Goal: Task Accomplishment & Management: Use online tool/utility

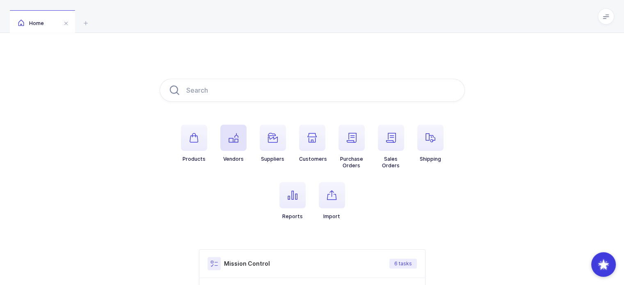
click at [232, 138] on icon "button" at bounding box center [234, 138] width 10 height 10
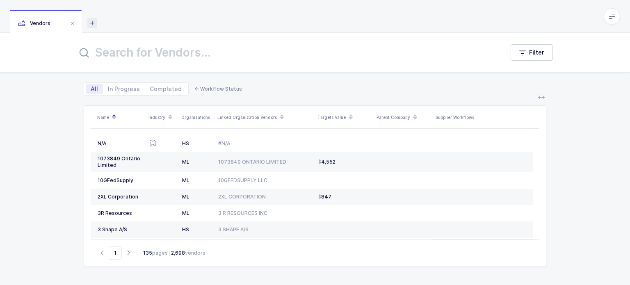
click at [92, 22] on icon at bounding box center [92, 23] width 10 height 10
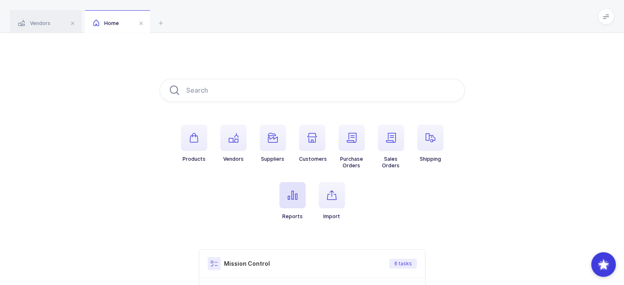
click at [295, 190] on span "button" at bounding box center [292, 195] width 26 height 26
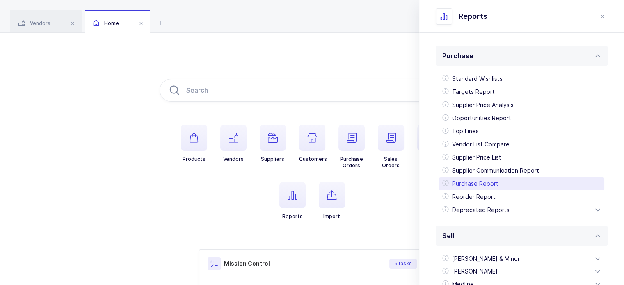
click at [469, 187] on div "Purchase Report" at bounding box center [521, 183] width 165 height 13
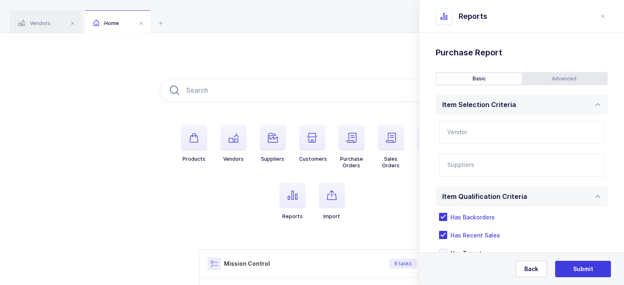
click at [505, 129] on input "text" at bounding box center [521, 132] width 165 height 23
click at [487, 157] on span "Dentsply Sirona" at bounding box center [470, 159] width 45 height 7
type input "Dentsply Sirona"
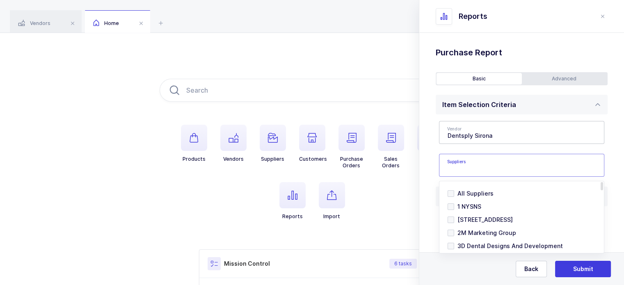
click at [501, 169] on input "text" at bounding box center [513, 167] width 132 height 11
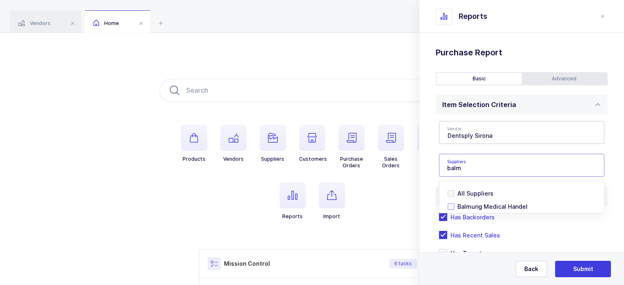
type input "balm"
click at [474, 205] on span "Balmung Medical Handel" at bounding box center [492, 206] width 70 height 7
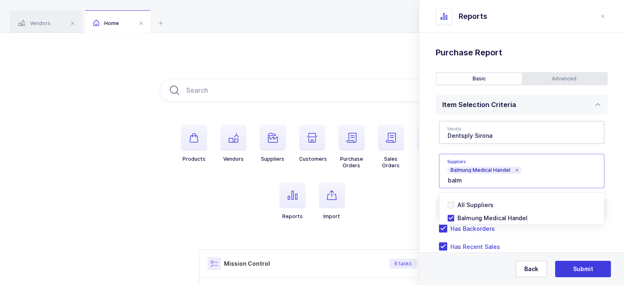
click at [543, 51] on h1 "Purchase Report" at bounding box center [522, 52] width 172 height 13
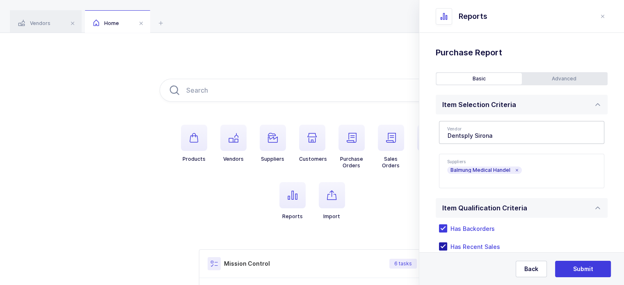
click at [461, 243] on span "Has Recent Sales" at bounding box center [473, 247] width 53 height 8
click at [447, 242] on input "Has Recent Sales" at bounding box center [447, 242] width 0 height 0
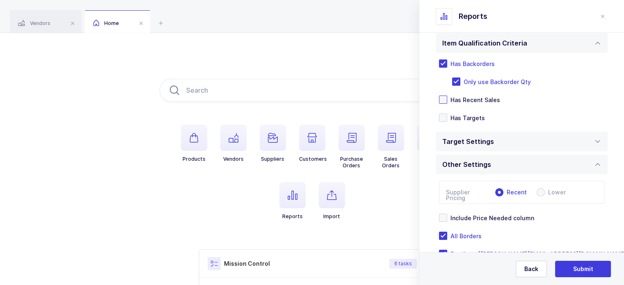
scroll to position [190, 0]
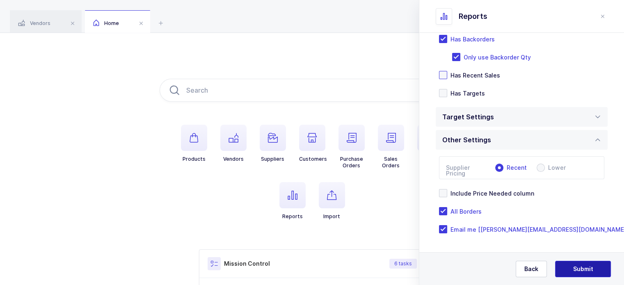
click at [587, 273] on button "Submit" at bounding box center [583, 269] width 56 height 16
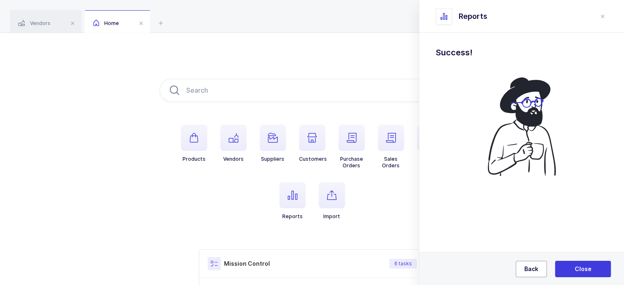
click at [533, 265] on span "Back" at bounding box center [531, 269] width 14 height 8
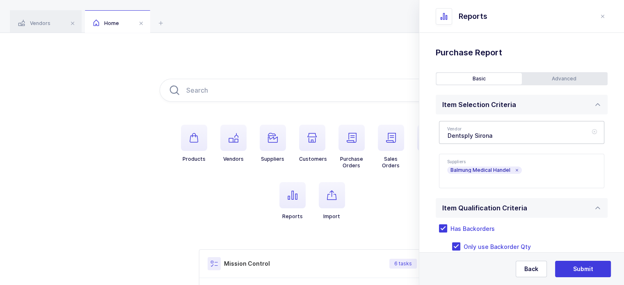
click at [589, 129] on icon at bounding box center [594, 132] width 10 height 23
click at [555, 127] on input "text" at bounding box center [521, 132] width 165 height 23
click at [487, 162] on span "Danville Materials" at bounding box center [473, 159] width 51 height 7
type input "Danville Materials"
click at [514, 171] on icon at bounding box center [516, 170] width 4 height 4
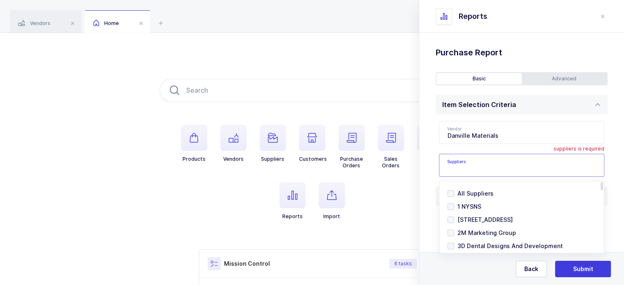
click at [508, 169] on input "text" at bounding box center [513, 167] width 132 height 11
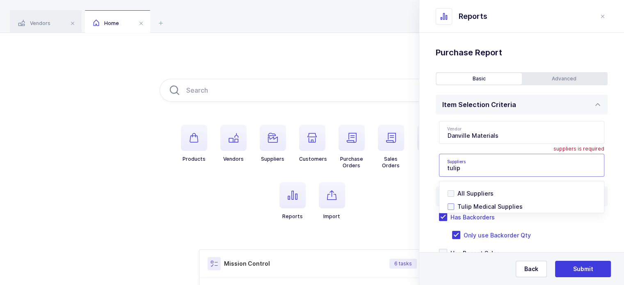
type input "tulip"
click at [470, 208] on span "Tulip Medical Supplies" at bounding box center [489, 206] width 65 height 7
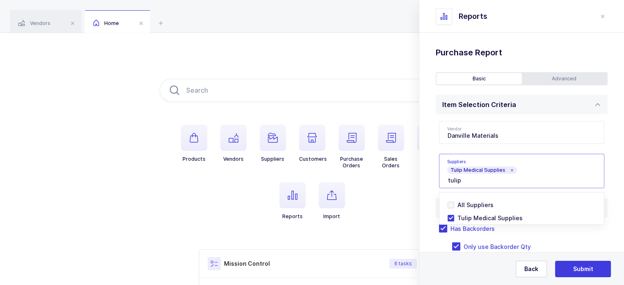
click at [423, 162] on div "Standard Wishlists Targets Report Supplier Price Analysis Opportunities Report …" at bounding box center [521, 254] width 205 height 442
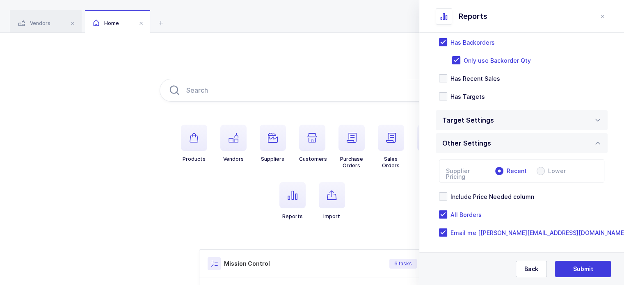
scroll to position [190, 0]
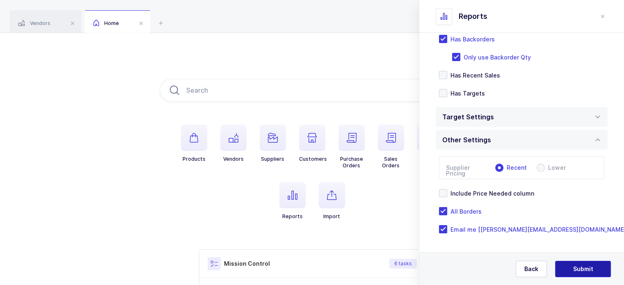
click at [594, 272] on button "Submit" at bounding box center [583, 269] width 56 height 16
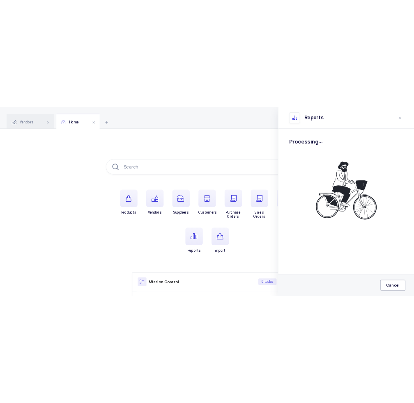
scroll to position [0, 0]
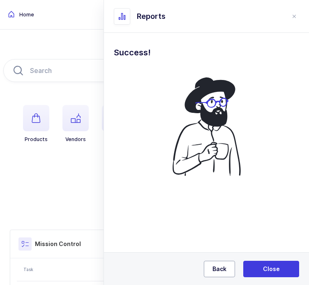
click at [218, 269] on span "Back" at bounding box center [219, 269] width 14 height 8
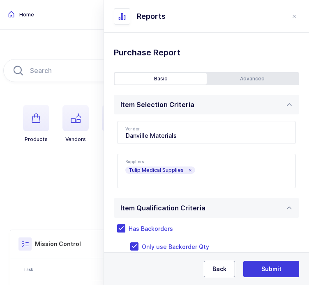
click at [218, 269] on span "Back" at bounding box center [219, 269] width 14 height 8
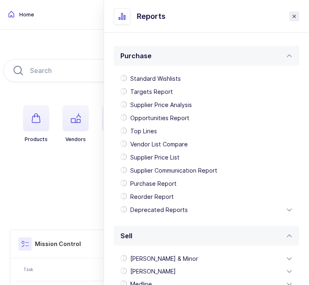
click at [284, 11] on header "Reports" at bounding box center [206, 16] width 205 height 33
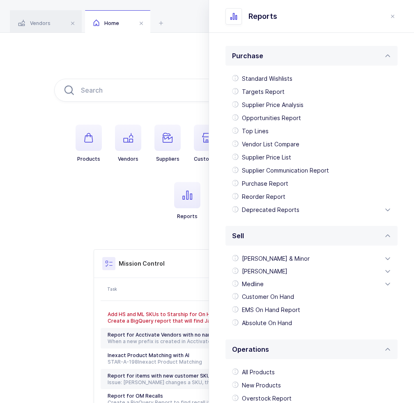
click at [131, 68] on div "Products Vendors Suppliers Customers Purchase Orders Sales Orders Shipping Repo…" at bounding box center [207, 258] width 414 height 450
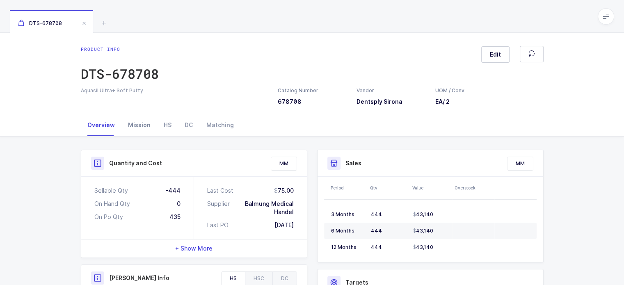
click at [128, 125] on div "Mission" at bounding box center [139, 125] width 36 height 22
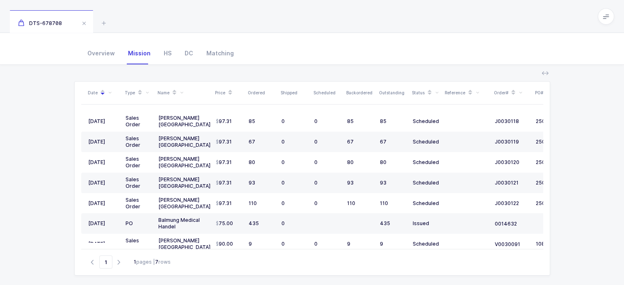
scroll to position [79, 0]
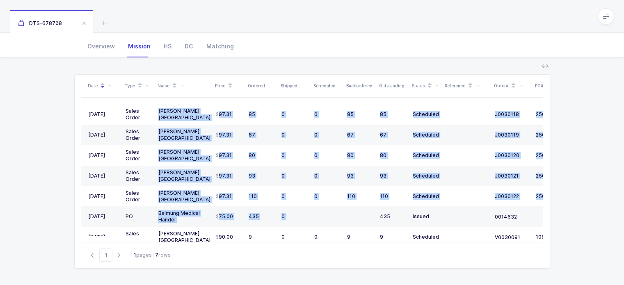
drag, startPoint x: 356, startPoint y: 216, endPoint x: 292, endPoint y: 59, distance: 169.9
click at [292, 59] on div "Date Type Name Price Ordered Shipped Scheduled Backordered Outstanding Status R…" at bounding box center [312, 173] width 611 height 230
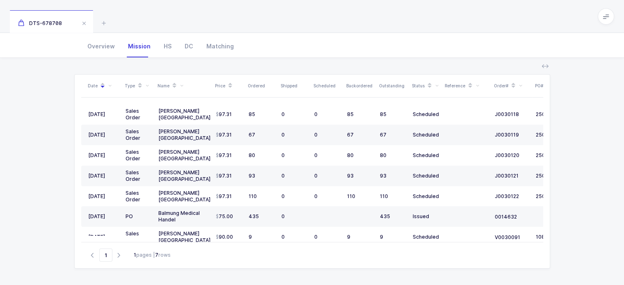
drag, startPoint x: 292, startPoint y: 59, endPoint x: 297, endPoint y: 75, distance: 16.7
click at [297, 75] on div "Date Type Name Price Ordered Shipped Scheduled Backordered Outstanding Status R…" at bounding box center [312, 173] width 611 height 230
click at [86, 39] on div "Overview" at bounding box center [101, 46] width 41 height 22
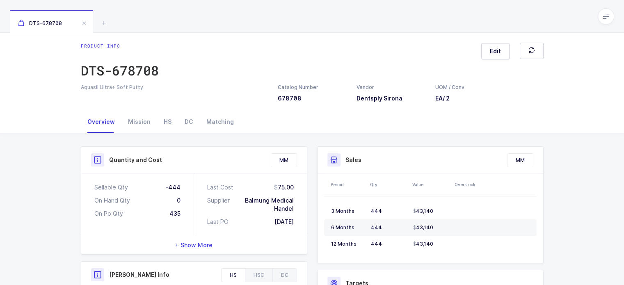
scroll to position [0, 0]
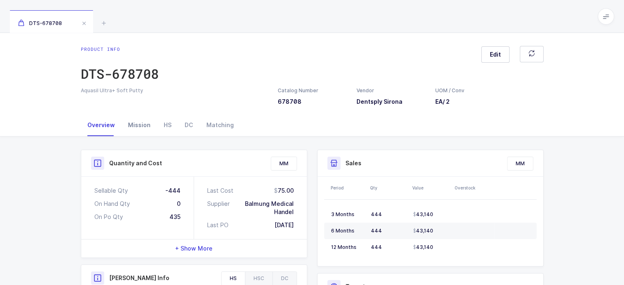
click at [133, 121] on div "Mission" at bounding box center [139, 125] width 36 height 22
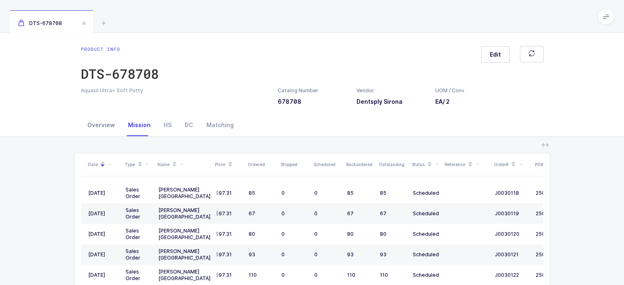
click at [99, 126] on div "Overview" at bounding box center [101, 125] width 41 height 22
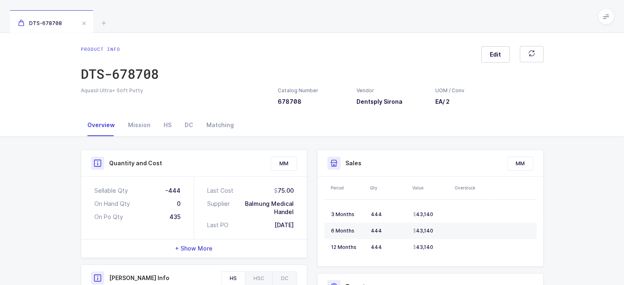
drag, startPoint x: 278, startPoint y: 210, endPoint x: 226, endPoint y: 142, distance: 85.4
click at [263, 119] on div "Overview Mission HS DC Matching" at bounding box center [312, 125] width 463 height 22
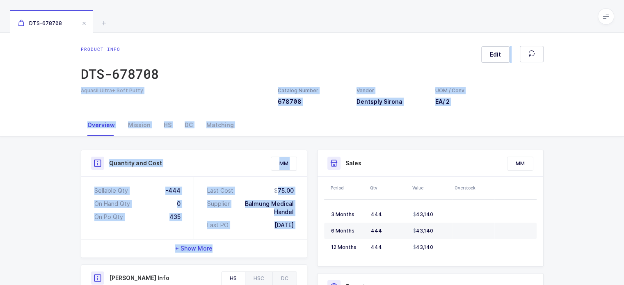
drag, startPoint x: 259, startPoint y: 53, endPoint x: 308, endPoint y: 247, distance: 200.0
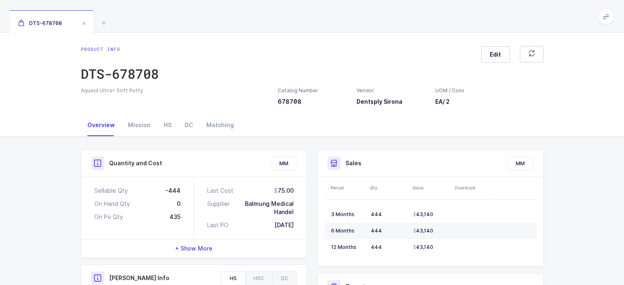
click at [342, 22] on div "DTS-678708" at bounding box center [312, 16] width 624 height 33
drag, startPoint x: 126, startPoint y: 140, endPoint x: 130, endPoint y: 133, distance: 8.8
click at [138, 125] on div "Mission" at bounding box center [139, 125] width 36 height 22
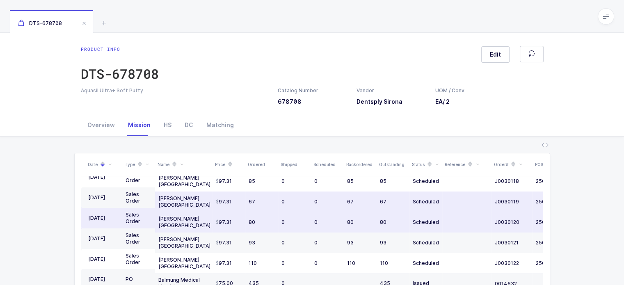
scroll to position [17, 0]
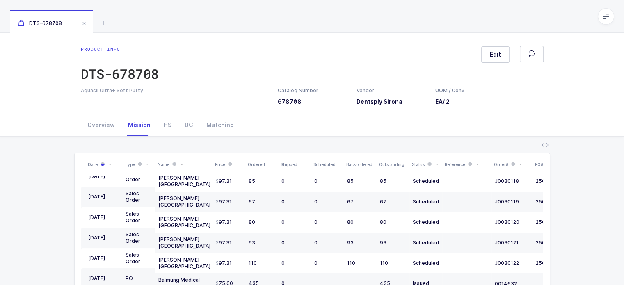
click at [168, 106] on div "Product info DTS-678708 Edit Aquasil Ultra+ Soft Putty Catalog Number 678708 Ve…" at bounding box center [312, 73] width 624 height 81
click at [159, 130] on div "HS" at bounding box center [167, 125] width 21 height 22
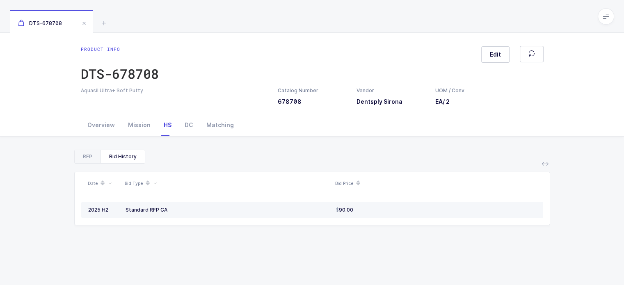
click at [243, 212] on div "Standard RFP CA" at bounding box center [228, 210] width 204 height 7
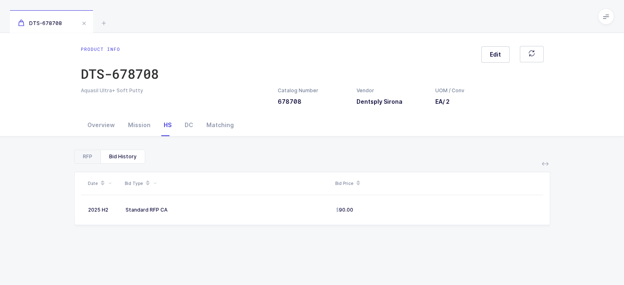
click at [92, 155] on div "RFP" at bounding box center [88, 156] width 26 height 13
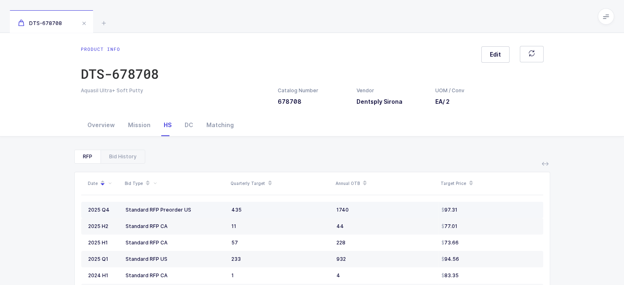
click at [492, 205] on td "97.31" at bounding box center [490, 210] width 105 height 16
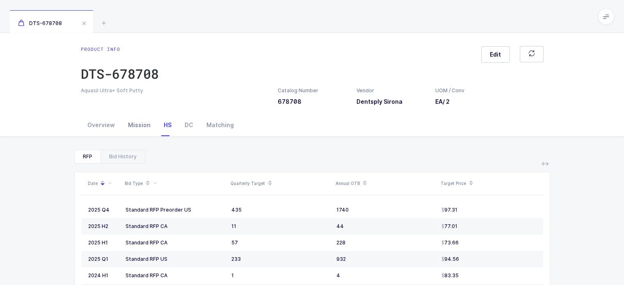
click at [139, 129] on div "Mission" at bounding box center [139, 125] width 36 height 22
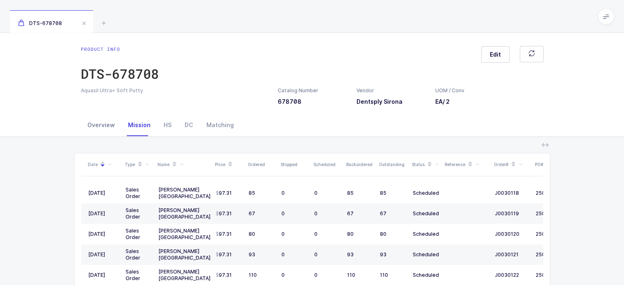
click at [100, 128] on div "Overview" at bounding box center [101, 125] width 41 height 22
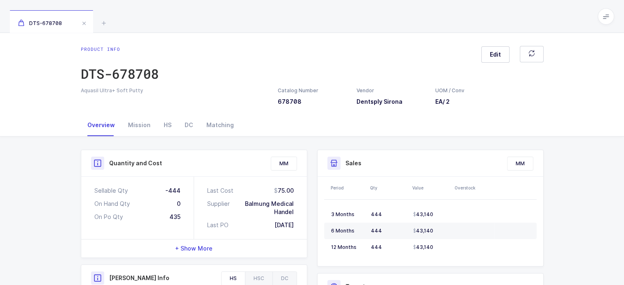
drag, startPoint x: 313, startPoint y: 229, endPoint x: 304, endPoint y: 234, distance: 10.3
click at [304, 234] on div "Last Cost 75.00 Supplier Balmung Medical Handel Last PO 09/08/2025" at bounding box center [250, 208] width 113 height 62
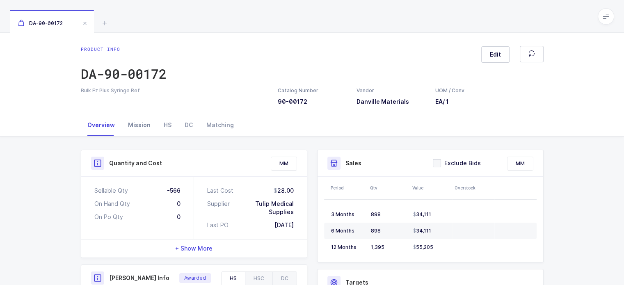
click at [142, 128] on div "Mission" at bounding box center [139, 125] width 36 height 22
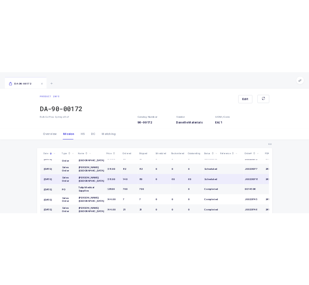
scroll to position [141, 0]
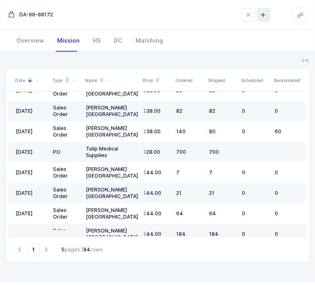
click at [257, 21] on icon at bounding box center [263, 14] width 13 height 13
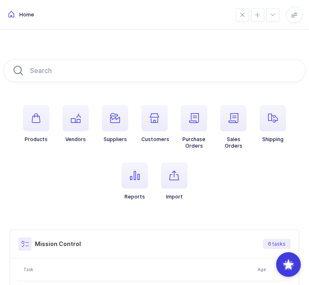
click at [174, 181] on icon "button" at bounding box center [174, 176] width 10 height 10
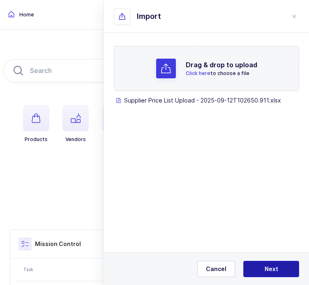
click at [273, 270] on button "Next" at bounding box center [271, 269] width 56 height 16
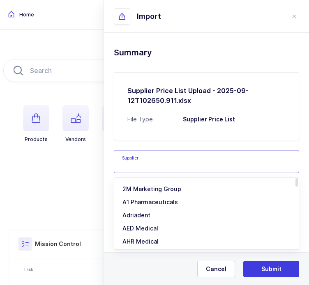
click at [192, 160] on input "text" at bounding box center [206, 161] width 185 height 23
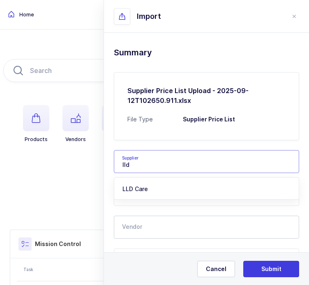
type input "lld"
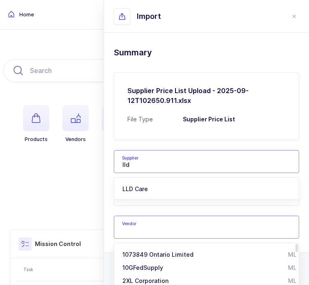
click at [155, 223] on input "text" at bounding box center [206, 227] width 185 height 23
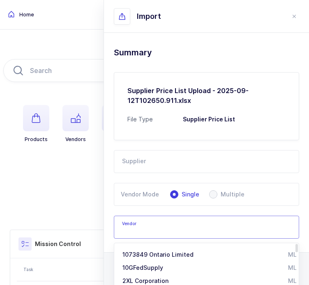
click at [159, 167] on input "text" at bounding box center [206, 161] width 185 height 23
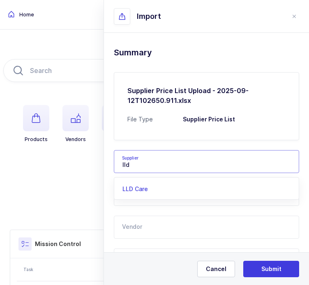
click at [148, 187] on span "LLD Care" at bounding box center [134, 188] width 25 height 7
type input "LLD Care"
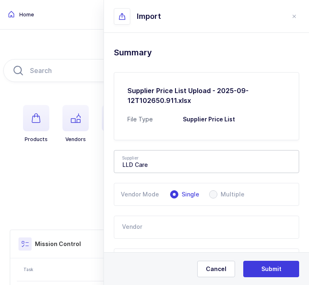
click at [149, 226] on input "text" at bounding box center [206, 227] width 185 height 23
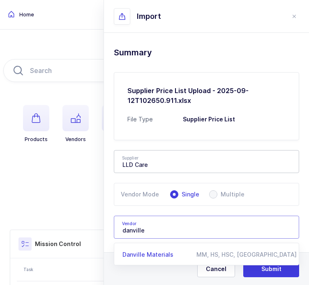
click at [151, 254] on span "Danville Materials" at bounding box center [147, 254] width 51 height 7
type input "Danville Materials"
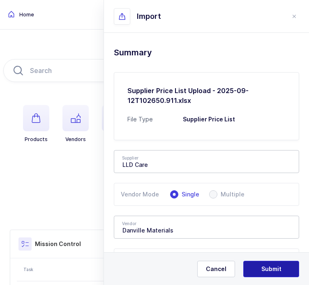
click at [274, 277] on button "Submit" at bounding box center [271, 269] width 56 height 16
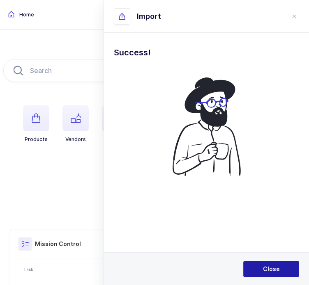
click at [259, 262] on button "Close" at bounding box center [271, 269] width 56 height 16
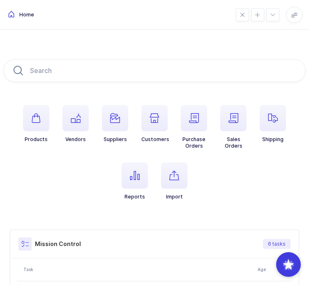
click at [259, 262] on th "Age" at bounding box center [273, 269] width 37 height 23
click at [41, 41] on div "Products Vendors Suppliers Customers Purchase Orders Sales Orders Shipping Repo…" at bounding box center [154, 239] width 309 height 418
click at [46, 40] on span "DA-90-00172" at bounding box center [30, 44] width 45 height 8
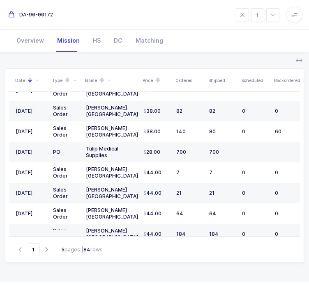
click at [53, 19] on span "DA-90-00172" at bounding box center [30, 15] width 45 height 8
click at [39, 43] on div "Overview" at bounding box center [30, 41] width 41 height 22
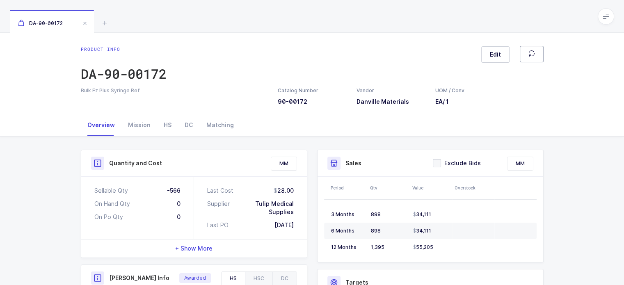
click at [314, 55] on icon "button" at bounding box center [531, 53] width 7 height 7
click at [102, 22] on icon at bounding box center [105, 23] width 10 height 10
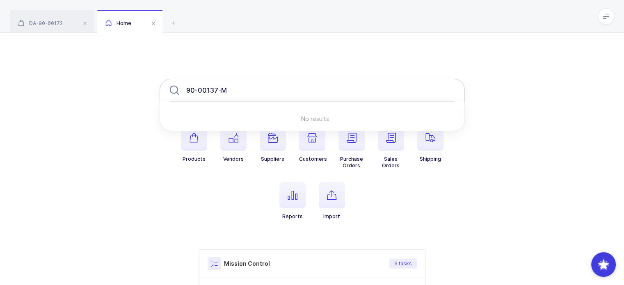
click at [263, 92] on input "90-00137-M" at bounding box center [312, 90] width 305 height 23
drag, startPoint x: 245, startPoint y: 87, endPoint x: 251, endPoint y: 91, distance: 8.5
click at [251, 91] on input "90-00137-M" at bounding box center [312, 90] width 305 height 23
drag, startPoint x: 251, startPoint y: 91, endPoint x: 233, endPoint y: 94, distance: 18.2
click at [233, 94] on input "90-00137-M" at bounding box center [312, 90] width 305 height 23
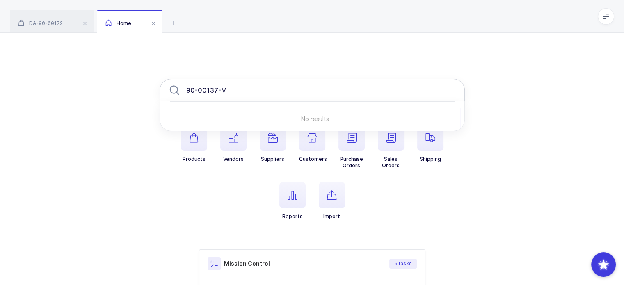
drag, startPoint x: 248, startPoint y: 91, endPoint x: 242, endPoint y: 96, distance: 7.6
click at [242, 96] on input "90-00137-M" at bounding box center [312, 90] width 305 height 23
drag, startPoint x: 258, startPoint y: 95, endPoint x: 238, endPoint y: 96, distance: 19.7
click at [238, 96] on input "90-00137-M" at bounding box center [312, 90] width 305 height 23
type input "90-00137-M"
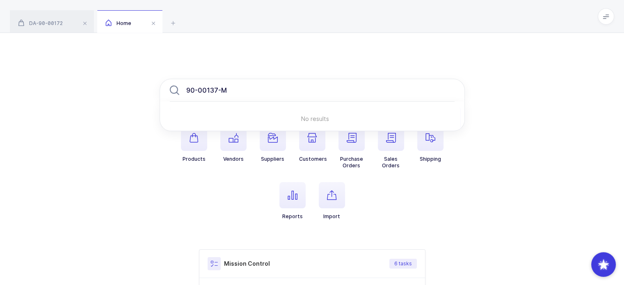
click at [230, 60] on div "90-00137-M No results Products Vendors Suppliers Customers Purchase Orders Sale…" at bounding box center [312, 258] width 624 height 450
click at [235, 85] on input "90-00137-M" at bounding box center [312, 90] width 305 height 23
click at [296, 36] on div "90-00137-M No results Products Vendors Suppliers Customers Purchase Orders Sale…" at bounding box center [312, 258] width 624 height 450
click at [246, 90] on input "90-00137-M" at bounding box center [312, 90] width 305 height 23
click at [193, 146] on span "button" at bounding box center [194, 138] width 26 height 26
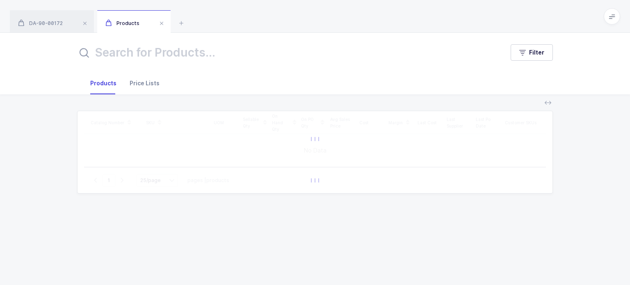
click at [154, 82] on div "Price Lists" at bounding box center [144, 83] width 43 height 22
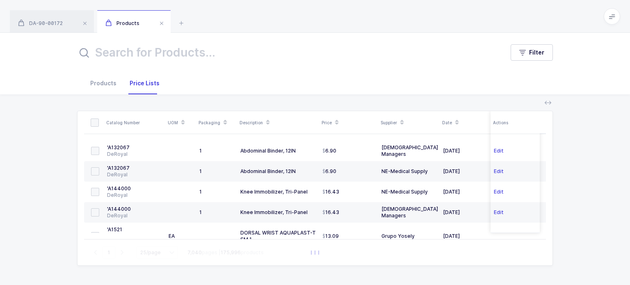
click at [181, 56] on input "text" at bounding box center [285, 53] width 417 height 20
paste input "90-00137-M"
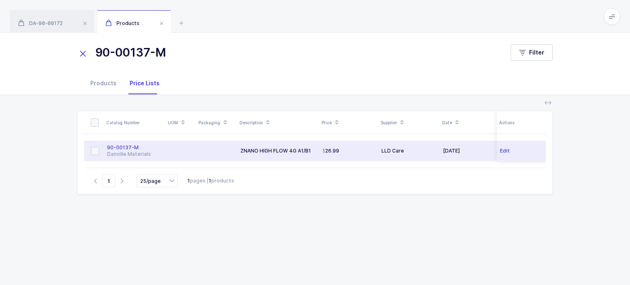
type input "90-00137-M"
click at [139, 149] on div "90-00137-M" at bounding box center [134, 147] width 55 height 7
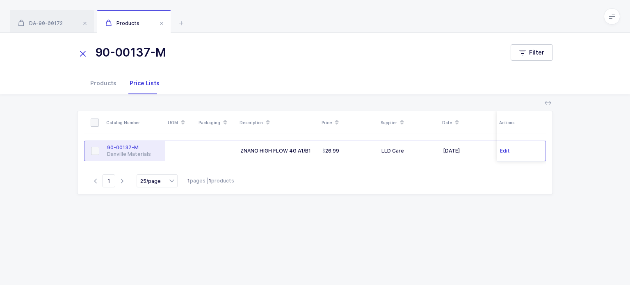
click at [139, 149] on div "90-00137-M" at bounding box center [134, 147] width 55 height 7
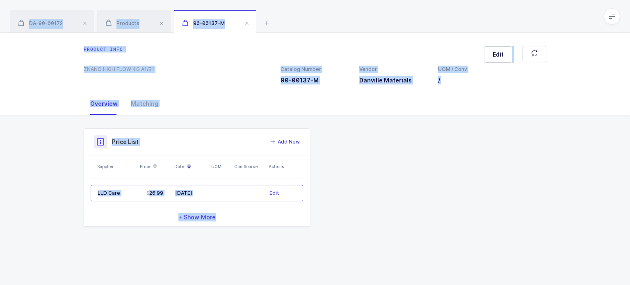
drag, startPoint x: 263, startPoint y: 233, endPoint x: 312, endPoint y: 1, distance: 236.6
click at [312, 1] on div "DA-90-00172 Products 90-00137-M Product info DA-90-00172 Edit Bulk Ez Plus Syri…" at bounding box center [315, 142] width 630 height 285
click at [309, 9] on div "DA-90-00172 Products 90-00137-M" at bounding box center [315, 16] width 630 height 33
drag, startPoint x: 309, startPoint y: 9, endPoint x: 311, endPoint y: 211, distance: 201.9
click at [311, 211] on div "DA-90-00172 Products 90-00137-M Product info DA-90-00172 Edit Bulk Ez Plus Syri…" at bounding box center [315, 142] width 630 height 285
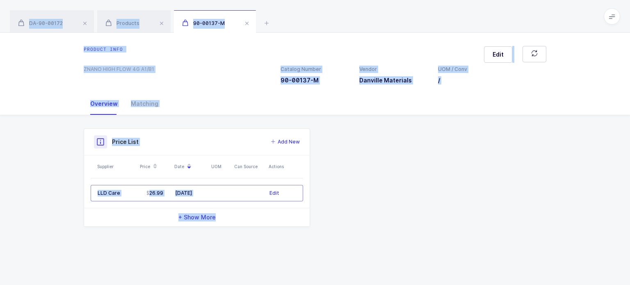
click at [314, 225] on div "Product Info Catalog Number 90-00137-M Vendor Danville Materials UOM / Conv / D…" at bounding box center [315, 177] width 473 height 98
drag, startPoint x: 331, startPoint y: 225, endPoint x: 334, endPoint y: 23, distance: 202.7
click at [314, 23] on div "DA-90-00172 Products 90-00137-M Product info DA-90-00172 Edit Bulk Ez Plus Syri…" at bounding box center [315, 142] width 630 height 285
click at [314, 23] on div "DA-90-00172 Products 90-00137-M" at bounding box center [315, 16] width 630 height 33
drag, startPoint x: 333, startPoint y: 9, endPoint x: 311, endPoint y: 236, distance: 227.6
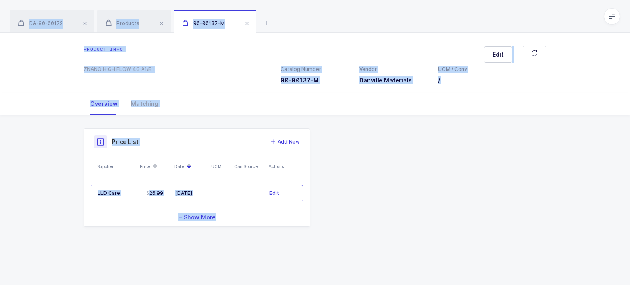
click at [311, 236] on div "DA-90-00172 Products 90-00137-M Product info DA-90-00172 Edit Bulk Ez Plus Syri…" at bounding box center [315, 142] width 630 height 285
click at [311, 236] on div "Product Info Catalog Number 90-00137-M Vendor Danville Materials UOM / Conv / D…" at bounding box center [315, 180] width 476 height 131
drag, startPoint x: 311, startPoint y: 236, endPoint x: 343, endPoint y: 18, distance: 220.6
click at [314, 18] on div "DA-90-00172 Products 90-00137-M Product info DA-90-00172 Edit Bulk Ez Plus Syri…" at bounding box center [315, 142] width 630 height 285
click at [314, 18] on div "DA-90-00172 Products 90-00137-M" at bounding box center [315, 16] width 630 height 33
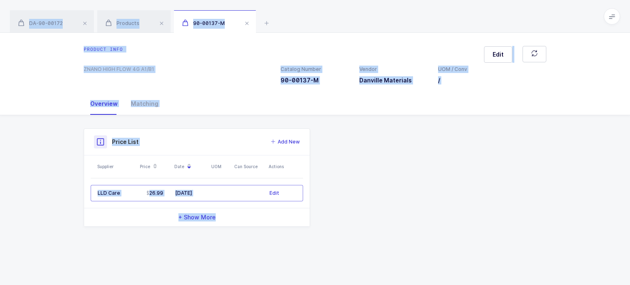
drag, startPoint x: 343, startPoint y: 18, endPoint x: 316, endPoint y: 244, distance: 227.7
click at [314, 244] on div "DA-90-00172 Products 90-00137-M Product info DA-90-00172 Edit Bulk Ez Plus Syri…" at bounding box center [315, 142] width 630 height 285
click at [314, 244] on div "Product Info Catalog Number 90-00137-M Vendor Danville Materials UOM / Conv / D…" at bounding box center [315, 180] width 476 height 131
drag, startPoint x: 316, startPoint y: 244, endPoint x: 327, endPoint y: 17, distance: 227.2
click at [314, 17] on div "DA-90-00172 Products 90-00137-M Product info DA-90-00172 Edit Bulk Ez Plus Syri…" at bounding box center [315, 142] width 630 height 285
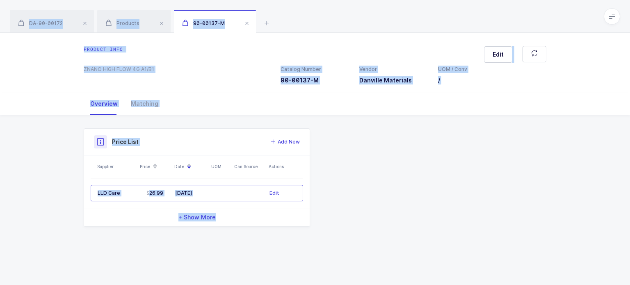
click at [314, 17] on div "DA-90-00172 Products 90-00137-M" at bounding box center [315, 16] width 630 height 33
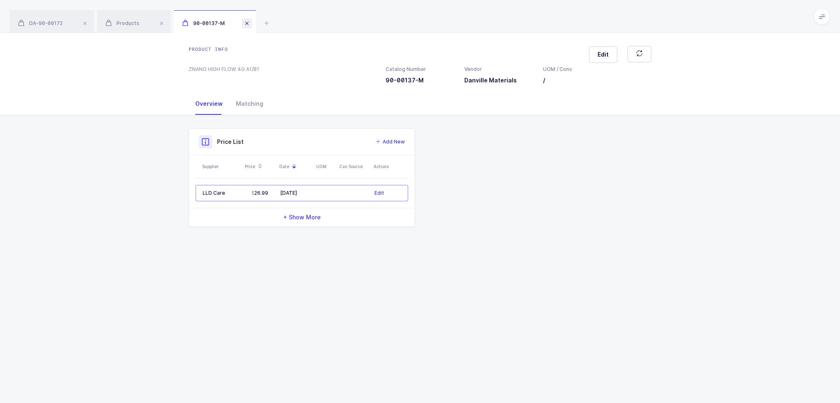
click at [246, 20] on span at bounding box center [247, 23] width 10 height 10
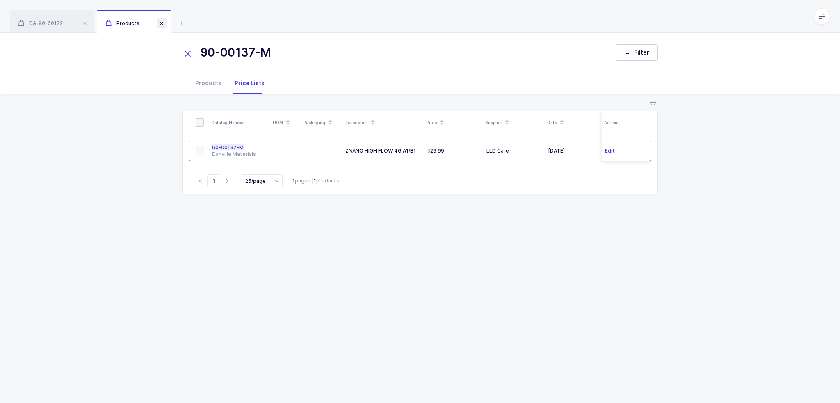
click at [161, 23] on span at bounding box center [162, 23] width 10 height 10
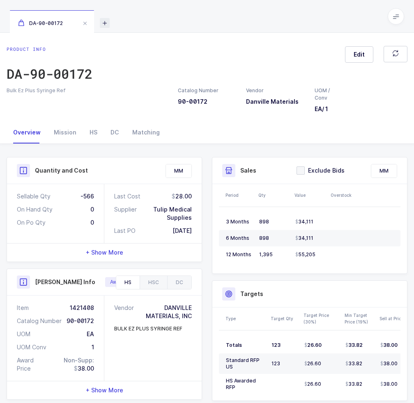
click at [100, 24] on icon at bounding box center [105, 23] width 10 height 10
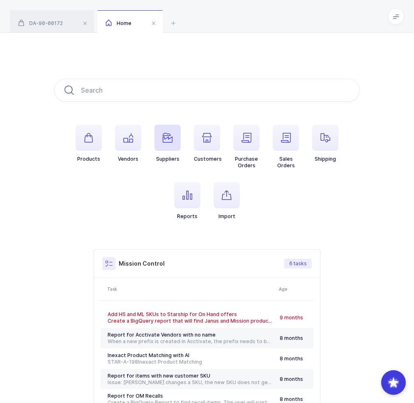
click at [160, 138] on span "button" at bounding box center [167, 138] width 26 height 26
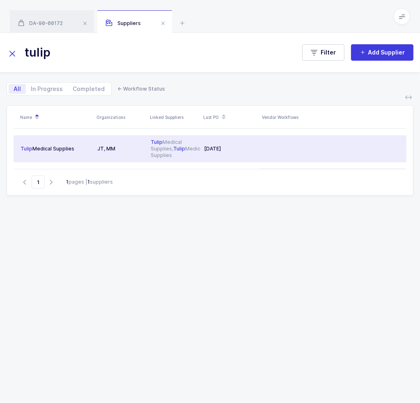
type input "tulip"
click at [194, 141] on div "Tulip Medical Supplies, Tulip Medical Supplies" at bounding box center [174, 149] width 47 height 20
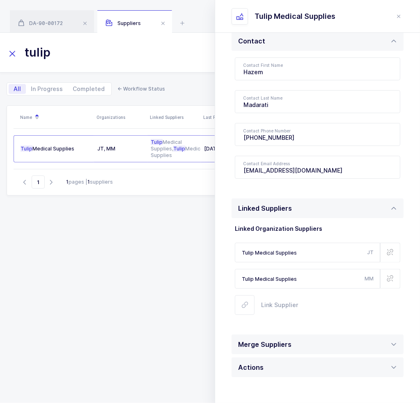
scroll to position [241, 0]
drag, startPoint x: 311, startPoint y: 252, endPoint x: 345, endPoint y: 252, distance: 34.1
click at [314, 252] on input "Tulip Medical Supplies" at bounding box center [307, 252] width 145 height 20
drag, startPoint x: 315, startPoint y: 281, endPoint x: 219, endPoint y: 272, distance: 96.8
click at [219, 272] on div "Information Company Name Tulip Medical Supplies Industries Dental Medical Consu…" at bounding box center [317, 138] width 205 height 648
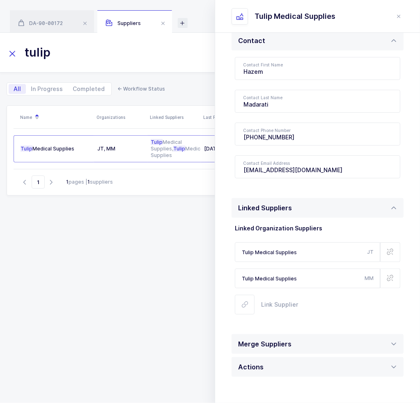
click at [179, 24] on icon at bounding box center [183, 23] width 10 height 10
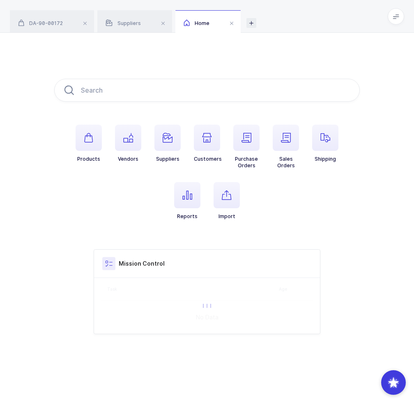
click at [179, 24] on div "Home" at bounding box center [207, 21] width 65 height 23
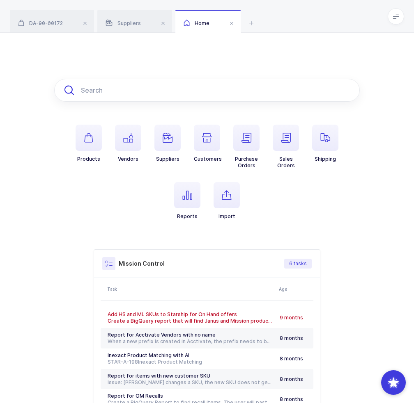
click at [112, 94] on input "text" at bounding box center [206, 90] width 305 height 23
paste input "DA-90-00172"
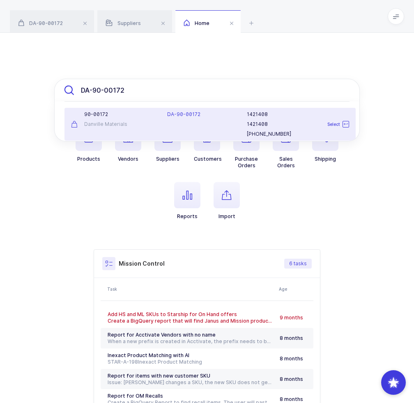
type input "DA-90-00172"
click at [138, 114] on div "90-00172" at bounding box center [114, 114] width 86 height 7
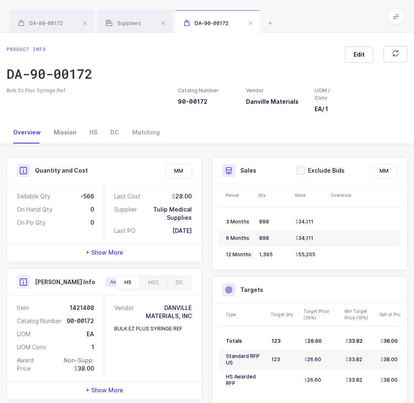
click at [51, 139] on div "Mission" at bounding box center [65, 132] width 36 height 22
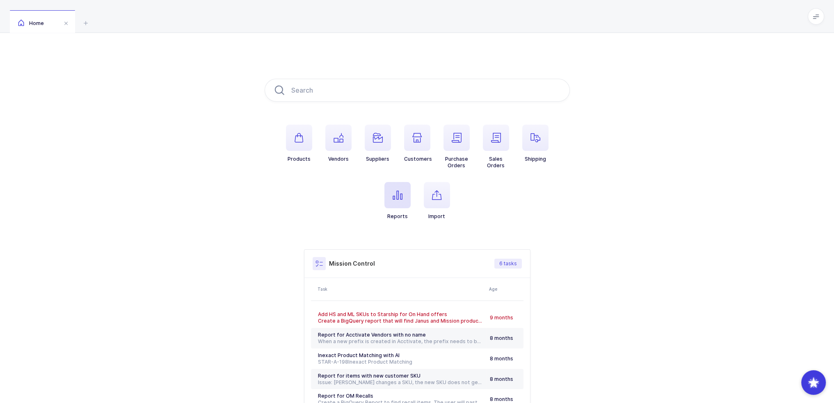
click at [398, 196] on icon "button" at bounding box center [398, 195] width 10 height 10
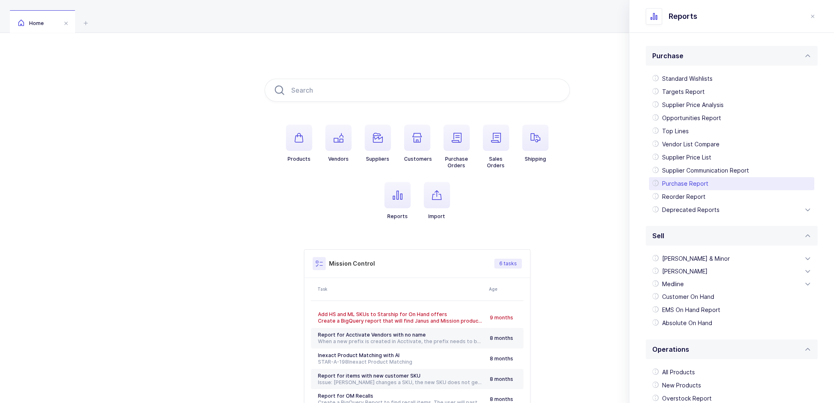
click at [676, 183] on div "Purchase Report" at bounding box center [731, 183] width 165 height 13
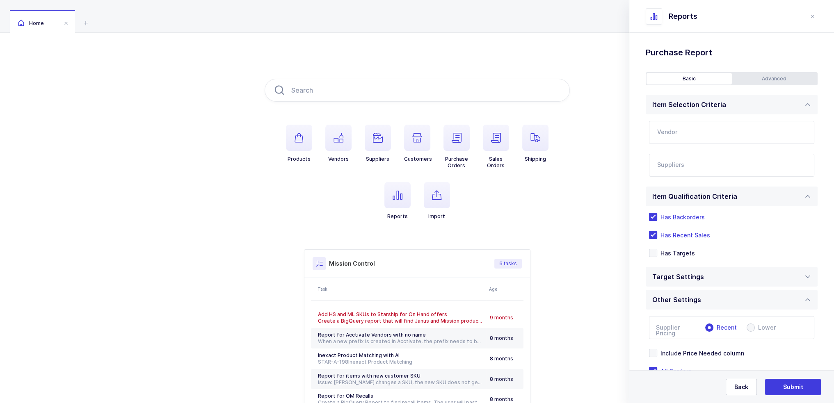
click at [676, 133] on input "text" at bounding box center [731, 132] width 165 height 23
click at [694, 155] on li "Danville Materials $126,927" at bounding box center [735, 159] width 164 height 13
type input "Danville Materials"
click at [692, 156] on div at bounding box center [722, 165] width 146 height 19
type input "lld"
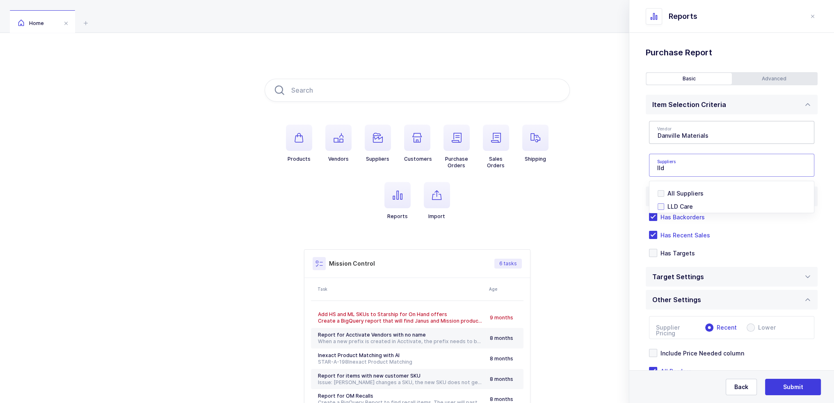
click at [683, 204] on span "LLD Care" at bounding box center [680, 206] width 25 height 7
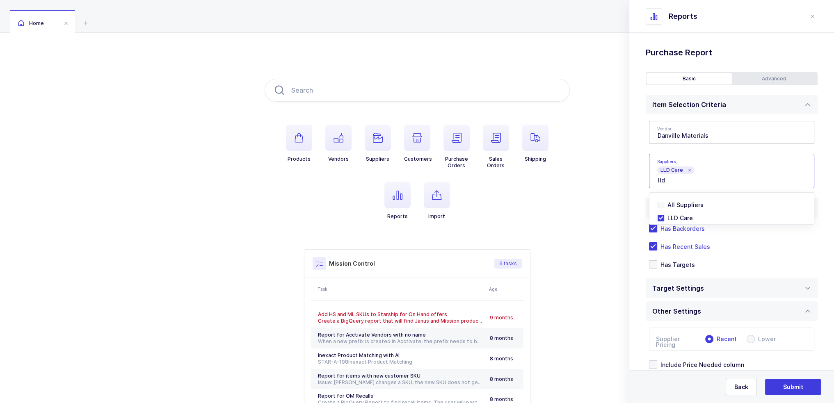
click at [638, 193] on div "Standard Wishlists Targets Report Supplier Price Analysis Opportunities Report …" at bounding box center [731, 245] width 205 height 424
click at [671, 244] on span "Has Recent Sales" at bounding box center [683, 247] width 53 height 8
click at [657, 242] on input "Has Recent Sales" at bounding box center [657, 242] width 0 height 0
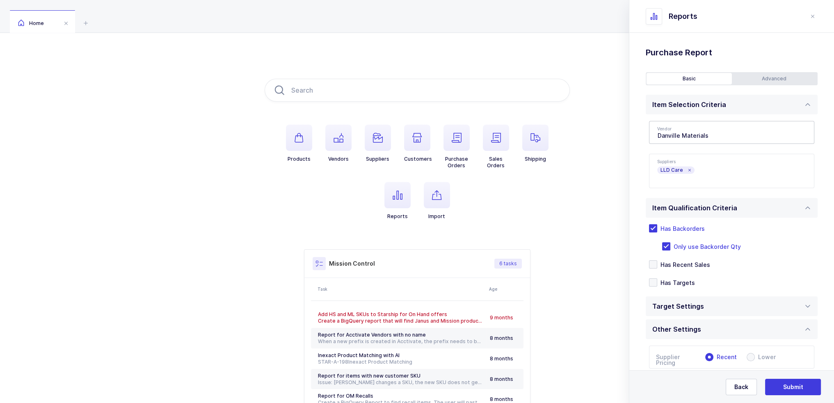
drag, startPoint x: 671, startPoint y: 244, endPoint x: 793, endPoint y: 272, distance: 125.5
click at [793, 272] on div "Has Backorders Only use Backorder Qty Has Recent Sales Has Targets" at bounding box center [732, 255] width 172 height 75
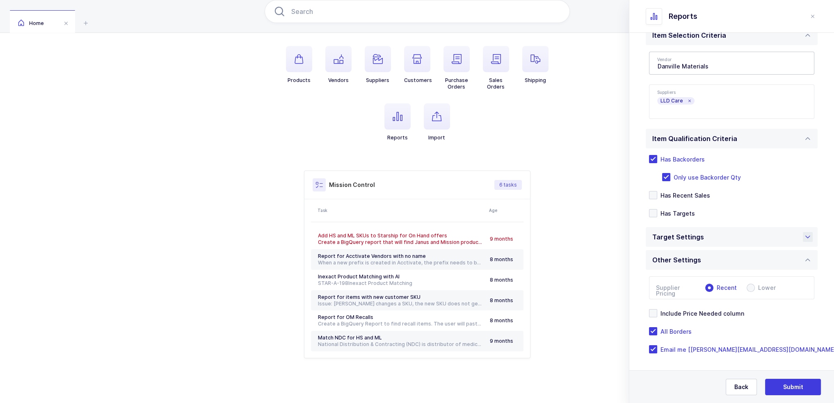
scroll to position [71, 0]
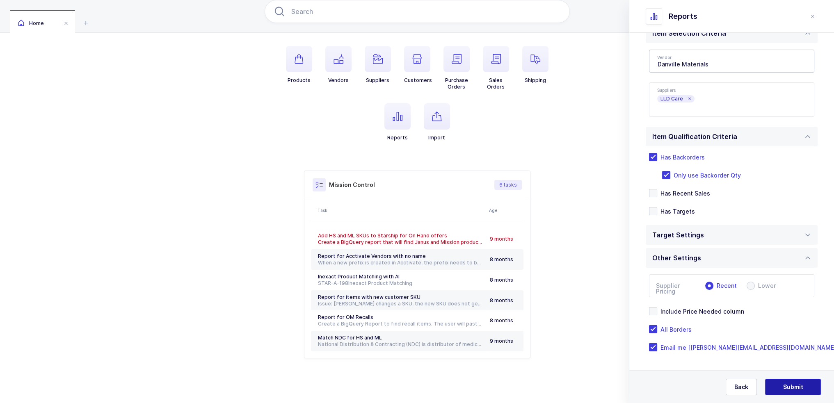
click at [801, 383] on button "Submit" at bounding box center [793, 387] width 56 height 16
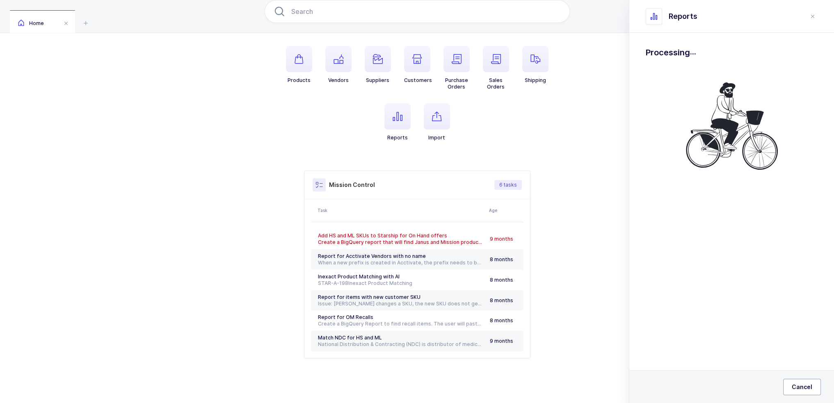
scroll to position [0, 0]
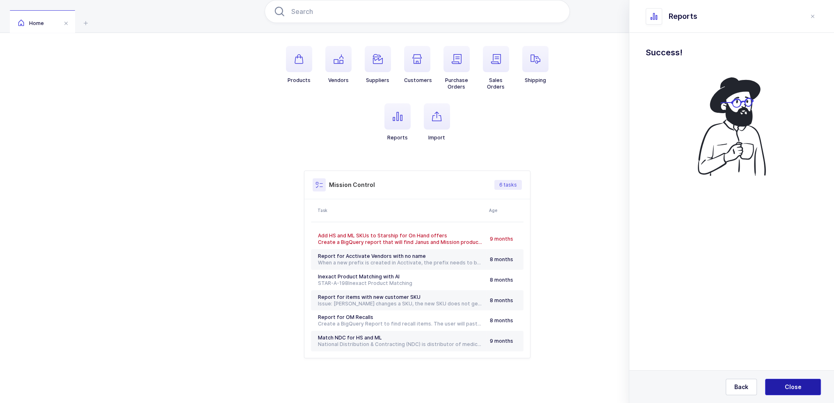
click at [801, 387] on span "Close" at bounding box center [793, 387] width 17 height 8
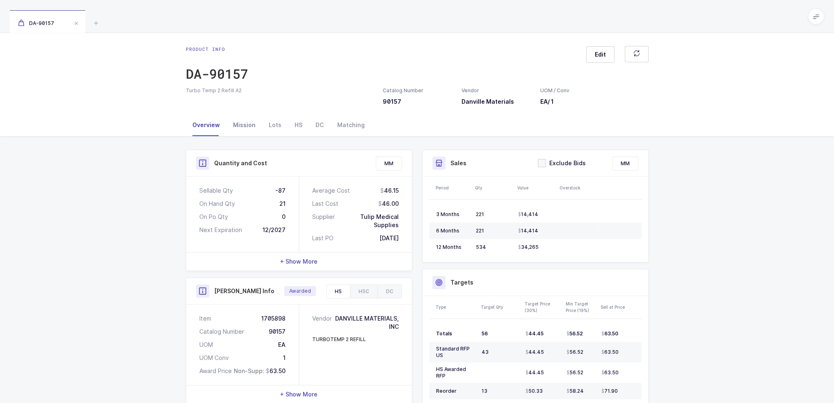
click at [242, 125] on div "Mission" at bounding box center [244, 125] width 36 height 22
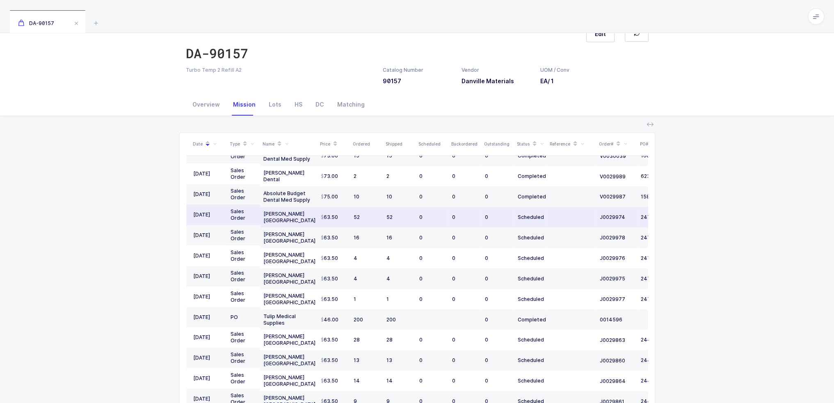
scroll to position [81, 0]
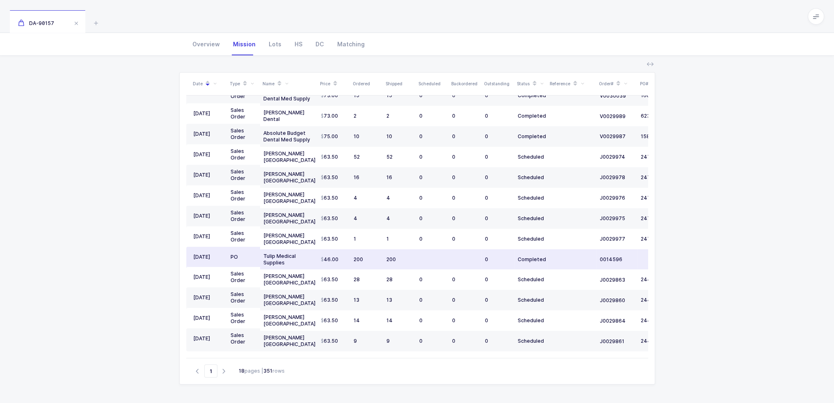
drag, startPoint x: 369, startPoint y: 252, endPoint x: 384, endPoint y: 254, distance: 14.5
click at [384, 254] on tr "[DATE] PO Tulip Medical Supplies 46.00 200 200 0 Completed 0014596" at bounding box center [444, 259] width 517 height 21
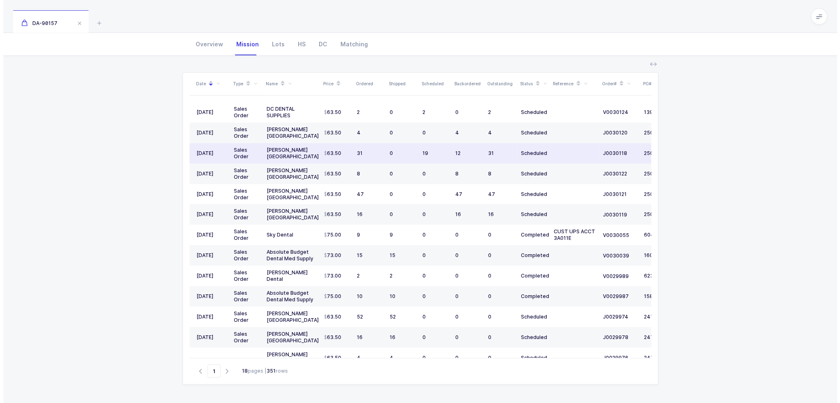
scroll to position [0, 0]
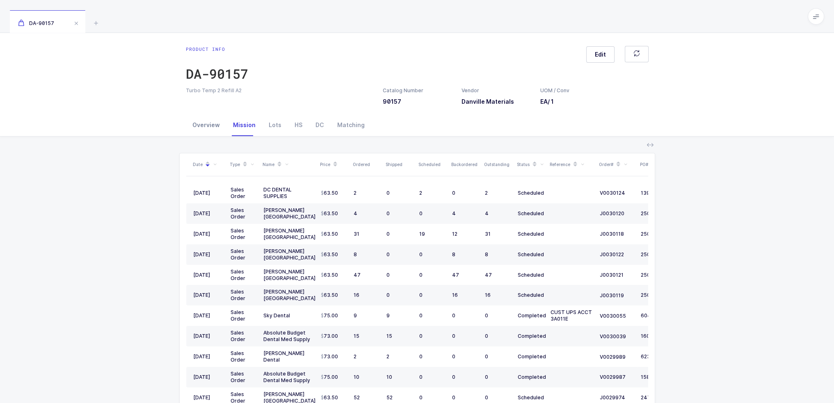
click at [208, 127] on div "Overview" at bounding box center [206, 125] width 41 height 22
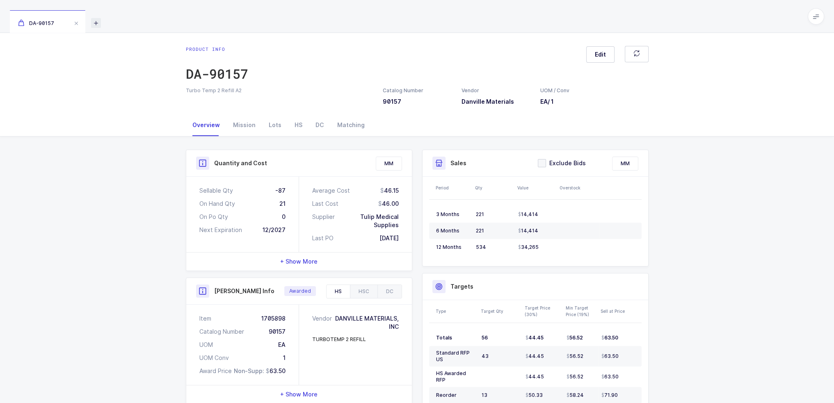
click at [95, 22] on icon at bounding box center [96, 23] width 10 height 10
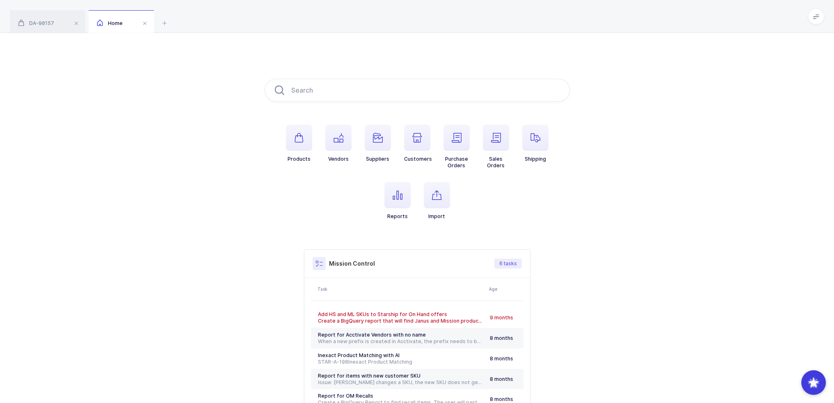
click at [811, 21] on span at bounding box center [816, 16] width 16 height 16
click at [778, 83] on li "Admin" at bounding box center [785, 84] width 61 height 7
click at [455, 149] on span "button" at bounding box center [457, 138] width 26 height 26
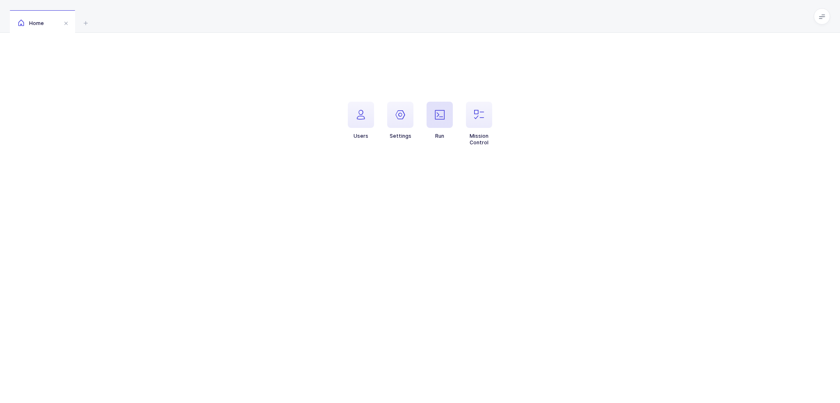
click at [443, 121] on span "button" at bounding box center [440, 115] width 26 height 26
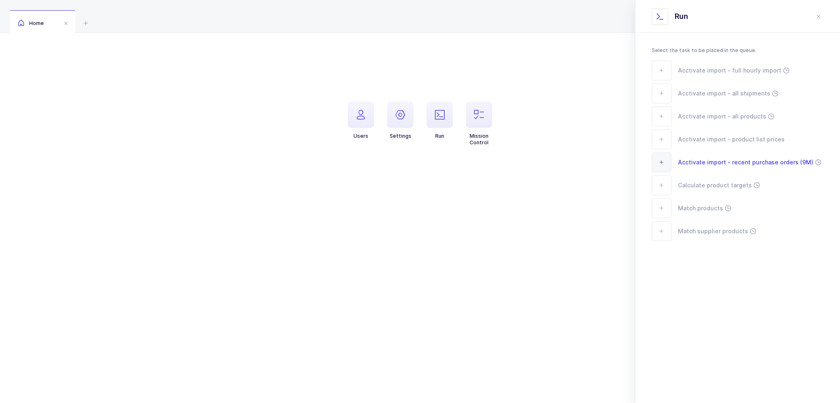
click at [735, 162] on span "Acctivate import - recent purchase orders (9M)" at bounding box center [745, 162] width 135 height 9
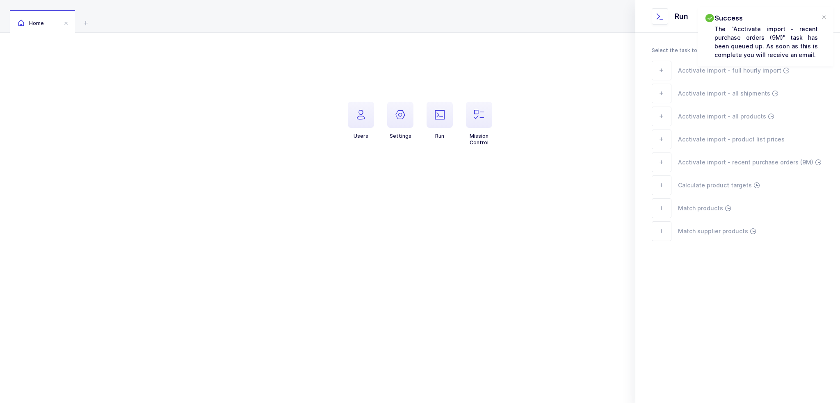
click at [723, 270] on div "Select the task to be placed in the queue. Acctivate import - full hourly impor…" at bounding box center [738, 160] width 205 height 254
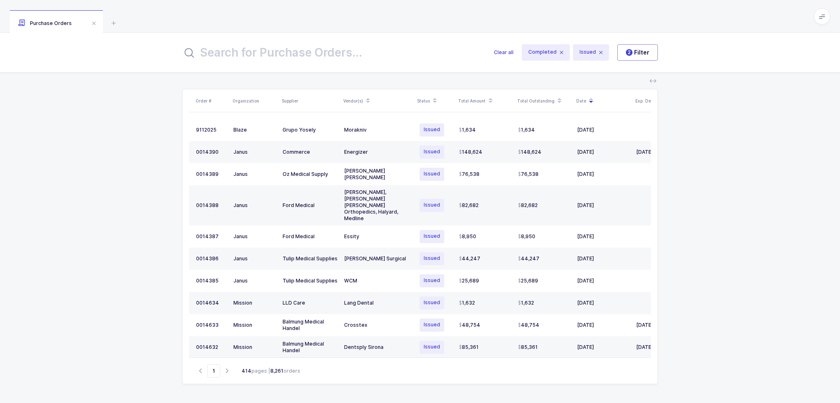
click at [304, 55] on input "text" at bounding box center [333, 53] width 302 height 20
click at [506, 50] on span "Clear all" at bounding box center [504, 52] width 20 height 8
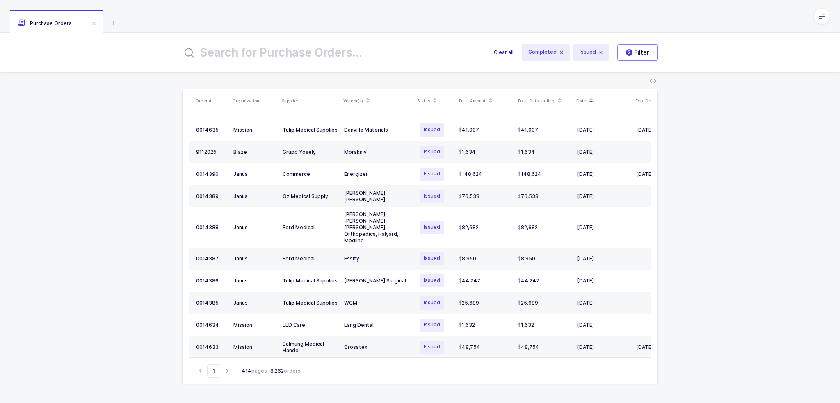
click at [506, 52] on span "Clear all" at bounding box center [504, 52] width 20 height 8
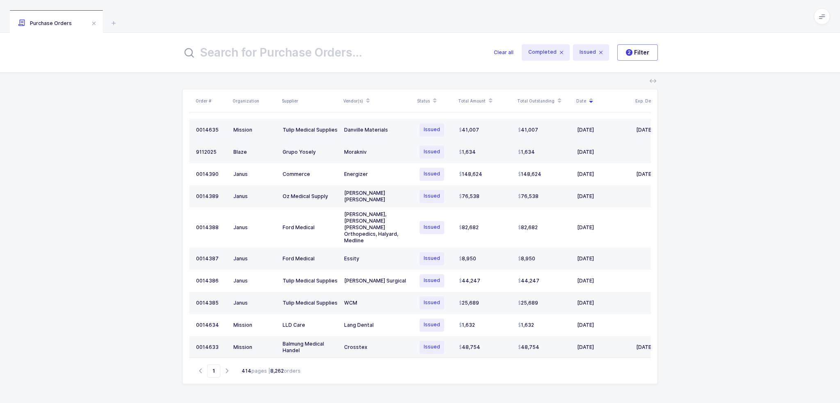
click at [489, 128] on div "41,007" at bounding box center [485, 130] width 53 height 7
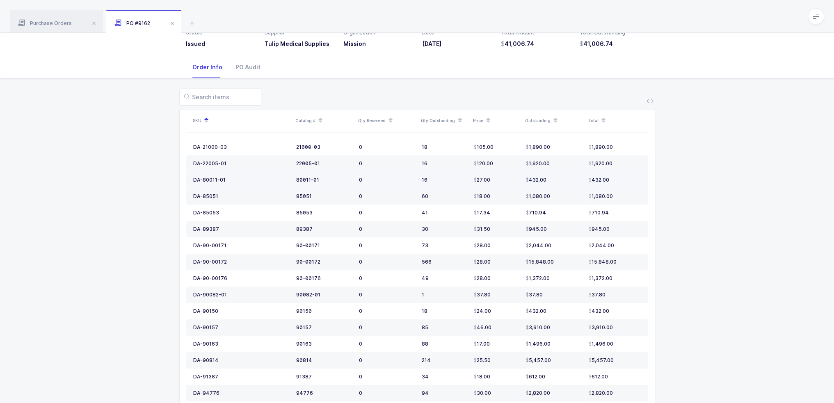
scroll to position [82, 0]
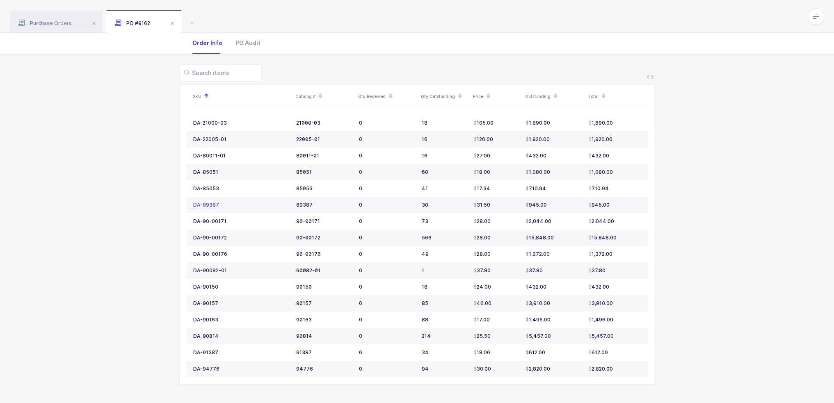
click at [200, 206] on div "DA-89387" at bounding box center [206, 205] width 26 height 7
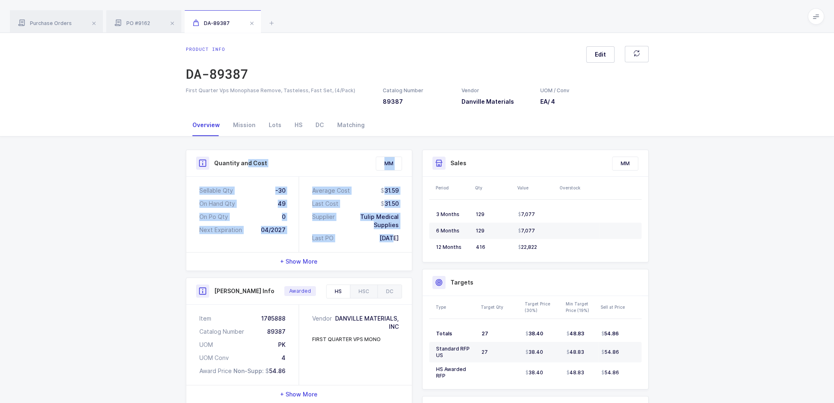
drag, startPoint x: 247, startPoint y: 171, endPoint x: 380, endPoint y: 235, distance: 146.8
click at [380, 235] on div "Quantity and Cost MM Sellable Qty -30 On Hand Qty 49 On Po Qty 0 Next Expiratio…" at bounding box center [299, 210] width 226 height 121
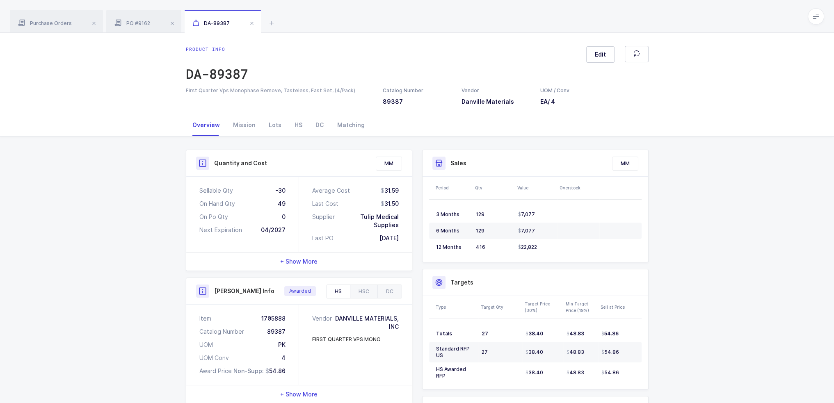
click at [423, 233] on div "Period Qty Value Overstock 3 Months 129 7,077 6 Months 129 7,077 12 Months 416 …" at bounding box center [536, 219] width 226 height 85
drag, startPoint x: 404, startPoint y: 233, endPoint x: 399, endPoint y: 224, distance: 10.5
click at [399, 224] on div "Average Cost 31.59 Last Cost 31.50 Supplier Tulip Medical Supplies Last PO 09/1…" at bounding box center [355, 214] width 113 height 75
drag, startPoint x: 404, startPoint y: 237, endPoint x: 392, endPoint y: 230, distance: 13.6
click at [392, 234] on div "09/12/2025" at bounding box center [389, 238] width 19 height 8
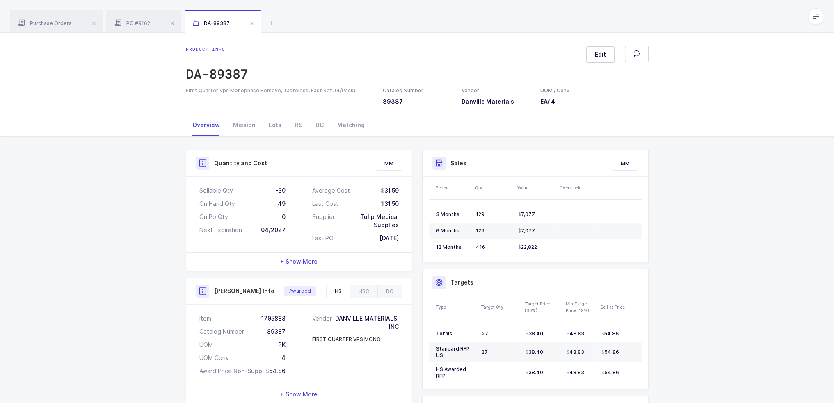
drag, startPoint x: 404, startPoint y: 231, endPoint x: 412, endPoint y: 236, distance: 9.8
click at [412, 236] on div "Quantity and Cost MM Sellable Qty -30 On Hand Qty 49 On Po Qty 0 Next Expiratio…" at bounding box center [299, 329] width 236 height 359
click at [230, 121] on div "Mission" at bounding box center [244, 125] width 36 height 22
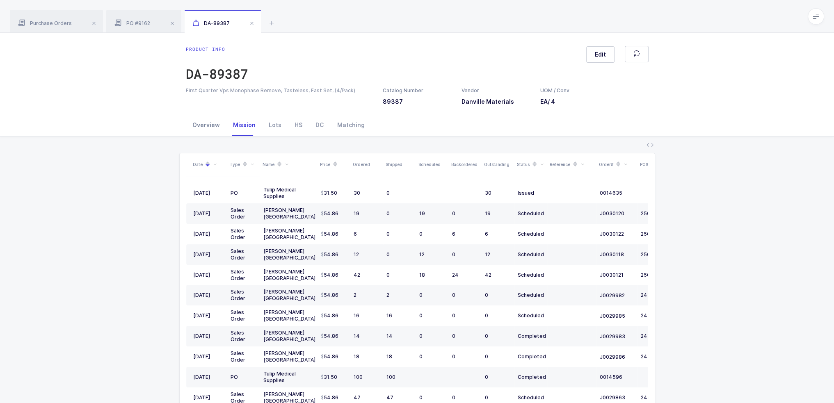
click at [208, 123] on div "Overview" at bounding box center [206, 125] width 41 height 22
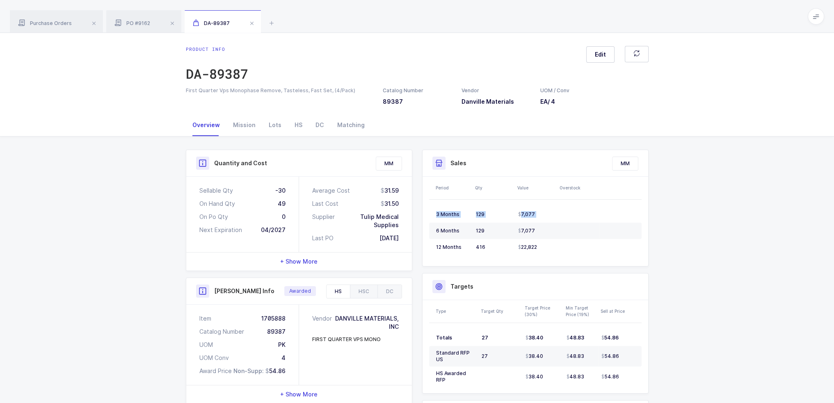
drag, startPoint x: 429, startPoint y: 235, endPoint x: 417, endPoint y: 242, distance: 14.1
click at [417, 242] on div "Sales Exclude Bids MM Period Qty Value Overstock 3 Months 129 7,077 6 Months 12…" at bounding box center [535, 343] width 236 height 386
click at [237, 128] on div "Mission" at bounding box center [244, 125] width 36 height 22
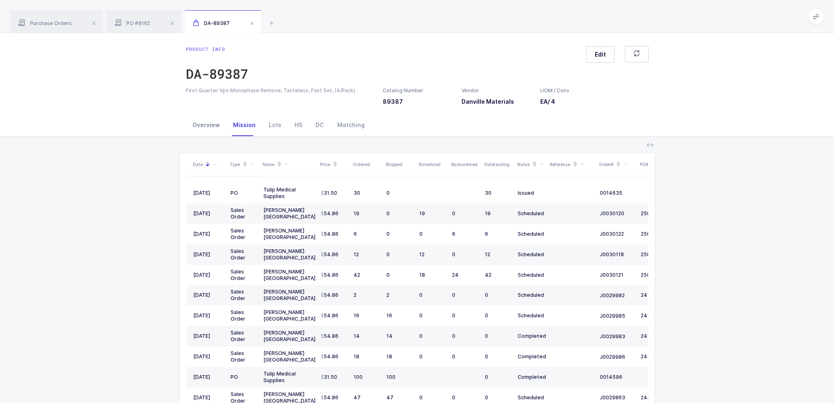
click at [199, 130] on div "Overview" at bounding box center [206, 125] width 41 height 22
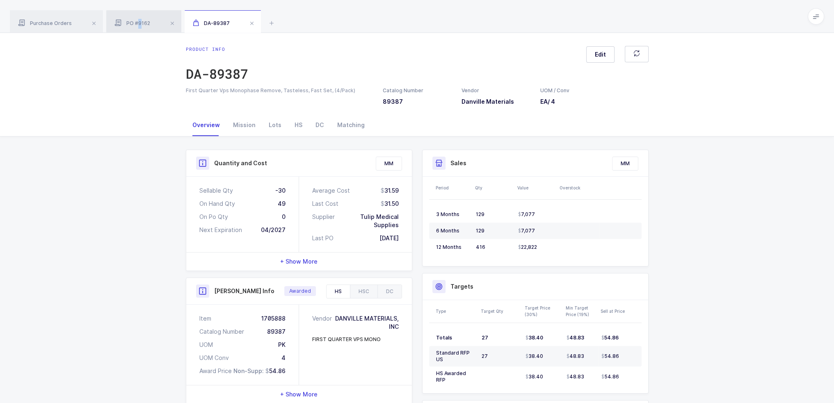
click at [138, 15] on div "PO #9162" at bounding box center [143, 21] width 75 height 23
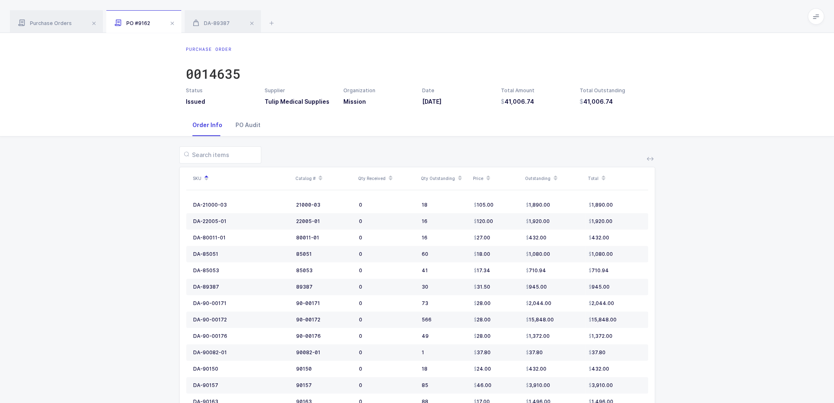
click at [243, 131] on div "PO Audit" at bounding box center [248, 125] width 38 height 22
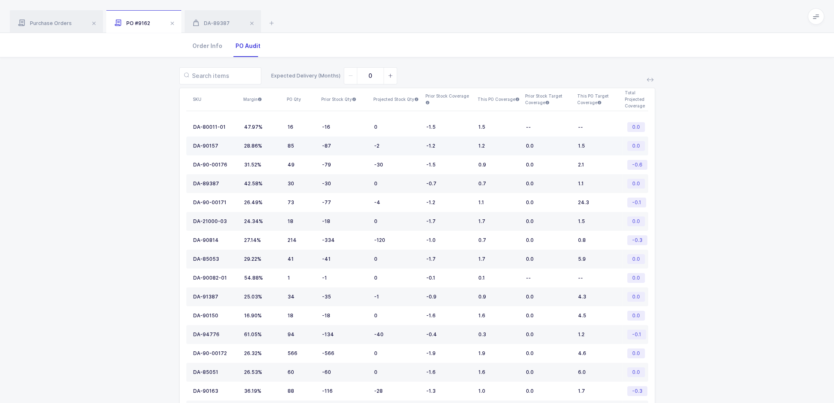
scroll to position [119, 0]
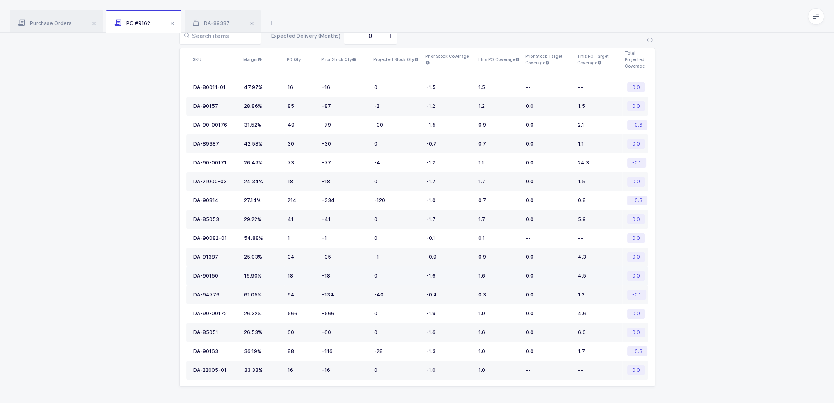
drag, startPoint x: 282, startPoint y: 275, endPoint x: 267, endPoint y: 270, distance: 15.6
click at [267, 270] on td "16.90%" at bounding box center [262, 276] width 43 height 19
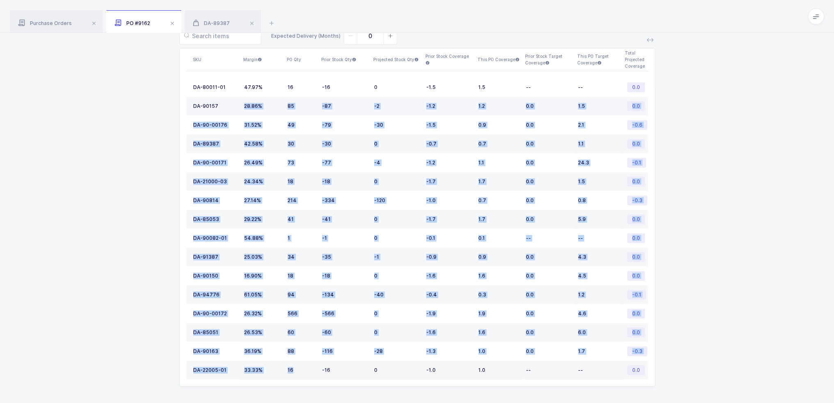
drag, startPoint x: 295, startPoint y: 366, endPoint x: 234, endPoint y: 98, distance: 274.7
click at [234, 98] on tbody "DA-80011-01 47.97% 16 -16 0 -1.5 1.5 -- -- 0.0 DA-90157 28.86% 85 -87 -2 -1.2 1…" at bounding box center [417, 229] width 462 height 302
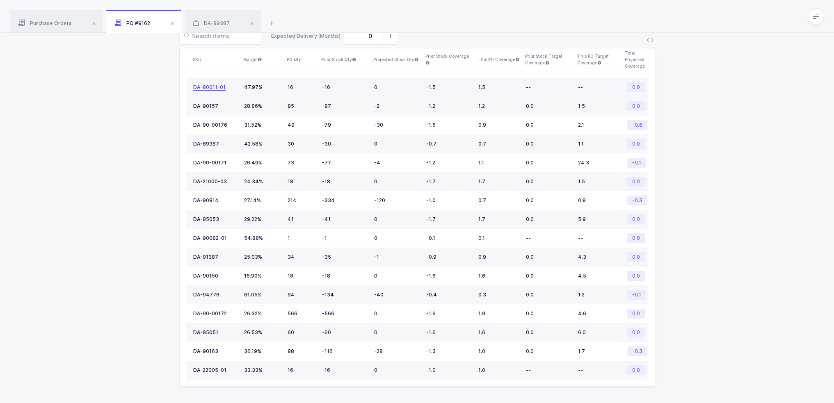
click at [201, 86] on div "DA-80011-01" at bounding box center [209, 87] width 32 height 7
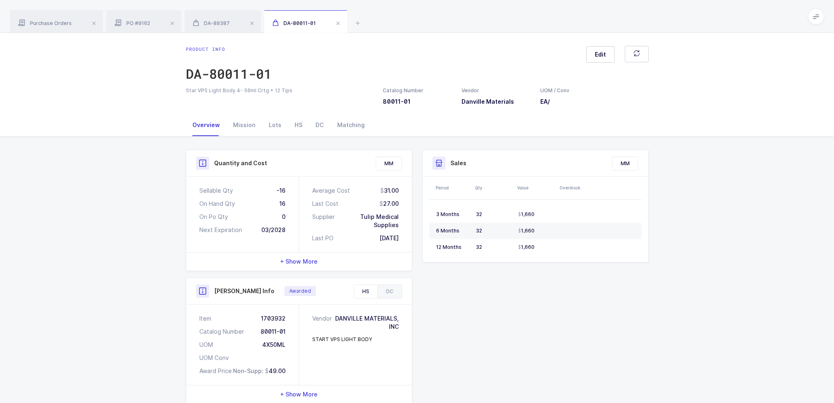
click at [142, 146] on div "Quantity and Cost MM Sellable Qty -16 On Hand Qty 16 On Po Qty 0 Next Expiratio…" at bounding box center [417, 341] width 834 height 409
click at [212, 19] on div "DA-89387" at bounding box center [223, 21] width 76 height 23
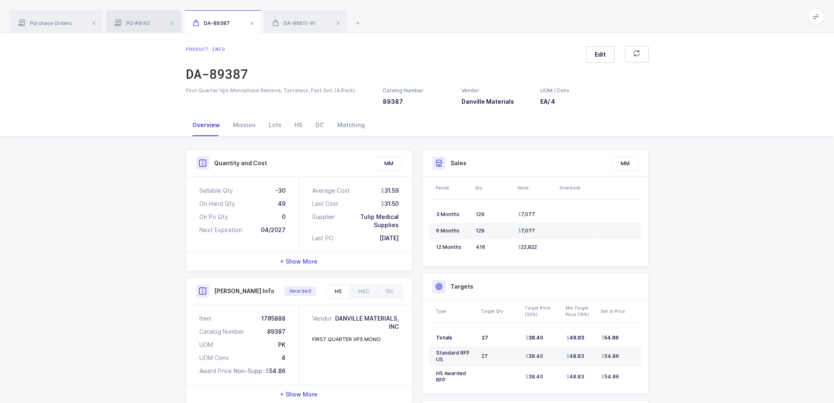
click at [153, 21] on div "PO #9162" at bounding box center [143, 21] width 75 height 23
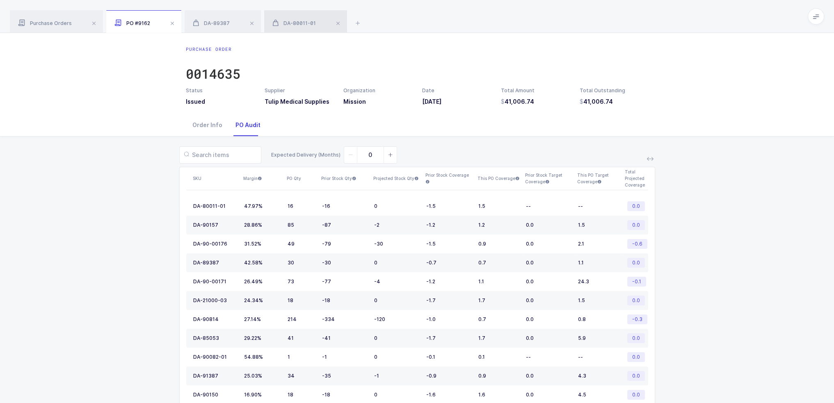
click at [248, 25] on span at bounding box center [252, 23] width 10 height 10
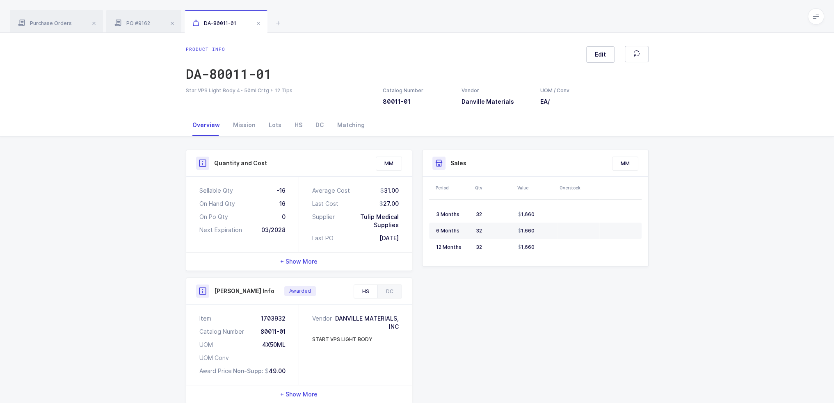
click at [249, 25] on div "DA-80011-01" at bounding box center [226, 21] width 83 height 23
click at [259, 24] on span at bounding box center [259, 23] width 10 height 10
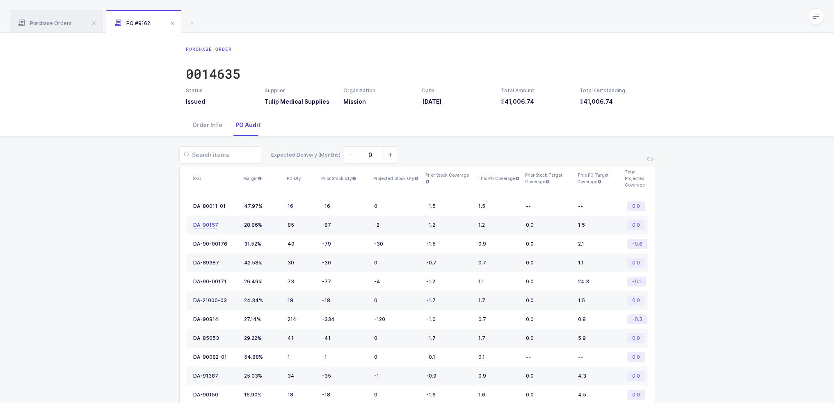
click at [202, 224] on div "DA-90157" at bounding box center [205, 225] width 25 height 7
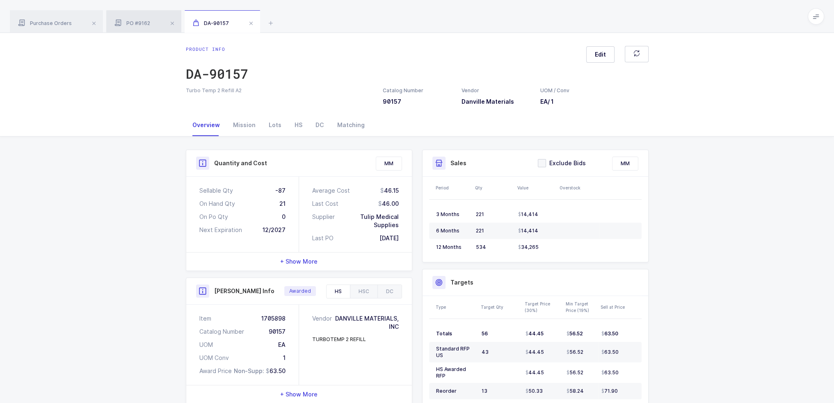
click at [144, 16] on div "PO #9162" at bounding box center [143, 21] width 75 height 23
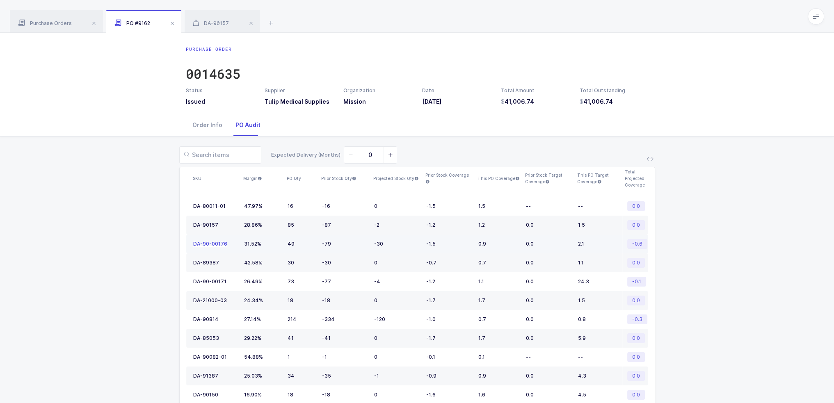
click at [209, 243] on div "DA-90-00176" at bounding box center [210, 244] width 34 height 7
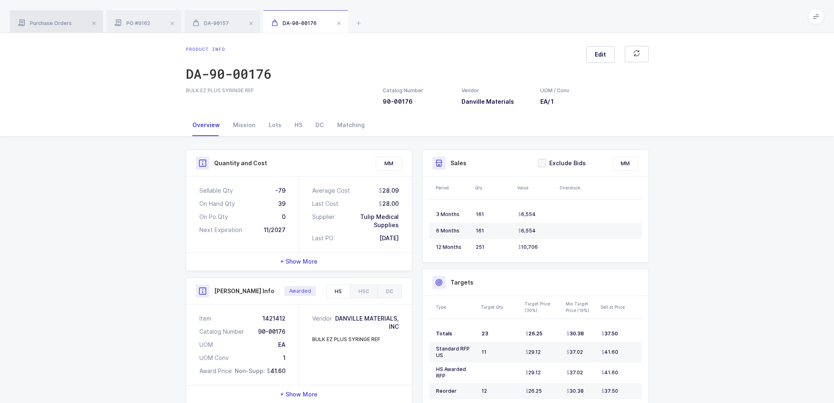
click at [53, 28] on div "Purchase Orders" at bounding box center [56, 21] width 93 height 23
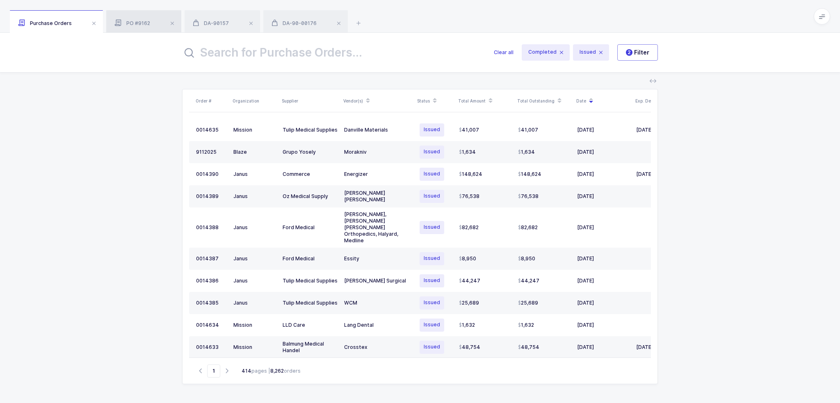
click at [126, 21] on span "PO #9162" at bounding box center [132, 23] width 36 height 6
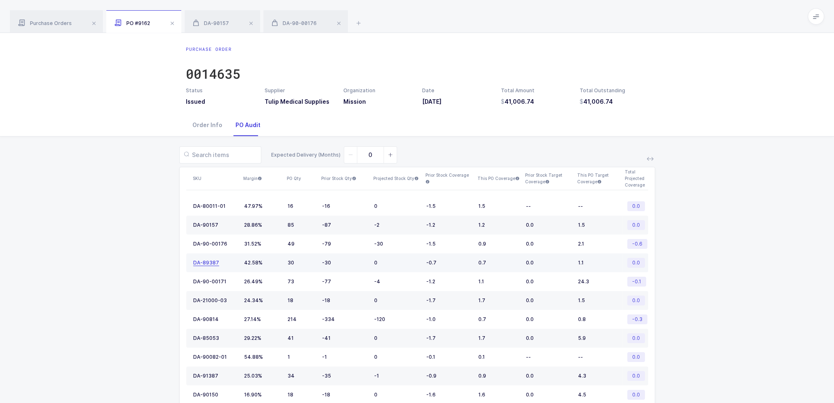
click at [207, 261] on div "DA-89387" at bounding box center [206, 263] width 26 height 7
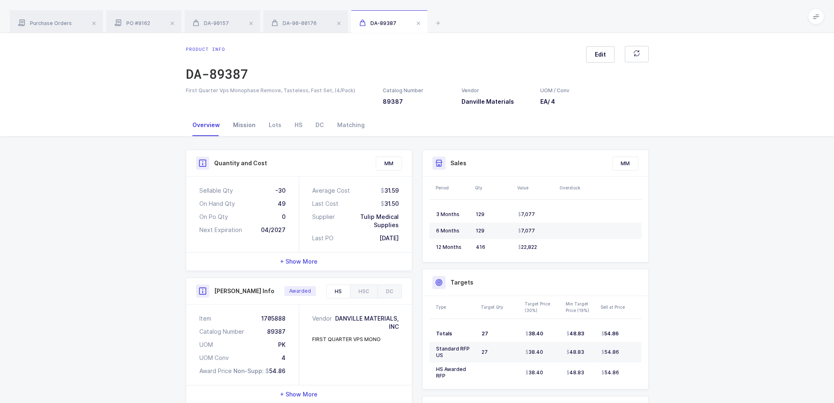
click at [238, 132] on div "Mission" at bounding box center [244, 125] width 36 height 22
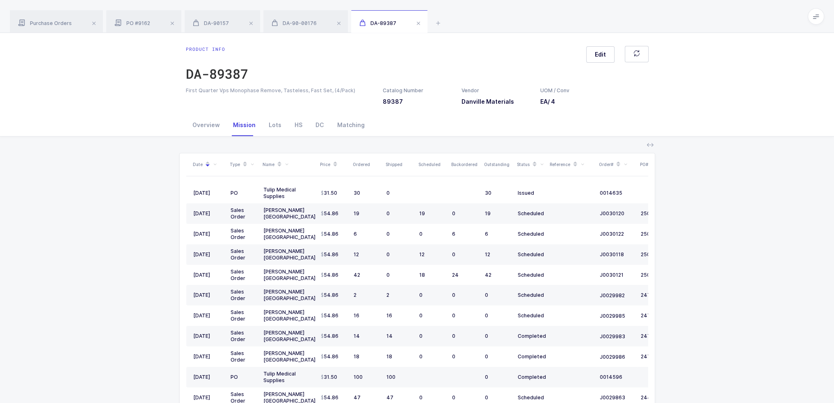
click at [233, 128] on div "Mission" at bounding box center [244, 125] width 36 height 22
click at [207, 126] on div "Overview" at bounding box center [206, 125] width 41 height 22
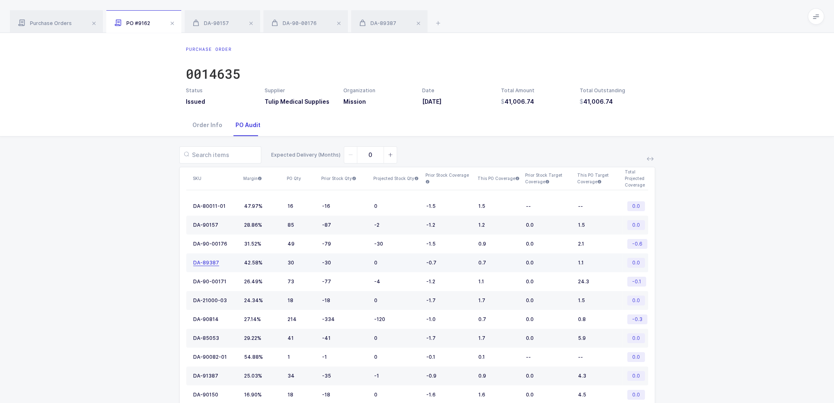
click at [210, 265] on div "DA-89387" at bounding box center [206, 263] width 26 height 7
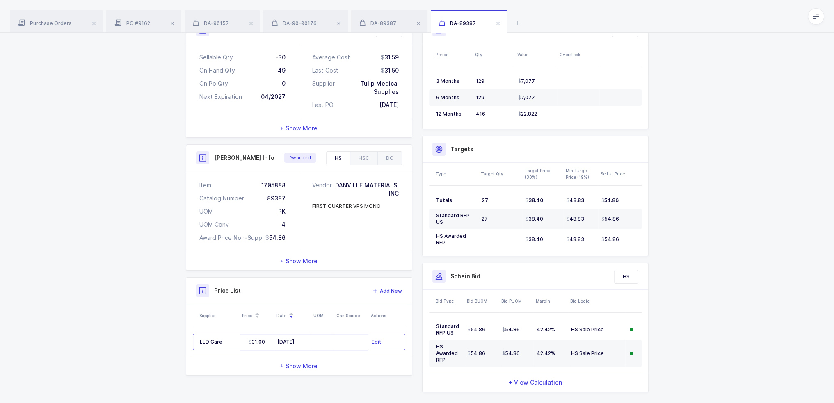
scroll to position [137, 0]
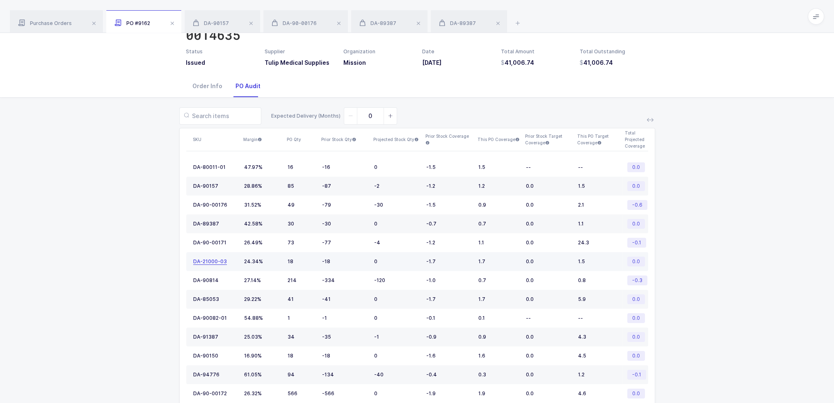
scroll to position [119, 0]
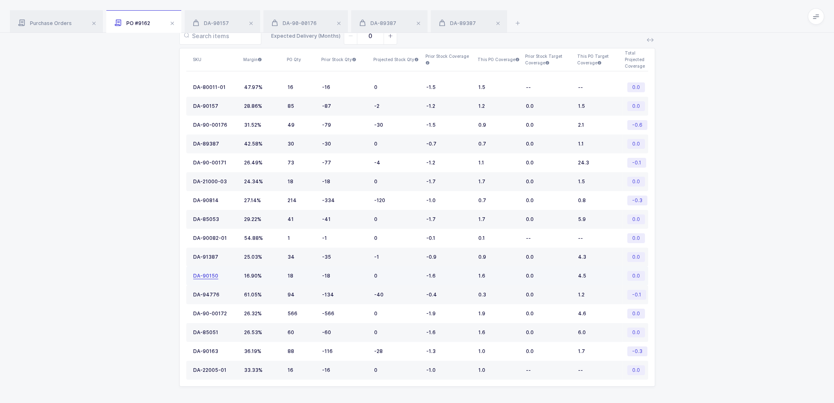
click at [211, 273] on div "DA-90150" at bounding box center [205, 276] width 25 height 7
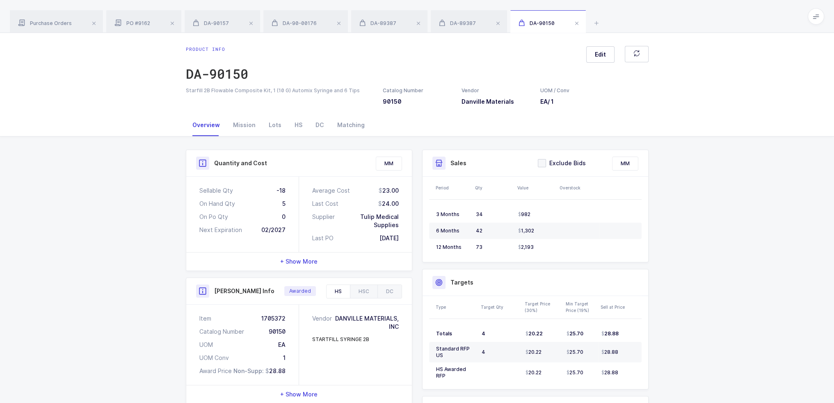
scroll to position [147, 0]
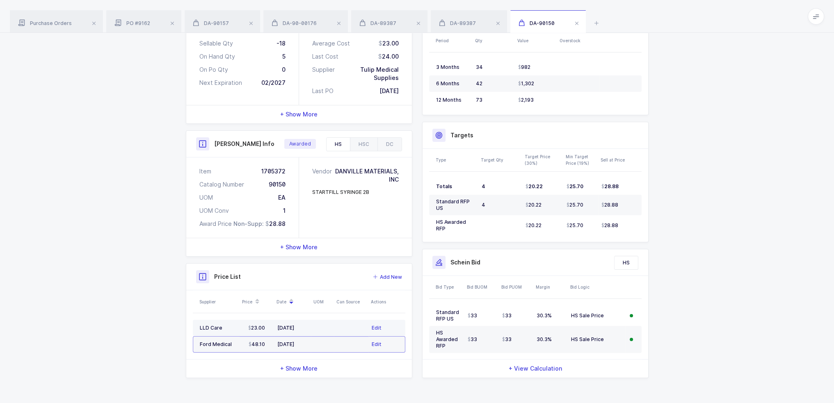
click at [305, 323] on td "05/21/2025" at bounding box center [292, 328] width 37 height 16
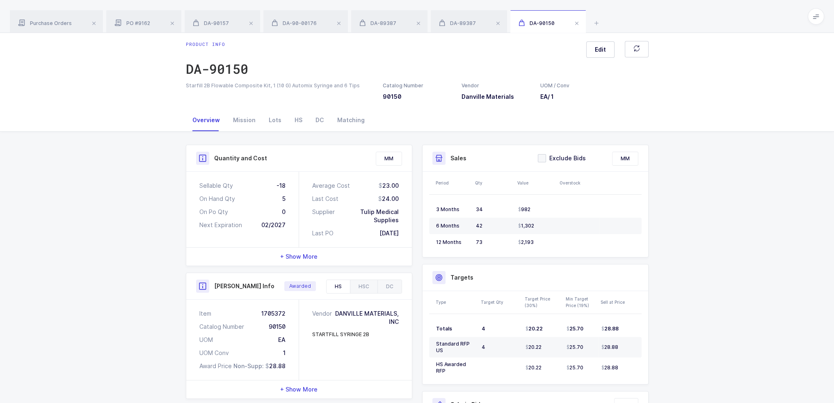
scroll to position [0, 0]
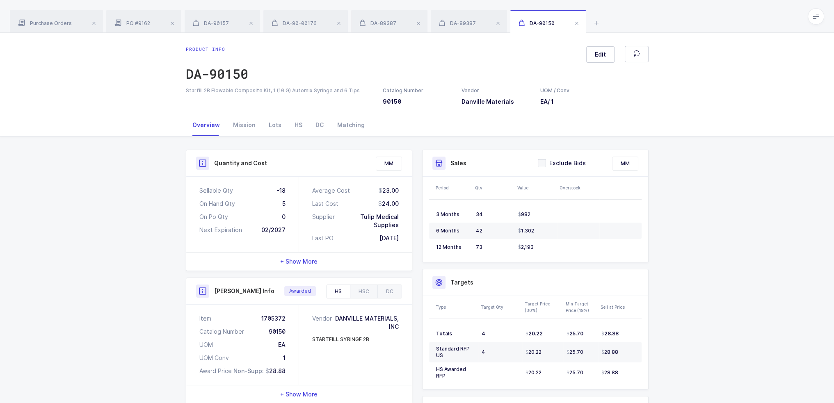
drag, startPoint x: 363, startPoint y: 176, endPoint x: 412, endPoint y: 227, distance: 70.2
click at [412, 227] on div "Average Cost 23.00 Last Cost 24.00 Supplier Tulip Medical Supplies Last PO 09/1…" at bounding box center [355, 214] width 113 height 75
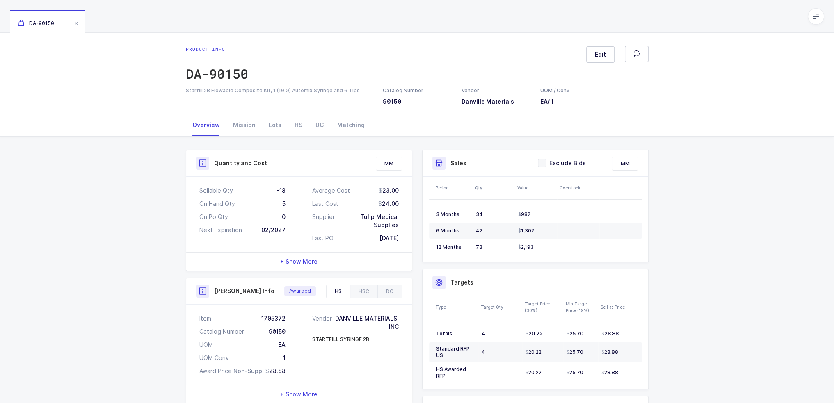
click at [813, 16] on span at bounding box center [816, 16] width 16 height 16
click at [780, 83] on li "Admin" at bounding box center [785, 84] width 61 height 7
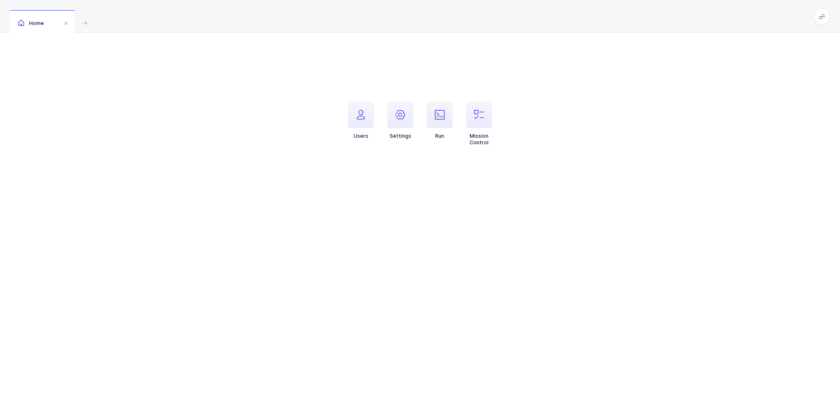
click at [453, 121] on li "Run" at bounding box center [439, 124] width 39 height 44
click at [441, 119] on icon "button" at bounding box center [440, 115] width 10 height 10
click at [740, 117] on span "Acctivate import - all products" at bounding box center [722, 116] width 88 height 9
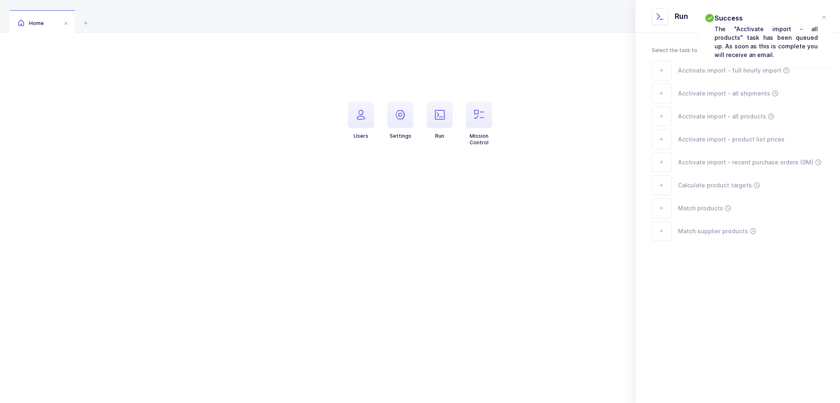
click at [748, 245] on div "Select the task to be placed in the queue. Acctivate import - full hourly impor…" at bounding box center [738, 160] width 205 height 254
click at [825, 16] on div at bounding box center [824, 17] width 7 height 7
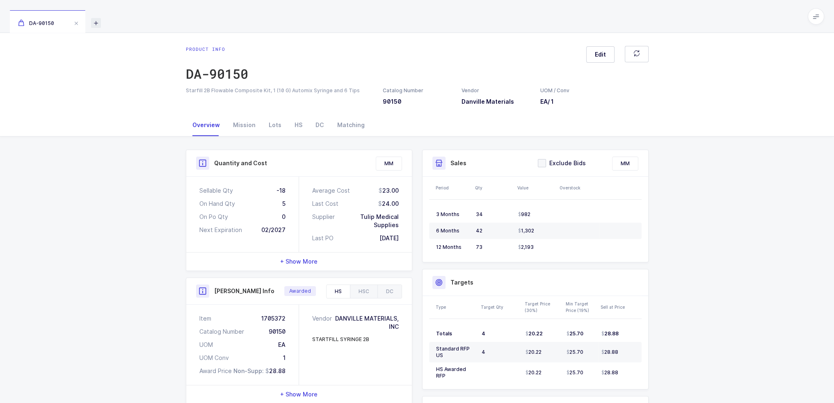
click at [97, 25] on icon at bounding box center [96, 23] width 10 height 10
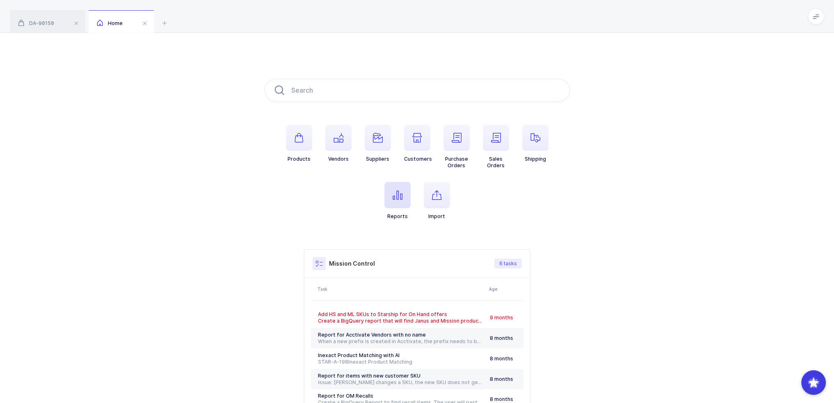
click at [393, 197] on icon "button" at bounding box center [398, 195] width 10 height 10
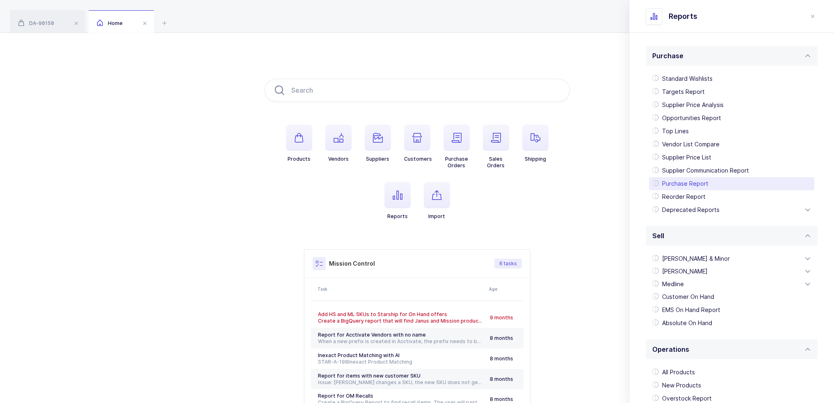
click at [697, 179] on div "Purchase Report" at bounding box center [731, 183] width 165 height 13
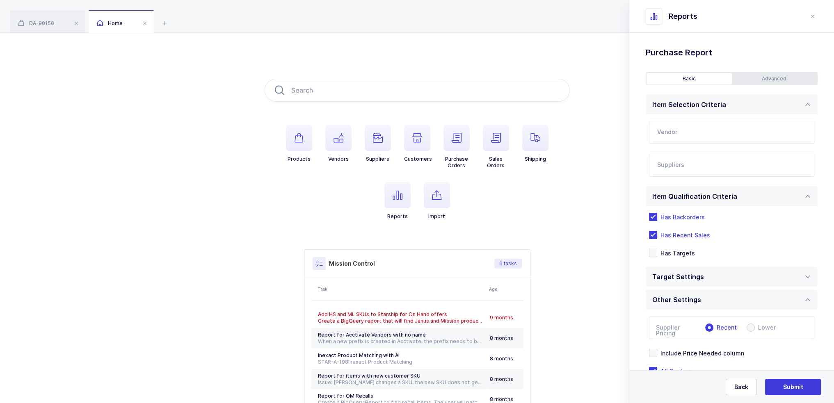
click at [684, 141] on input "text" at bounding box center [731, 132] width 165 height 23
click at [698, 160] on span "Premier Dental Products" at bounding box center [693, 159] width 70 height 7
type input "Premier Dental Products"
click at [693, 165] on input "text" at bounding box center [723, 167] width 132 height 11
type input "lld"
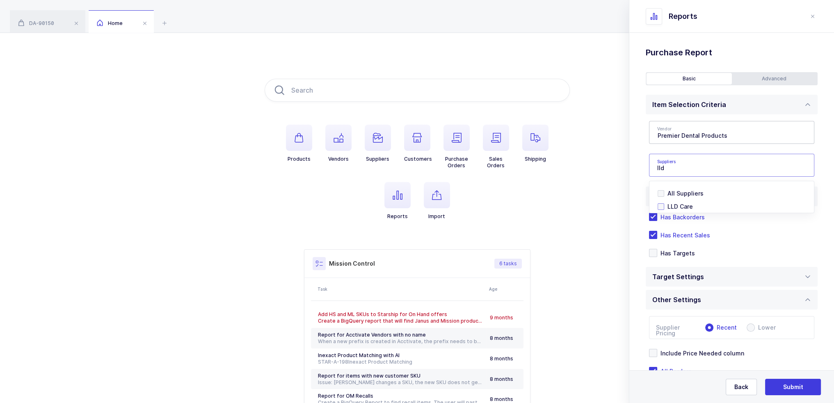
click at [674, 206] on span "LLD Care" at bounding box center [680, 206] width 25 height 7
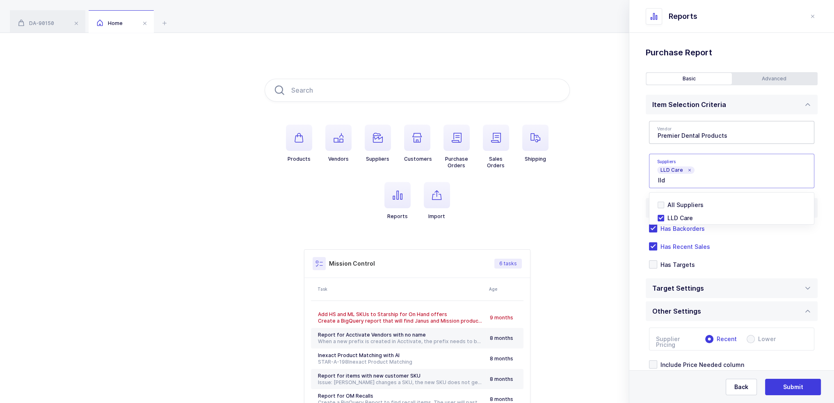
click at [640, 191] on div "Standard Wishlists Targets Report Supplier Price Analysis Opportunities Report …" at bounding box center [731, 245] width 205 height 424
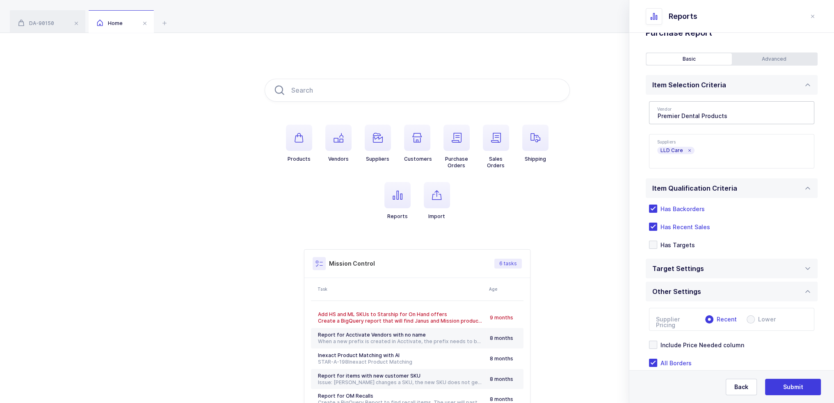
scroll to position [23, 0]
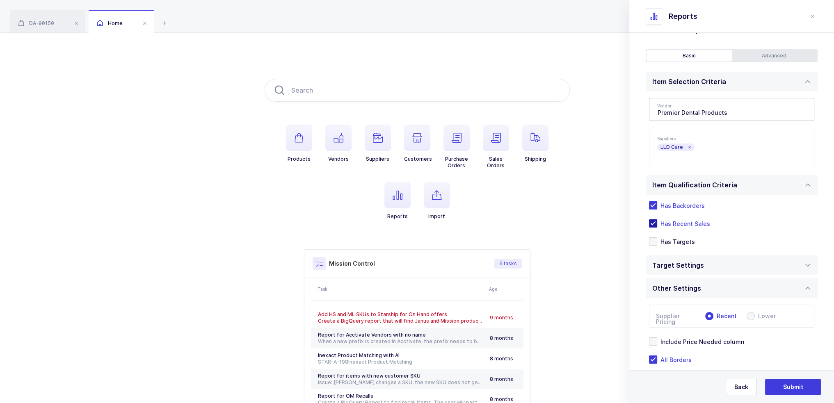
click at [691, 224] on span "Has Recent Sales" at bounding box center [683, 224] width 53 height 8
click at [657, 219] on input "Has Recent Sales" at bounding box center [657, 219] width 0 height 0
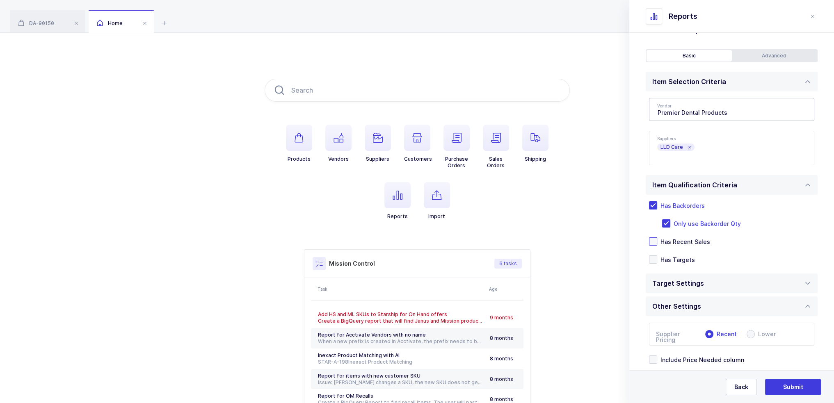
scroll to position [71, 0]
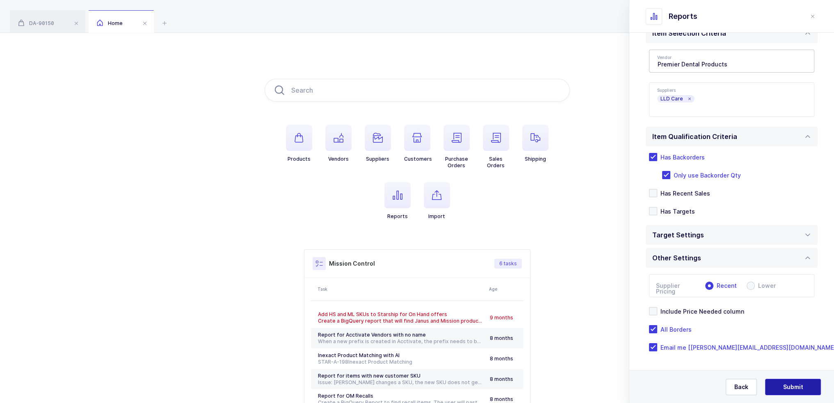
click at [797, 384] on span "Submit" at bounding box center [793, 387] width 20 height 8
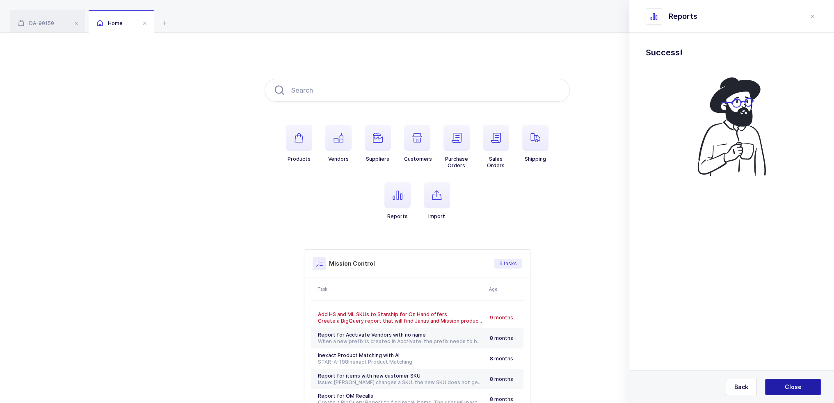
click at [797, 384] on span "Close" at bounding box center [793, 387] width 17 height 8
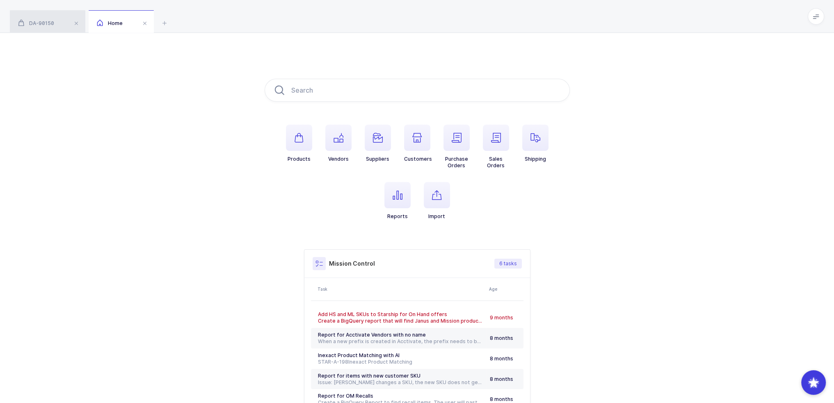
click at [41, 29] on div "DA-90150" at bounding box center [47, 21] width 75 height 23
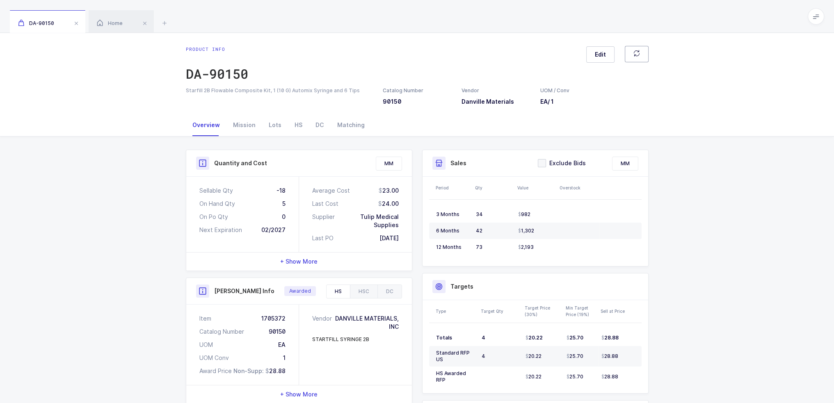
click at [642, 55] on button "button" at bounding box center [637, 54] width 24 height 16
click at [128, 25] on div "Home" at bounding box center [121, 21] width 65 height 23
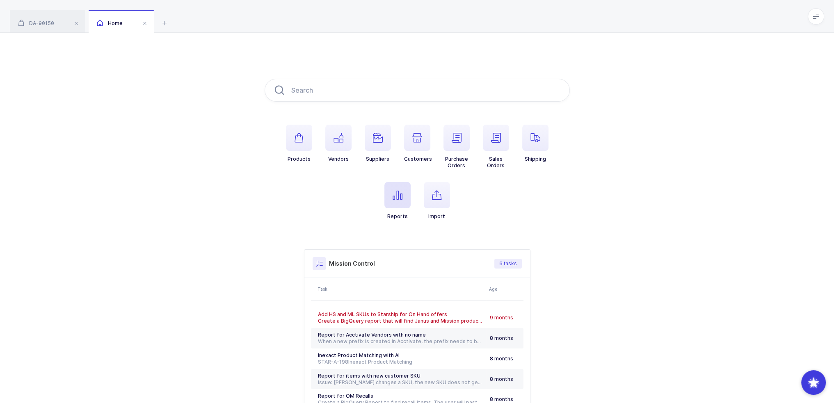
click at [403, 194] on span "button" at bounding box center [397, 195] width 26 height 26
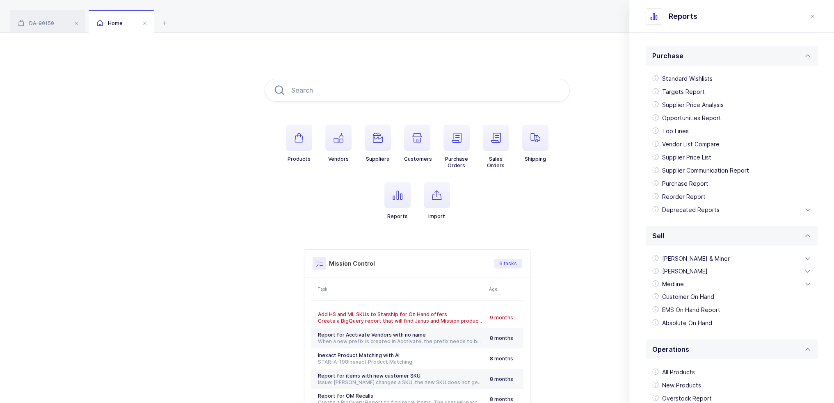
click at [692, 184] on div "Purchase Report" at bounding box center [731, 183] width 165 height 13
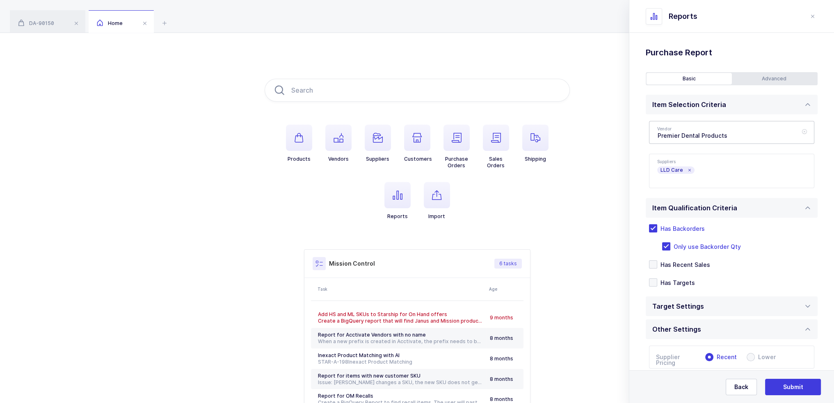
click at [799, 132] on icon at bounding box center [804, 132] width 10 height 23
click at [755, 136] on input "text" at bounding box center [731, 132] width 165 height 23
click at [698, 158] on span "Danville Materials" at bounding box center [683, 159] width 51 height 7
type input "Danville Materials"
click at [702, 49] on h1 "Purchase Report" at bounding box center [732, 52] width 172 height 13
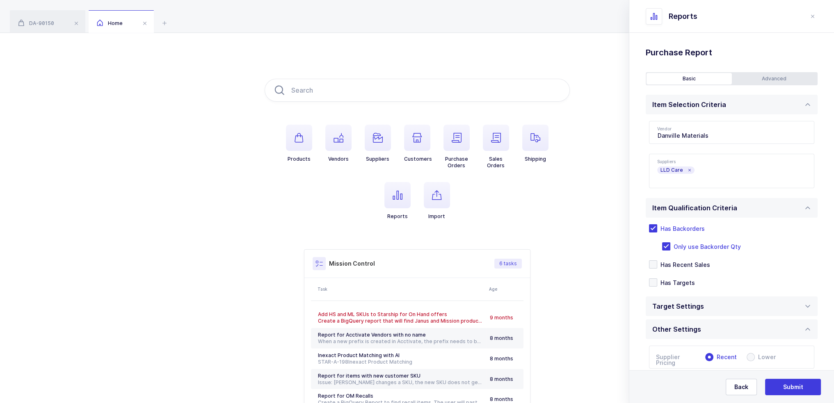
click at [702, 49] on h1 "Purchase Report" at bounding box center [732, 52] width 172 height 13
click at [731, 49] on h1 "Purchase Report" at bounding box center [732, 52] width 172 height 13
click at [777, 82] on div "Advanced" at bounding box center [774, 78] width 85 height 11
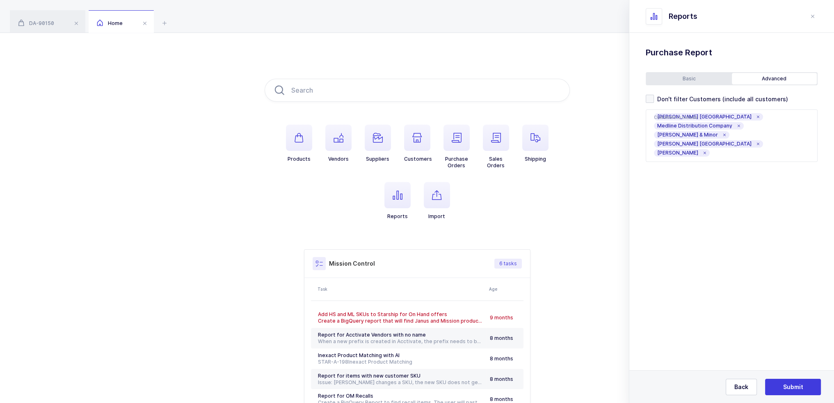
click at [702, 80] on div "Basic" at bounding box center [689, 78] width 85 height 11
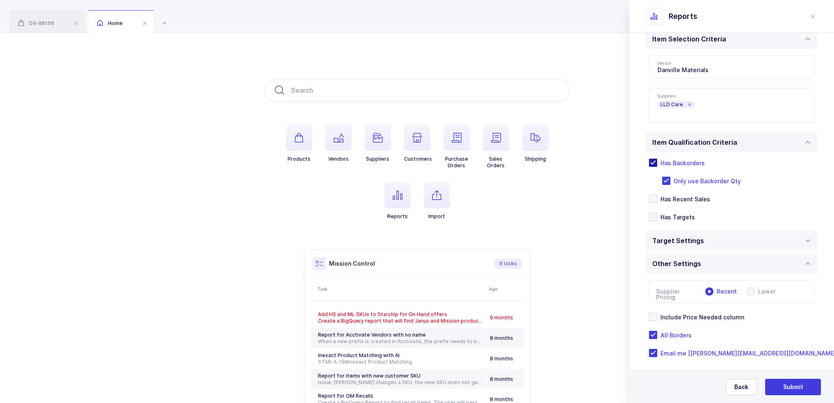
scroll to position [71, 0]
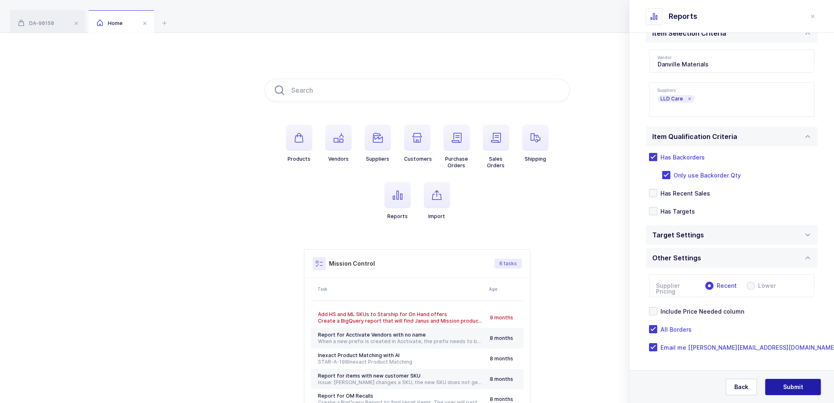
click at [786, 391] on span "Submit" at bounding box center [793, 387] width 20 height 8
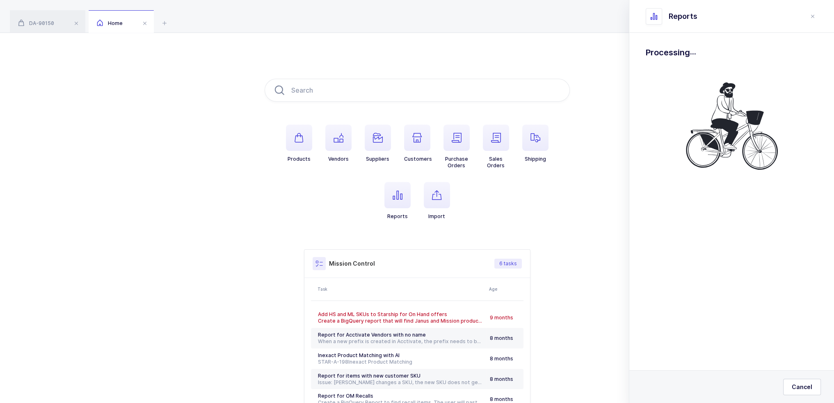
scroll to position [0, 0]
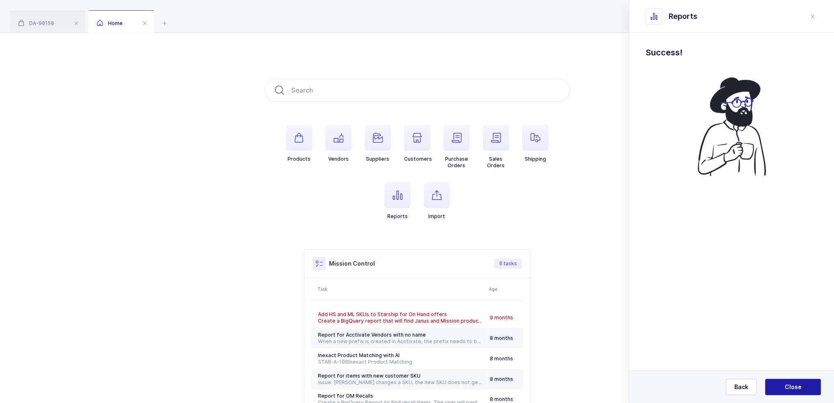
click at [800, 382] on button "Close" at bounding box center [793, 387] width 56 height 16
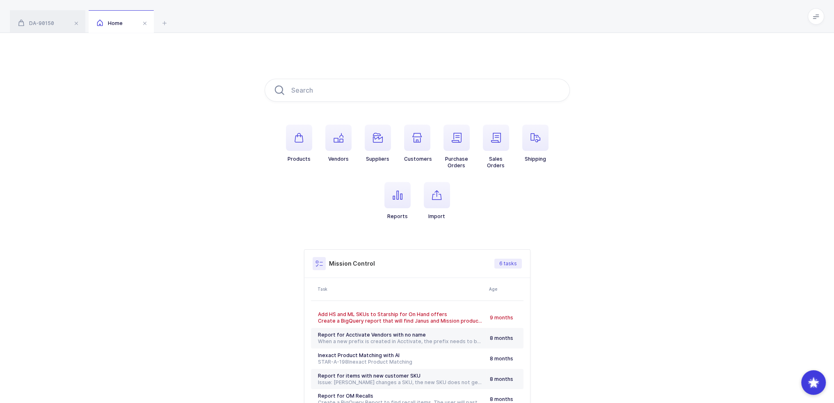
click at [800, 382] on div "Products Vendors Suppliers Customers Purchase Orders Sales Orders Shipping Repo…" at bounding box center [417, 258] width 834 height 450
click at [402, 206] on span "button" at bounding box center [397, 195] width 26 height 26
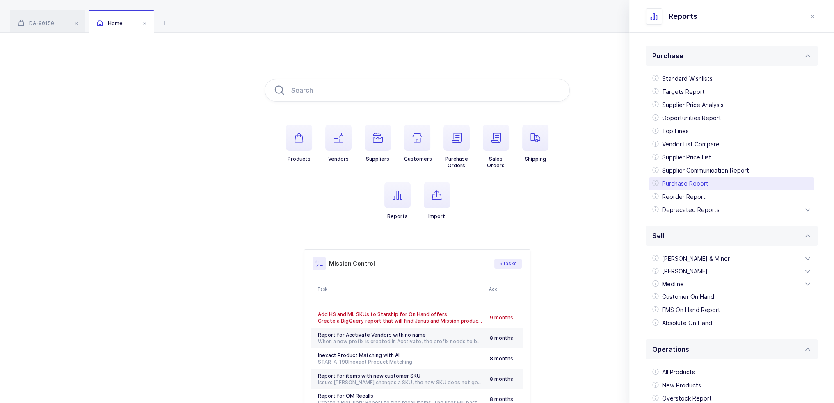
click at [699, 188] on div "Purchase Report" at bounding box center [731, 183] width 165 height 13
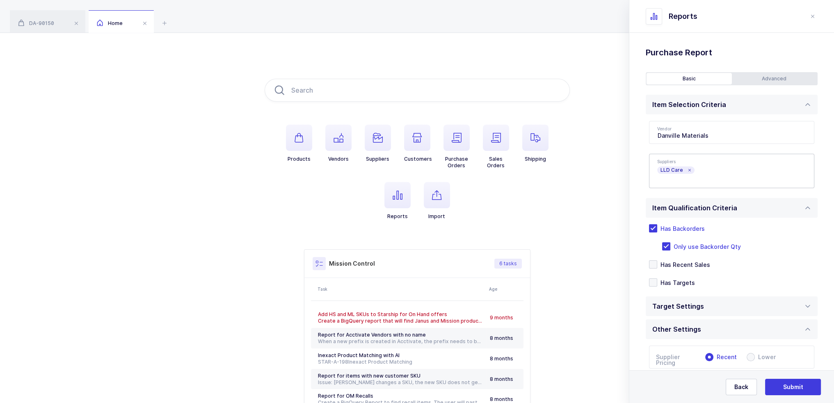
click at [688, 169] on icon at bounding box center [689, 170] width 4 height 4
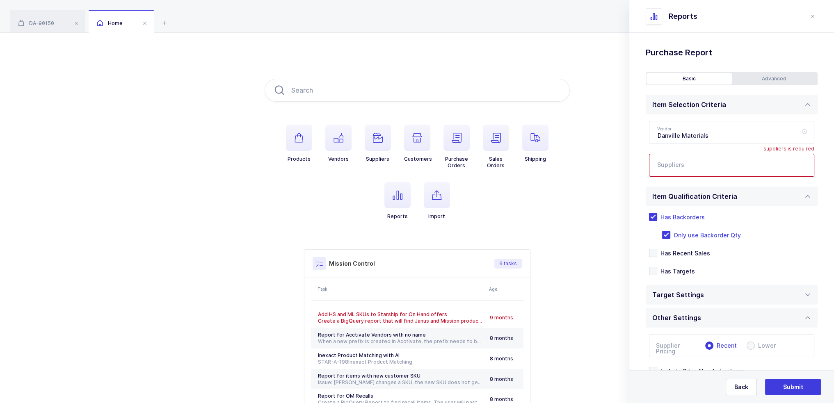
click at [799, 132] on icon at bounding box center [804, 132] width 10 height 23
click at [748, 132] on input "text" at bounding box center [731, 132] width 165 height 23
click at [681, 158] on div "Shofu" at bounding box center [723, 160] width 130 height 8
type input "Shofu"
click at [614, 159] on div "Products Vendors Suppliers Customers Purchase Orders Sales Orders Shipping Repo…" at bounding box center [417, 258] width 834 height 450
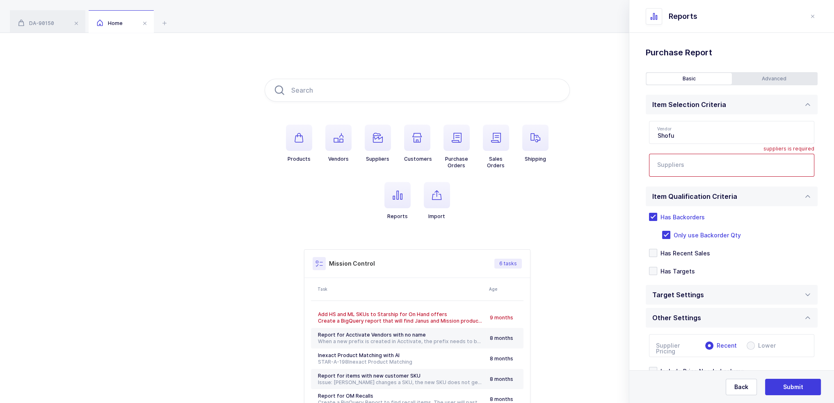
click at [680, 169] on input "text" at bounding box center [723, 167] width 132 height 11
type input "balmung"
click at [688, 208] on span "Balmung Medical Handel" at bounding box center [703, 206] width 70 height 7
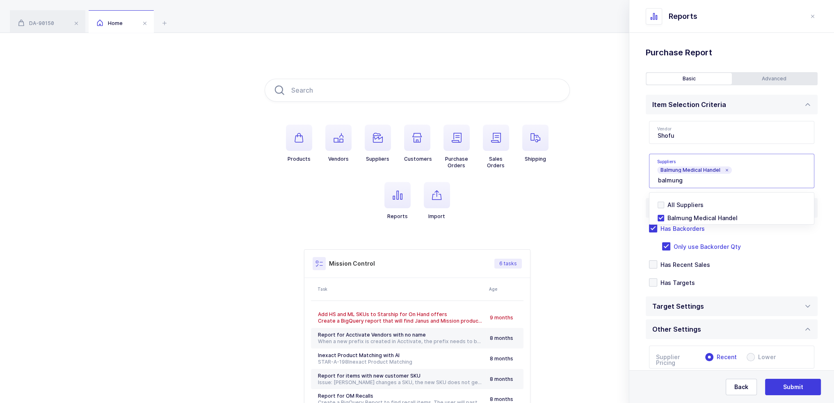
click at [576, 199] on div "Products Vendors Suppliers Customers Purchase Orders Sales Orders Shipping Repo…" at bounding box center [417, 258] width 834 height 450
click at [808, 389] on button "Submit" at bounding box center [793, 387] width 56 height 16
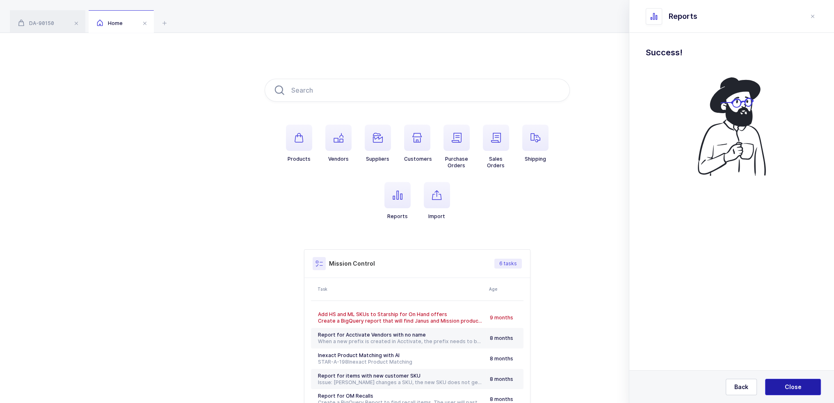
click at [795, 389] on span "Close" at bounding box center [793, 387] width 17 height 8
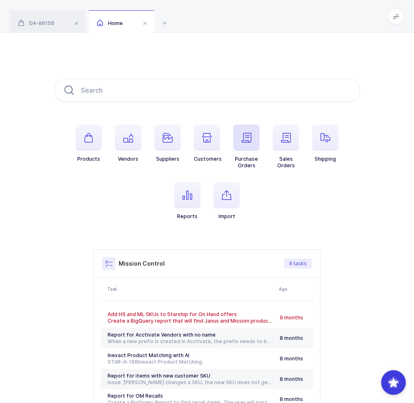
click at [256, 135] on span "button" at bounding box center [246, 138] width 26 height 26
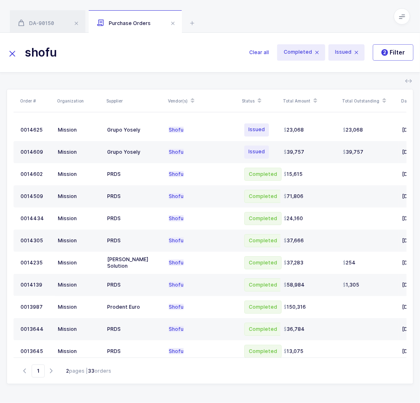
type input "shofu"
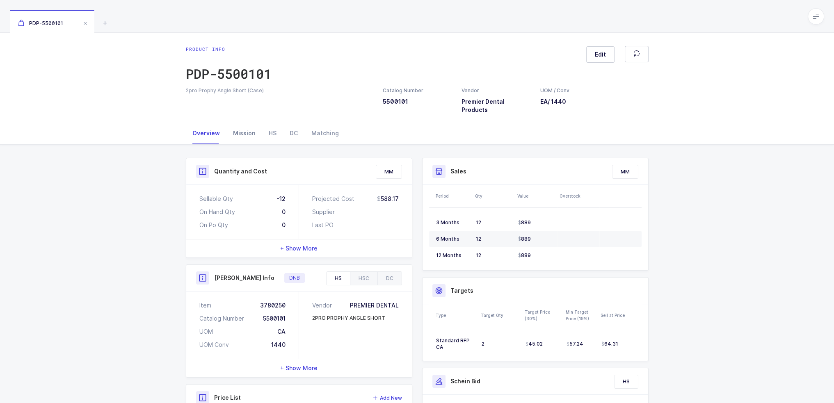
click at [252, 126] on div "Mission" at bounding box center [244, 133] width 36 height 22
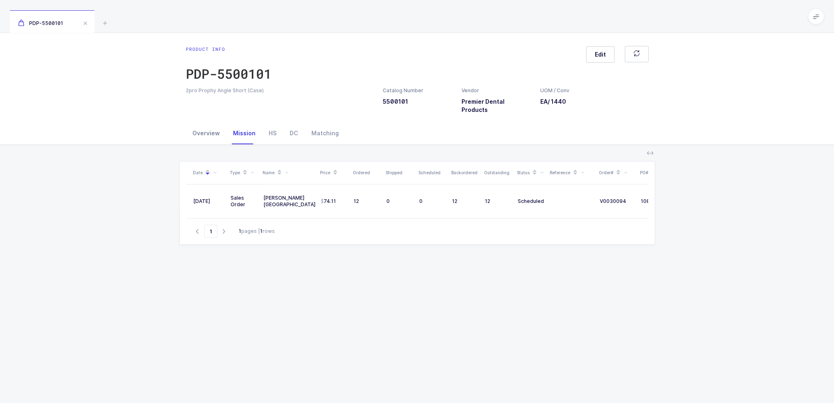
click at [197, 129] on div "Overview" at bounding box center [206, 133] width 41 height 22
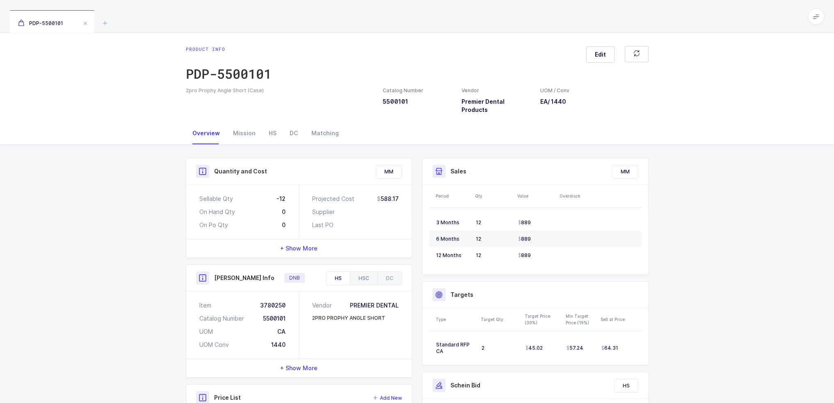
click at [366, 272] on div "HSC" at bounding box center [363, 278] width 27 height 13
click at [343, 272] on div "HS" at bounding box center [338, 278] width 23 height 13
click at [370, 265] on div "Henry Schein Info DNB" at bounding box center [299, 278] width 226 height 27
click at [365, 272] on div "HSC" at bounding box center [363, 278] width 27 height 13
drag, startPoint x: 297, startPoint y: 334, endPoint x: 249, endPoint y: 293, distance: 63.1
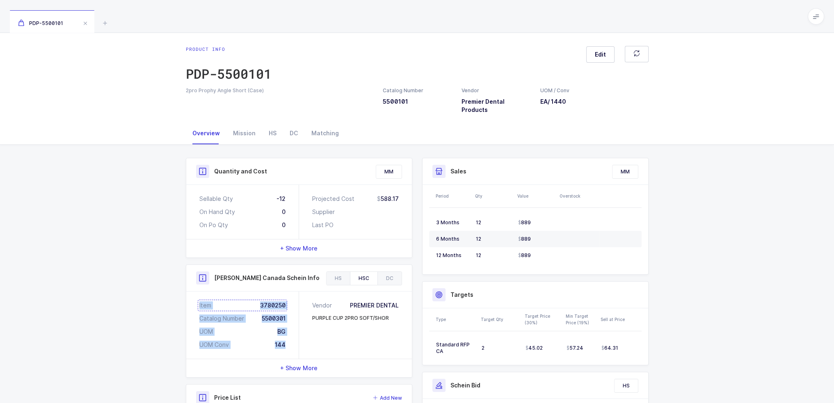
click at [249, 293] on div "Item 3780250 Catalog Number 5500301 UOM BG UOM Conv 144" at bounding box center [242, 325] width 113 height 67
click at [244, 123] on div "Mission" at bounding box center [244, 133] width 36 height 22
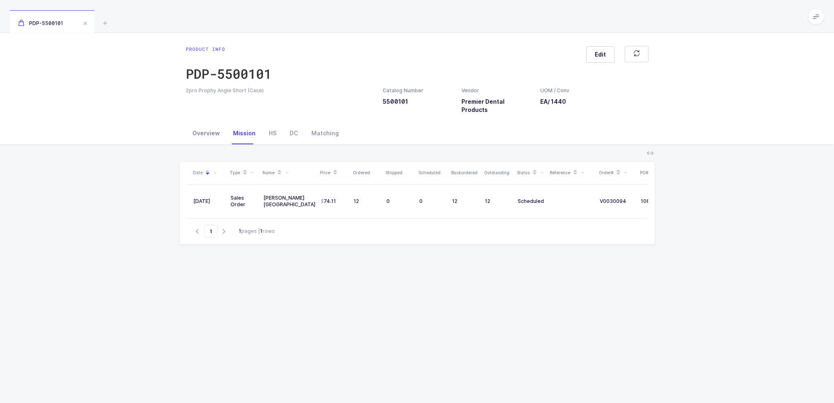
click at [215, 126] on div "Overview" at bounding box center [206, 133] width 41 height 22
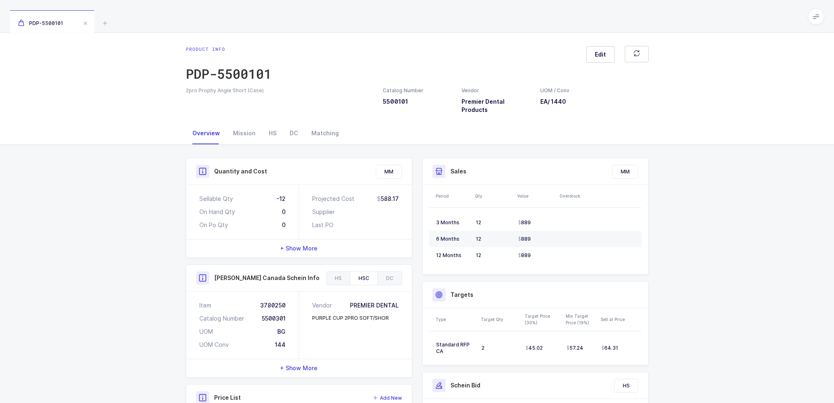
click at [306, 364] on span "+ Show More" at bounding box center [298, 368] width 37 height 8
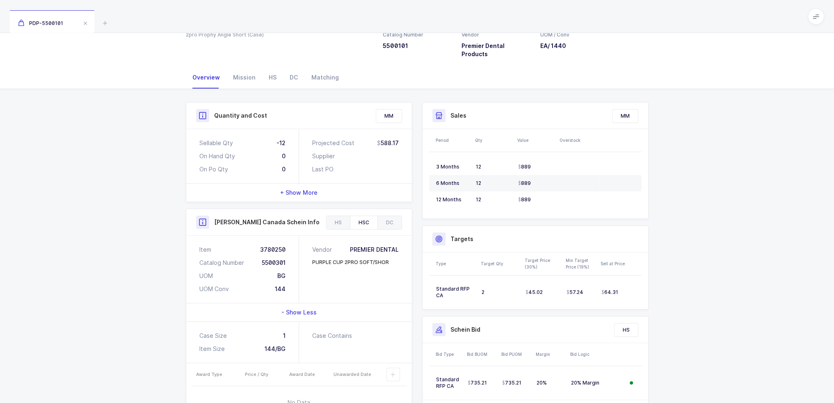
scroll to position [75, 0]
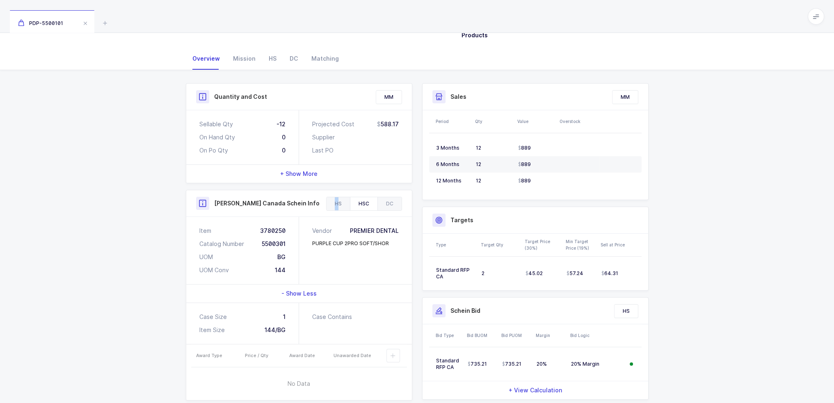
click at [337, 197] on div "HS" at bounding box center [338, 203] width 23 height 13
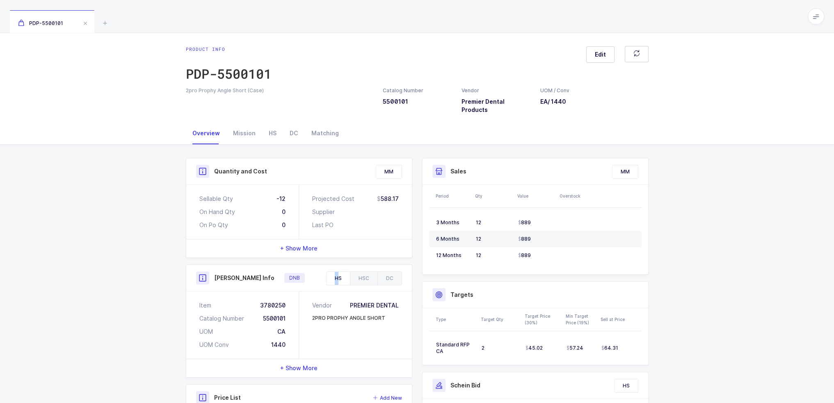
scroll to position [0, 0]
click at [231, 125] on div "Mission" at bounding box center [244, 133] width 36 height 22
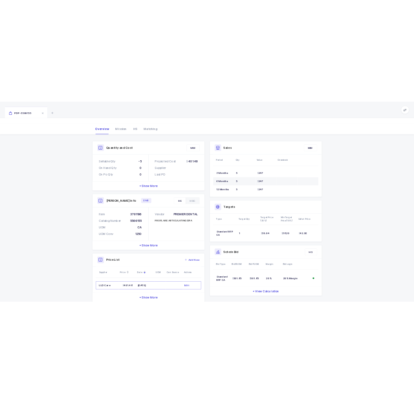
scroll to position [79, 0]
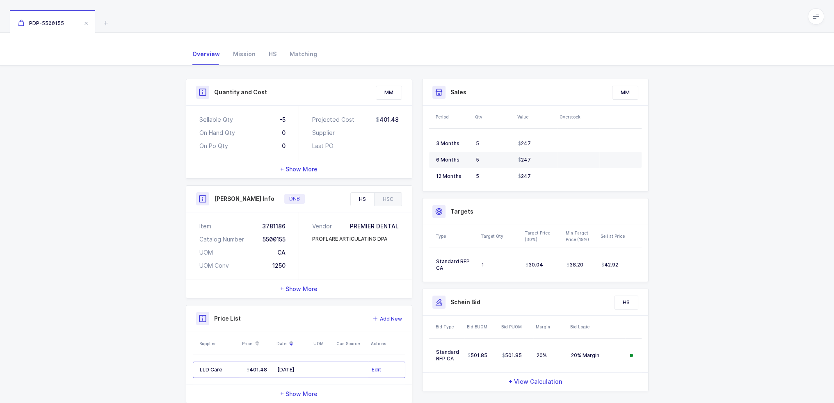
click at [316, 285] on span "+ Show More" at bounding box center [298, 289] width 37 height 8
click at [390, 193] on div "HSC" at bounding box center [387, 199] width 27 height 13
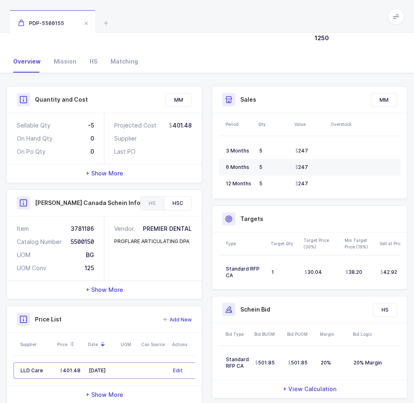
click at [158, 44] on div "Product info PDP-5500155 Edit Proflare Articulating Dpa (Case) Catalog Number 5…" at bounding box center [207, 2] width 414 height 97
click at [107, 23] on icon at bounding box center [106, 23] width 10 height 10
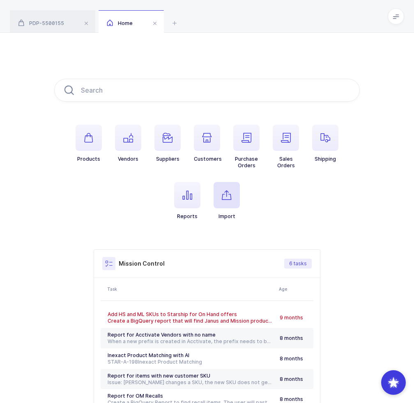
click at [233, 196] on span "button" at bounding box center [226, 195] width 26 height 26
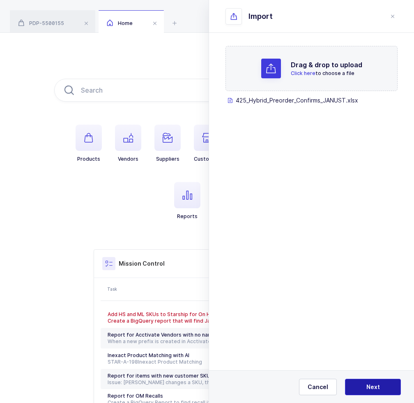
click at [359, 381] on button "Next" at bounding box center [373, 387] width 56 height 16
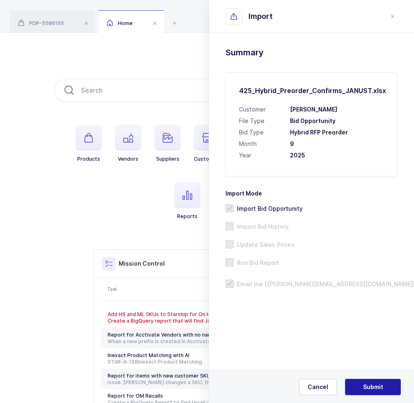
click at [368, 389] on span "Submit" at bounding box center [373, 387] width 20 height 8
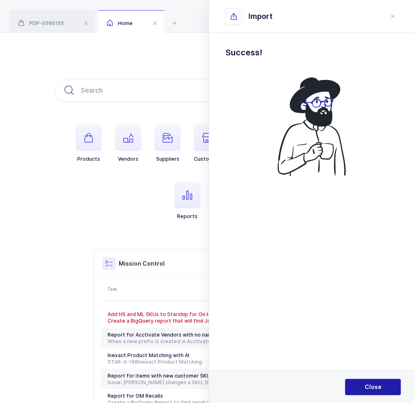
click at [368, 389] on span "Close" at bounding box center [372, 387] width 17 height 8
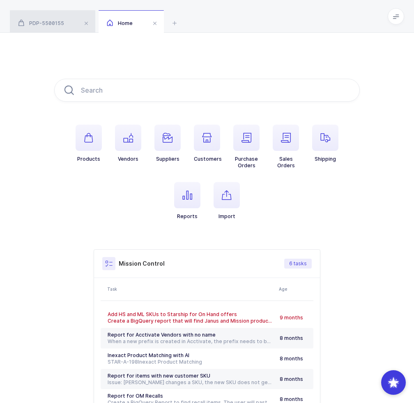
click at [68, 16] on div "PDP-5500155" at bounding box center [52, 21] width 85 height 23
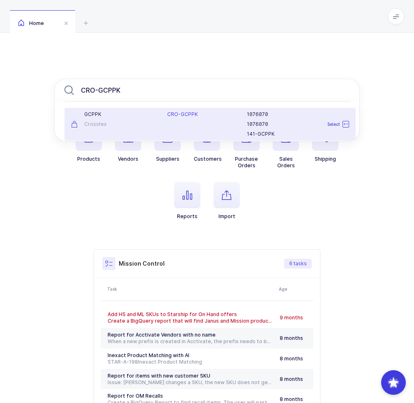
type input "CRO-GCPPK"
click at [112, 118] on div "GCPPK Crosstex" at bounding box center [114, 124] width 96 height 26
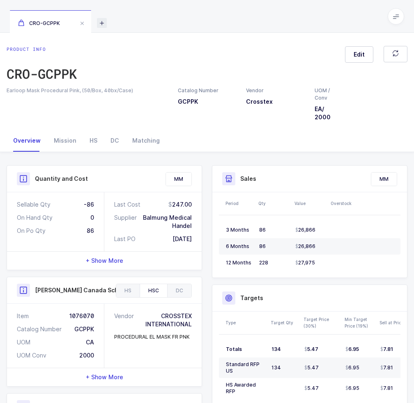
click at [103, 24] on icon at bounding box center [102, 23] width 10 height 10
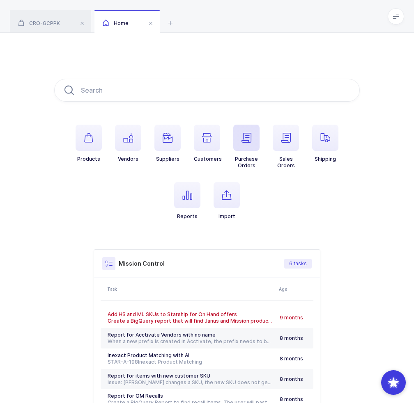
click at [243, 144] on span "button" at bounding box center [246, 138] width 26 height 26
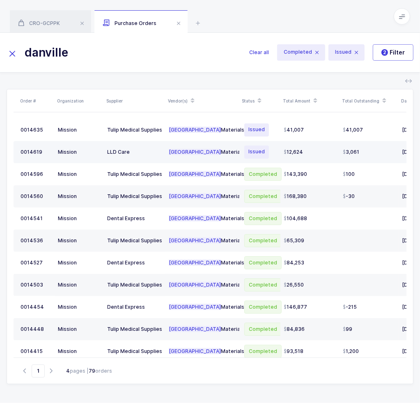
type input "danville"
click at [189, 149] on div "Danville Materials" at bounding box center [202, 152] width 67 height 7
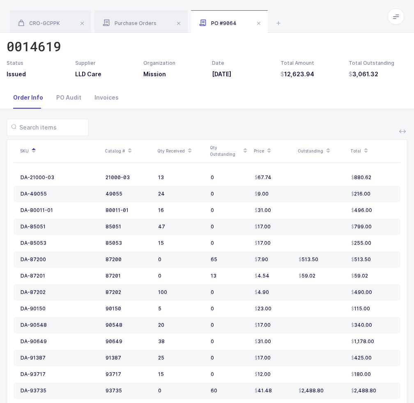
scroll to position [27, 0]
click at [202, 103] on div "Order Info PO Audit Invoices" at bounding box center [207, 98] width 400 height 22
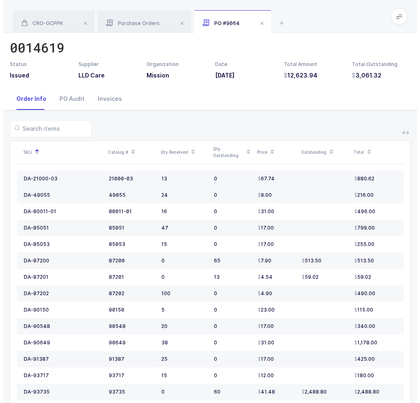
scroll to position [0, 0]
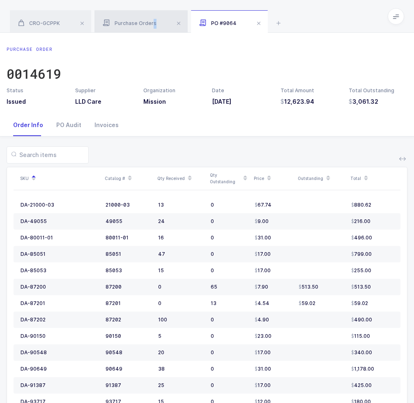
click at [151, 29] on div "Purchase Orders" at bounding box center [140, 21] width 93 height 23
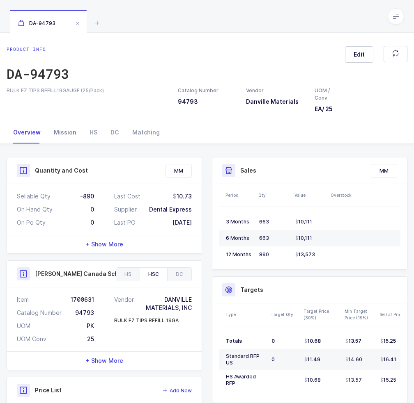
click at [79, 133] on div "Mission" at bounding box center [65, 132] width 36 height 22
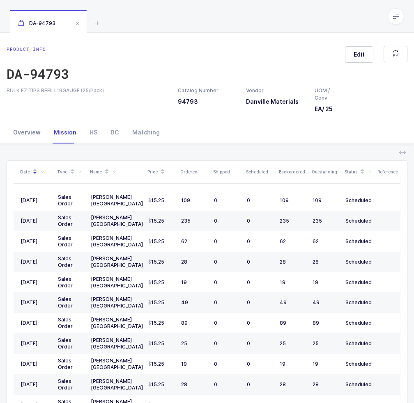
click at [26, 136] on div "Overview" at bounding box center [27, 132] width 41 height 22
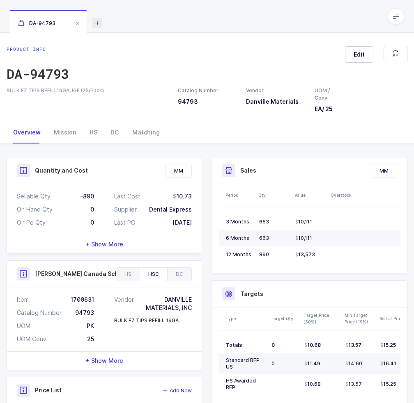
click at [94, 25] on icon at bounding box center [97, 23] width 10 height 10
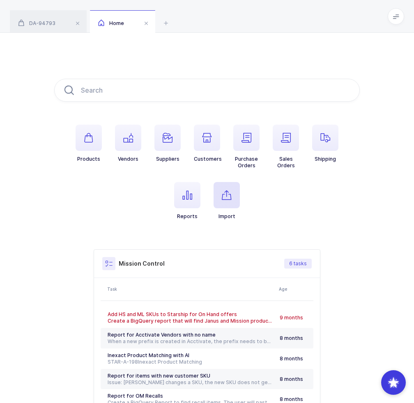
click at [238, 195] on span "button" at bounding box center [226, 195] width 26 height 26
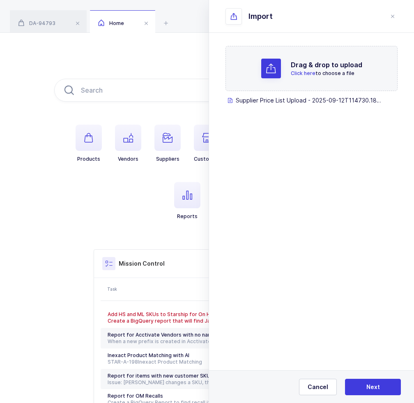
click at [370, 397] on div "Cancel Next" at bounding box center [311, 386] width 205 height 33
click at [375, 389] on span "Next" at bounding box center [373, 387] width 14 height 8
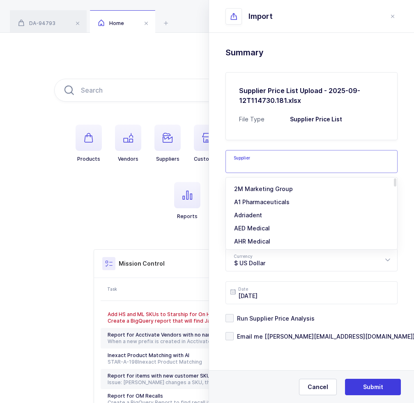
click at [277, 157] on input "text" at bounding box center [311, 161] width 172 height 23
click at [265, 186] on li "LLD Care" at bounding box center [314, 189] width 171 height 13
type input "LLD Care"
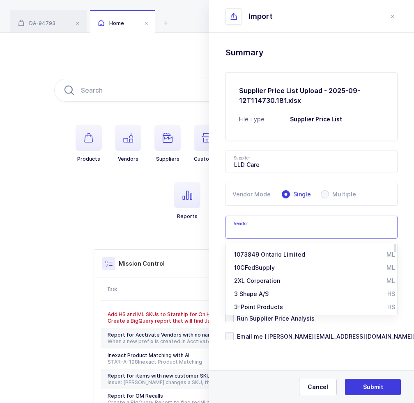
click at [258, 218] on input "text" at bounding box center [311, 227] width 172 height 23
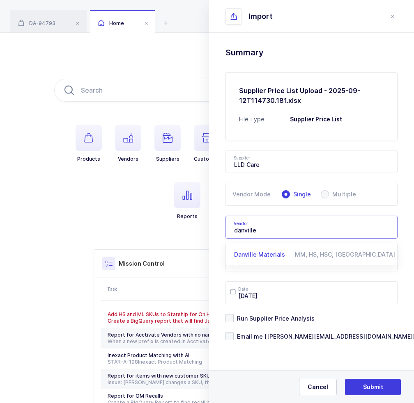
click at [248, 252] on span "Danville Materials" at bounding box center [259, 254] width 51 height 7
type input "Danville Materials"
click at [271, 334] on span "Email me [[PERSON_NAME][EMAIL_ADDRESS][DOMAIN_NAME]]" at bounding box center [323, 337] width 181 height 8
click at [233, 332] on input "Email me [[PERSON_NAME][EMAIL_ADDRESS][DOMAIN_NAME]]" at bounding box center [233, 332] width 0 height 0
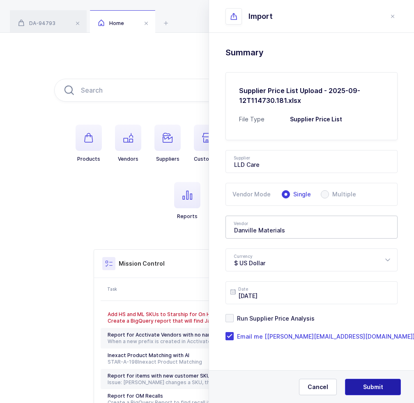
click at [380, 391] on span "Submit" at bounding box center [373, 387] width 20 height 8
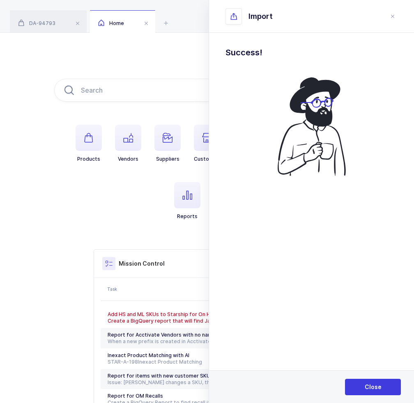
click at [369, 396] on div "Close" at bounding box center [311, 386] width 205 height 33
click at [371, 388] on span "Close" at bounding box center [372, 387] width 17 height 8
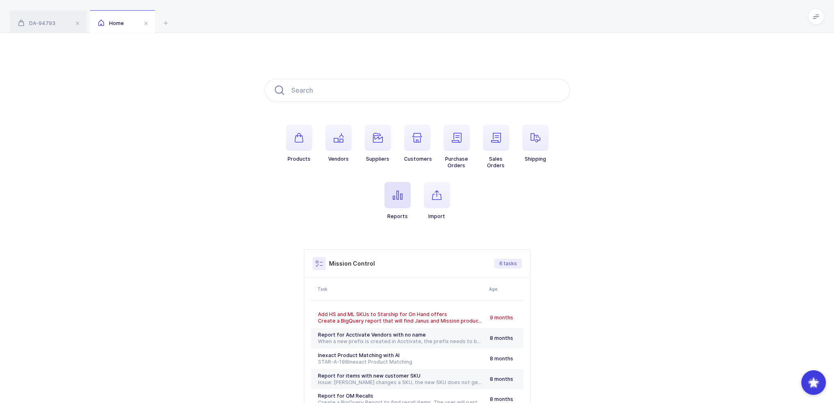
click at [403, 190] on span "button" at bounding box center [397, 195] width 26 height 26
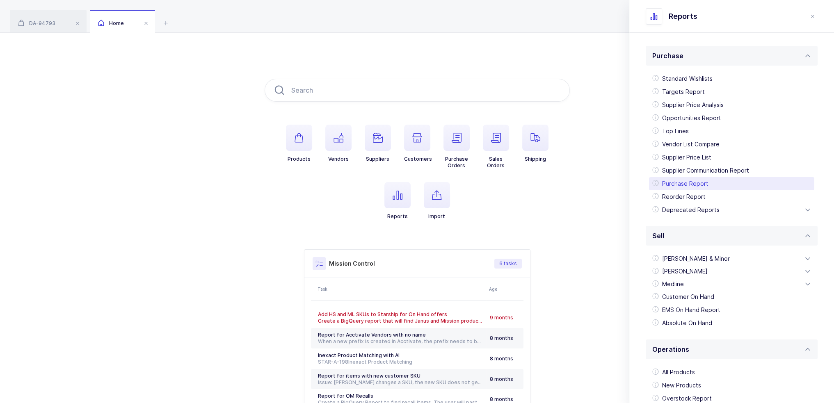
click at [419, 184] on div "Purchase Report" at bounding box center [731, 183] width 165 height 13
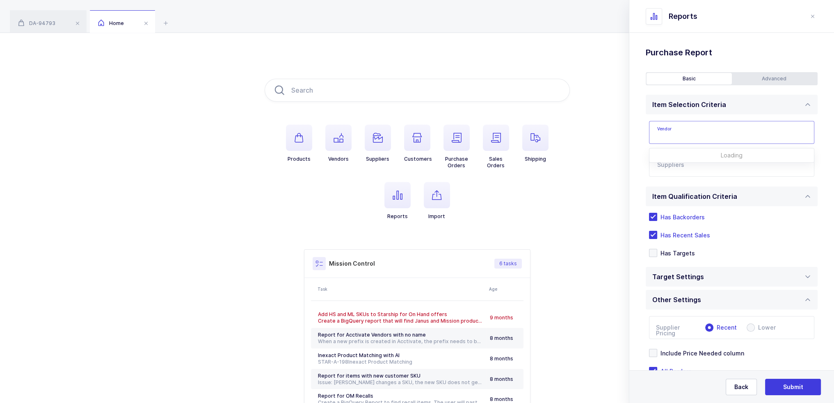
click at [419, 143] on input "text" at bounding box center [731, 132] width 165 height 23
click at [419, 162] on span "Danville Materials" at bounding box center [683, 159] width 51 height 7
type input "Danville Materials"
click at [419, 162] on input "text" at bounding box center [723, 167] width 132 height 11
type input "lld"
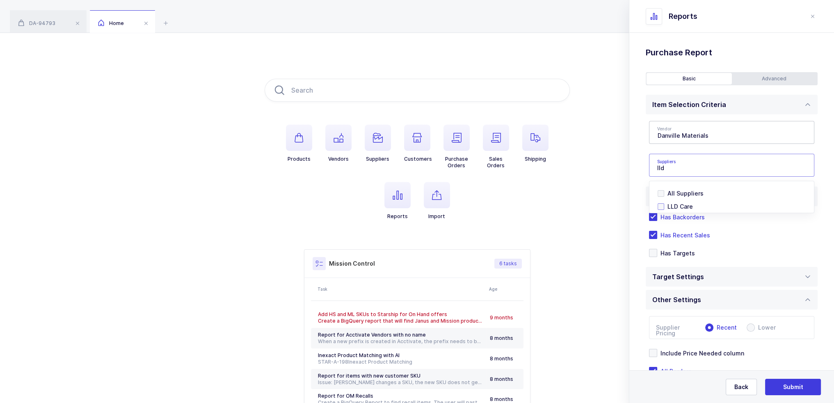
click at [419, 208] on span "LLD Care" at bounding box center [680, 206] width 25 height 7
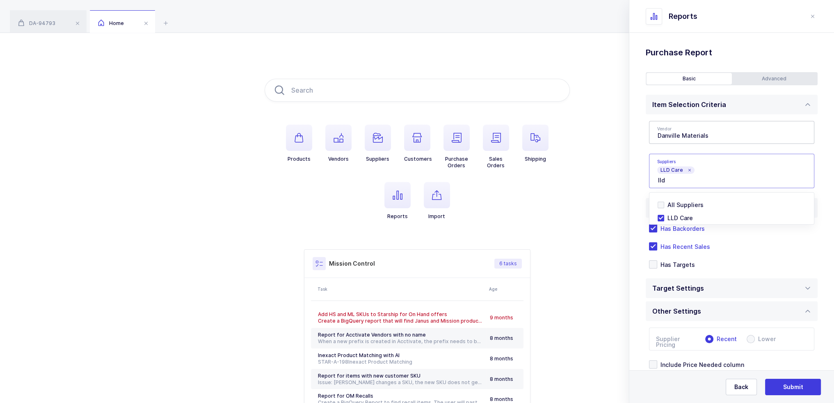
click at [419, 172] on div "Standard Wishlists Targets Report Supplier Price Analysis Opportunities Report …" at bounding box center [731, 245] width 205 height 424
click at [419, 74] on div "Advanced" at bounding box center [774, 78] width 85 height 11
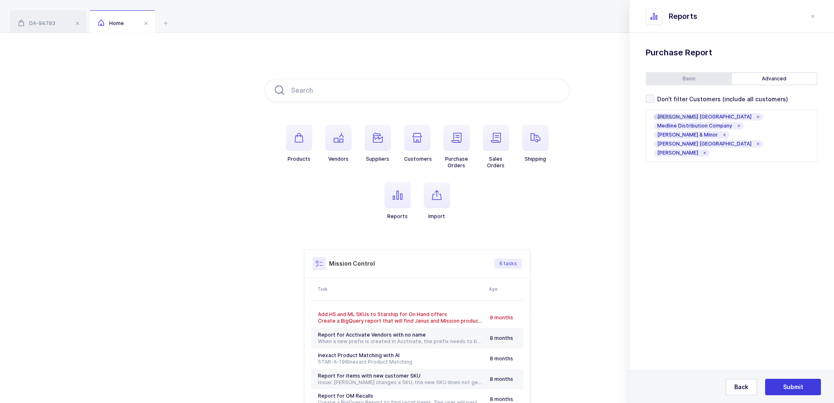
click at [419, 80] on div "Basic" at bounding box center [689, 78] width 85 height 11
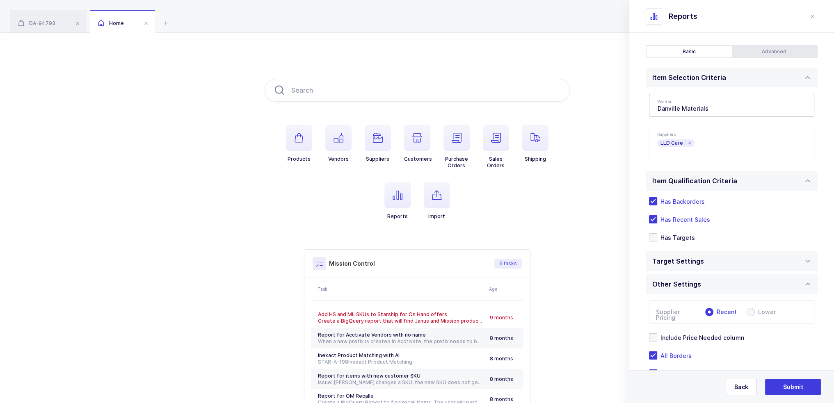
scroll to position [53, 0]
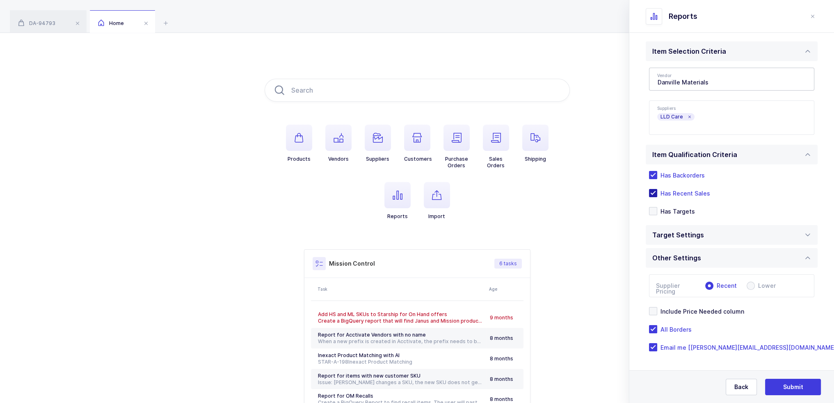
click at [419, 191] on span "Has Recent Sales" at bounding box center [683, 194] width 53 height 8
click at [419, 189] on input "Has Recent Sales" at bounding box center [657, 189] width 0 height 0
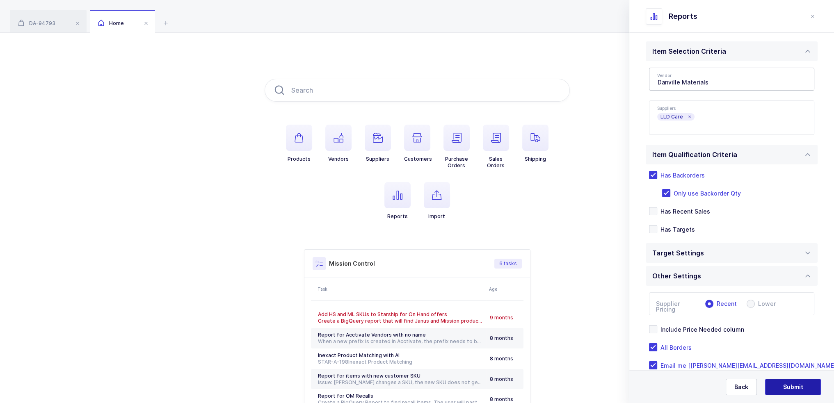
click at [419, 389] on button "Submit" at bounding box center [793, 387] width 56 height 16
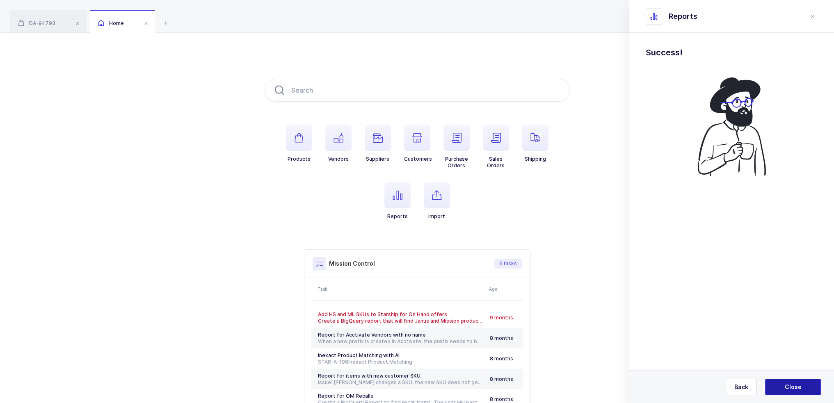
click at [419, 383] on button "Close" at bounding box center [793, 387] width 56 height 16
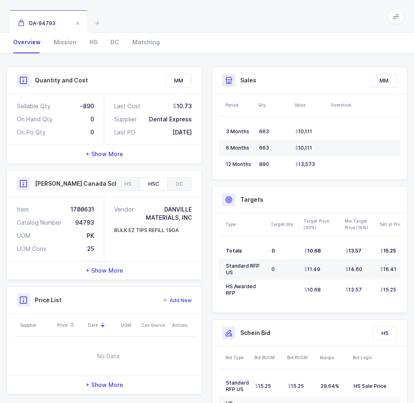
scroll to position [59, 0]
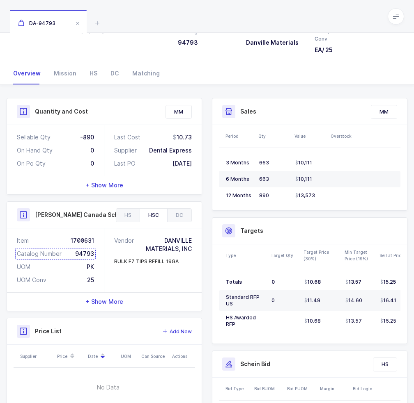
click at [87, 252] on div "Catalog Number 94793" at bounding box center [55, 254] width 77 height 8
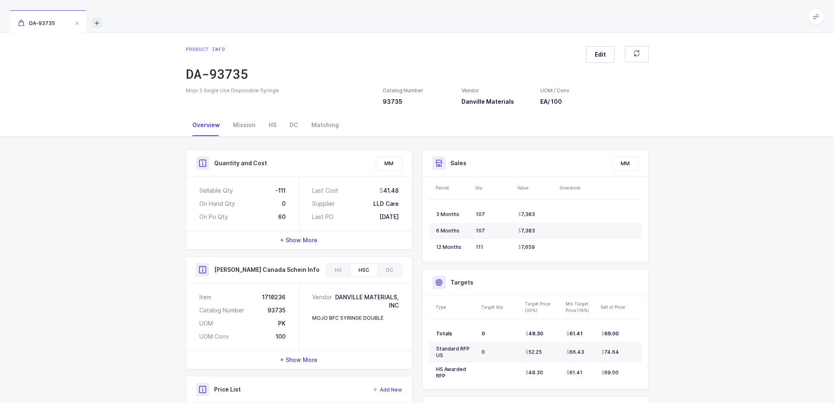
click at [96, 23] on icon at bounding box center [97, 23] width 10 height 10
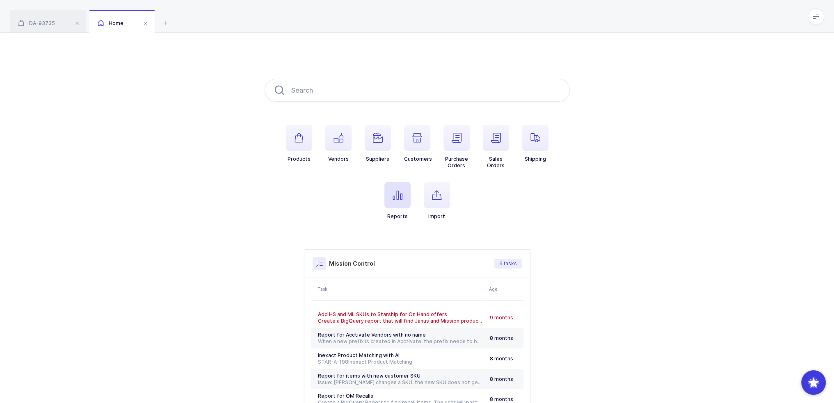
click at [396, 206] on span "button" at bounding box center [397, 195] width 26 height 26
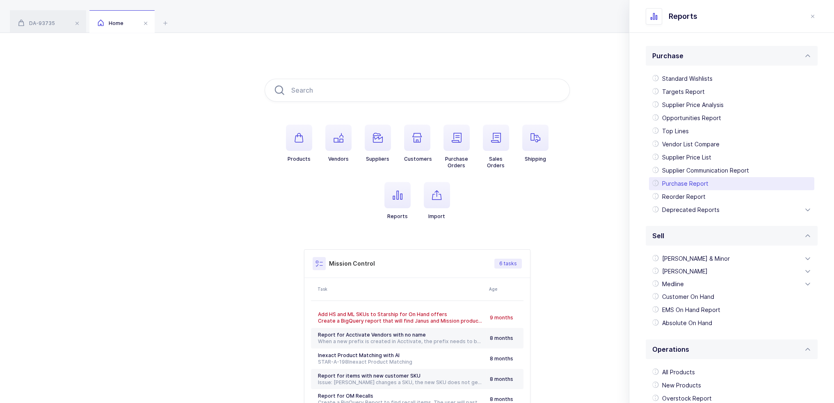
click at [710, 180] on div "Purchase Report" at bounding box center [731, 183] width 165 height 13
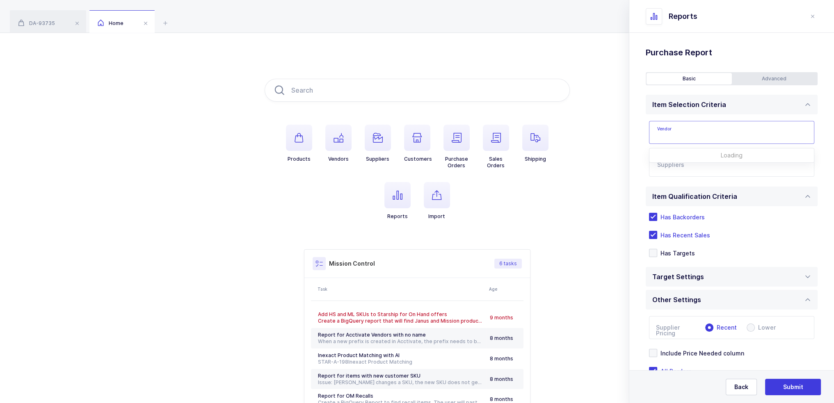
click at [700, 130] on input "text" at bounding box center [731, 132] width 165 height 23
click at [684, 160] on div "Coltene" at bounding box center [723, 160] width 130 height 8
type input "Coltene"
click at [684, 159] on div at bounding box center [722, 165] width 146 height 19
type input "powerlines"
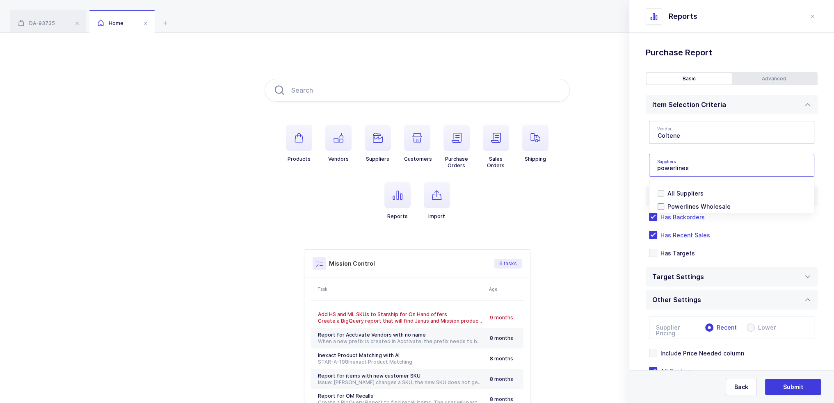
click at [685, 204] on span "Powerlines Wholesale" at bounding box center [699, 206] width 63 height 7
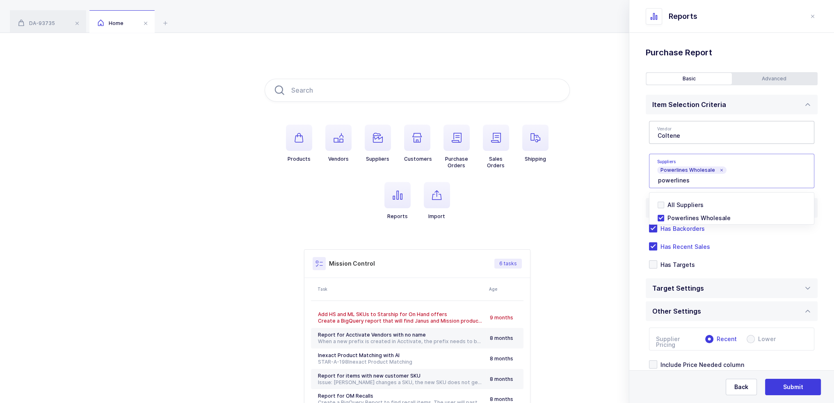
click at [635, 170] on div "Standard Wishlists Targets Report Supplier Price Analysis Opportunities Report …" at bounding box center [731, 245] width 205 height 424
click at [679, 249] on span "Has Recent Sales" at bounding box center [683, 247] width 53 height 8
click at [657, 242] on input "Has Recent Sales" at bounding box center [657, 242] width 0 height 0
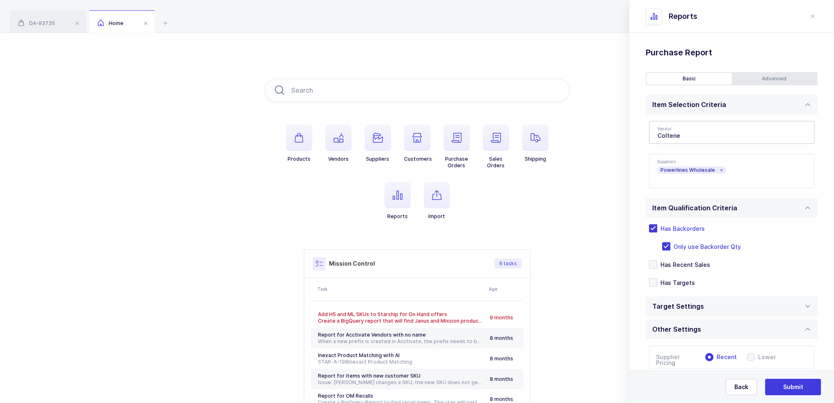
click at [786, 82] on div "Advanced" at bounding box center [774, 78] width 85 height 11
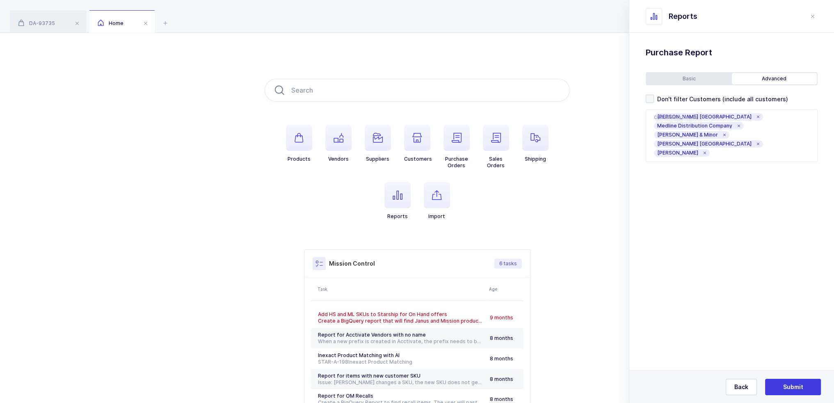
click at [663, 82] on div "Basic" at bounding box center [689, 78] width 85 height 11
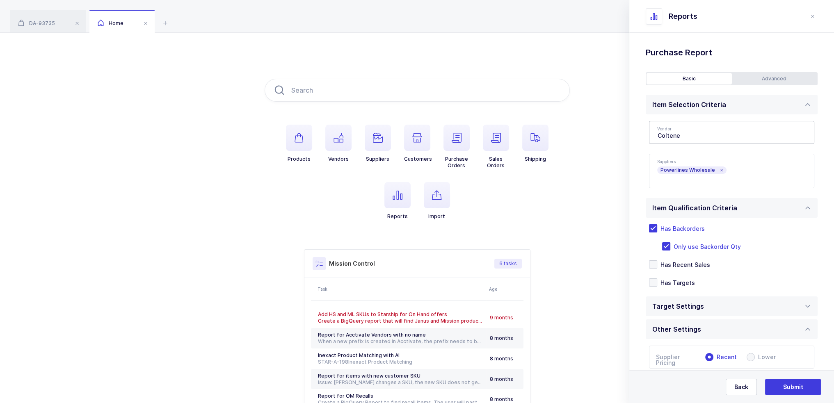
click at [753, 83] on div "Advanced" at bounding box center [774, 78] width 85 height 11
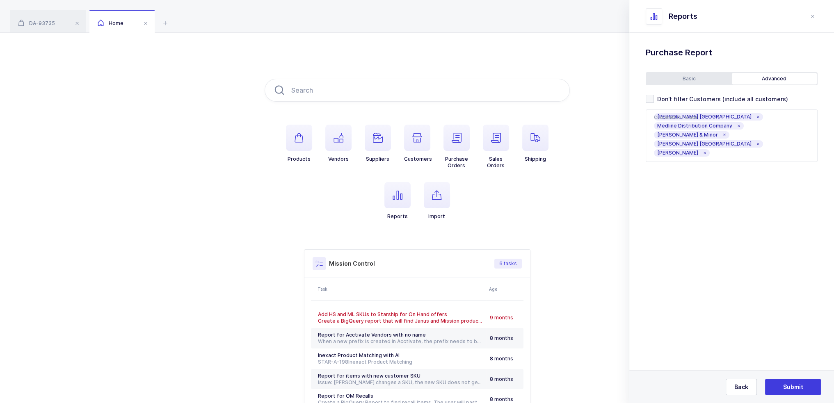
click at [702, 82] on div "Basic" at bounding box center [689, 78] width 85 height 11
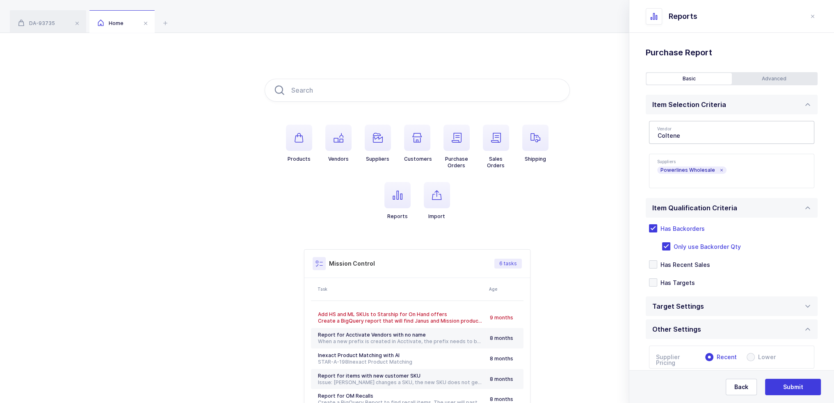
scroll to position [71, 0]
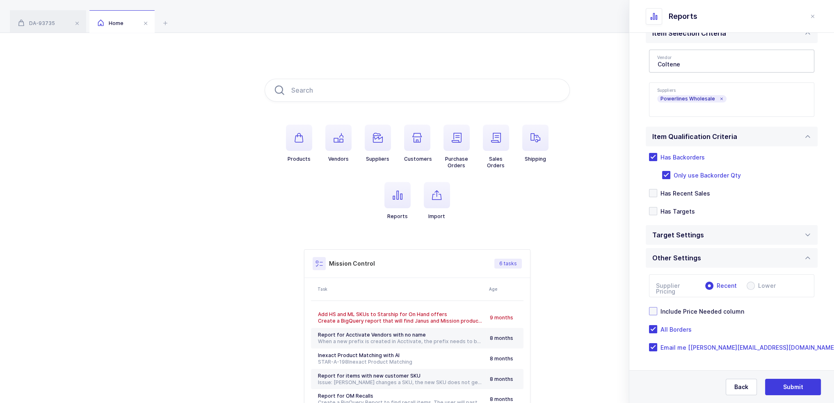
click at [705, 310] on span "Include Price Needed column" at bounding box center [700, 312] width 87 height 8
click at [657, 307] on input "Include Price Needed column" at bounding box center [657, 307] width 0 height 0
click at [705, 312] on span "Include Price Needed column" at bounding box center [700, 312] width 87 height 8
click at [657, 307] on input "Include Price Needed column" at bounding box center [657, 307] width 0 height 0
click at [786, 382] on button "Submit" at bounding box center [793, 387] width 56 height 16
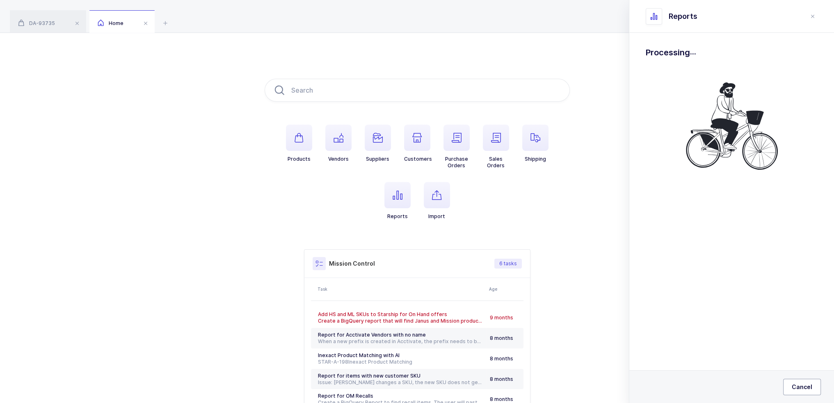
scroll to position [0, 0]
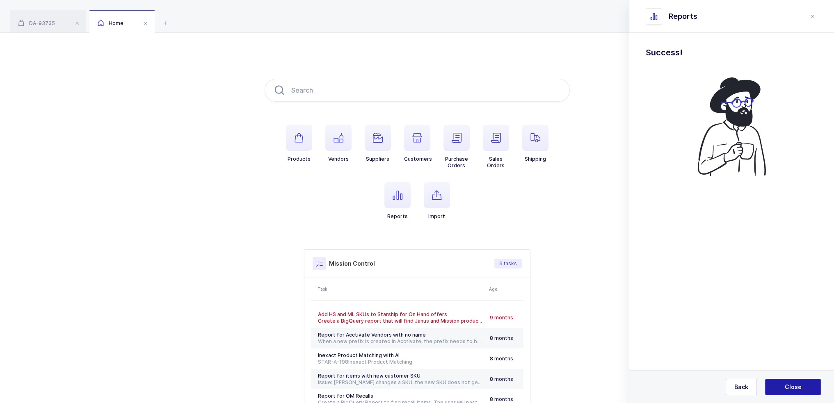
click at [790, 389] on span "Close" at bounding box center [793, 387] width 17 height 8
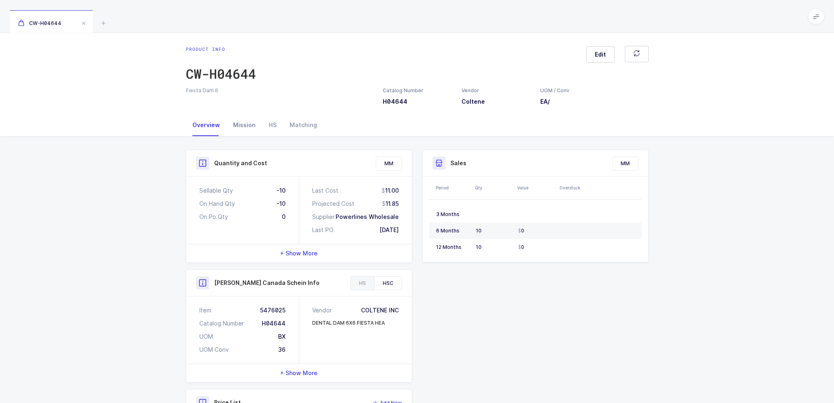
click at [243, 120] on div "Mission" at bounding box center [244, 125] width 36 height 22
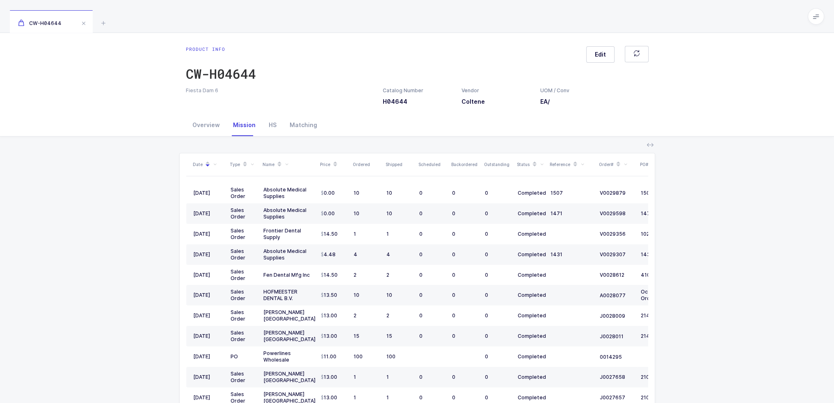
click at [198, 111] on div "Product info CW-H04644 Edit Fiesta Dam 6 Catalog Number H04644 Vendor Coltene U…" at bounding box center [417, 73] width 834 height 81
click at [203, 130] on div "Overview" at bounding box center [206, 125] width 41 height 22
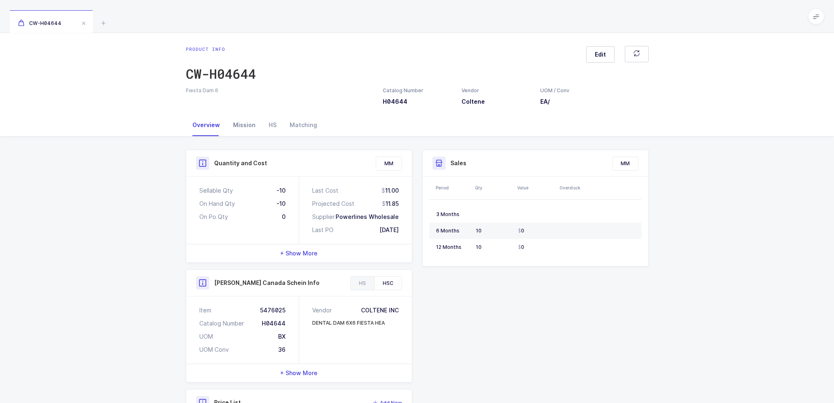
click at [241, 125] on div "Mission" at bounding box center [244, 125] width 36 height 22
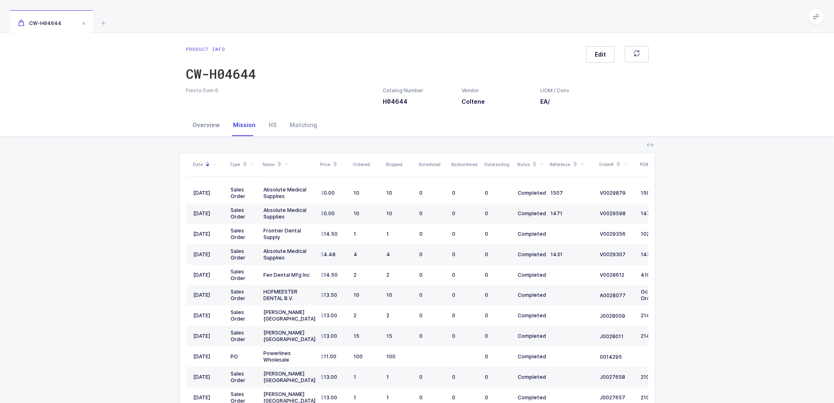
click at [206, 130] on div "Overview" at bounding box center [206, 125] width 41 height 22
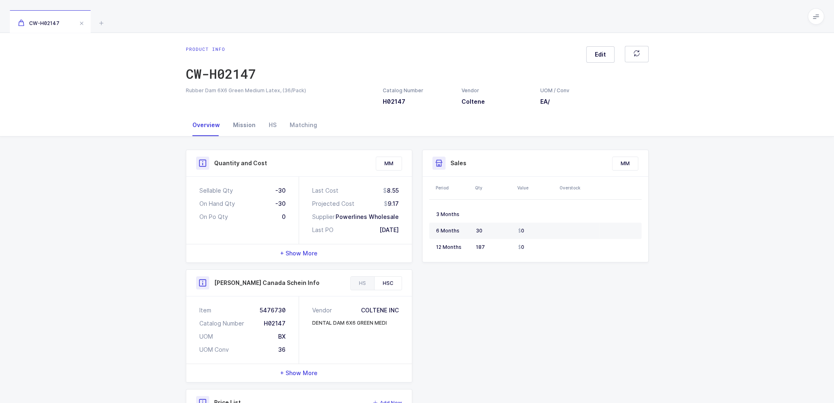
click at [247, 128] on div "Mission" at bounding box center [244, 125] width 36 height 22
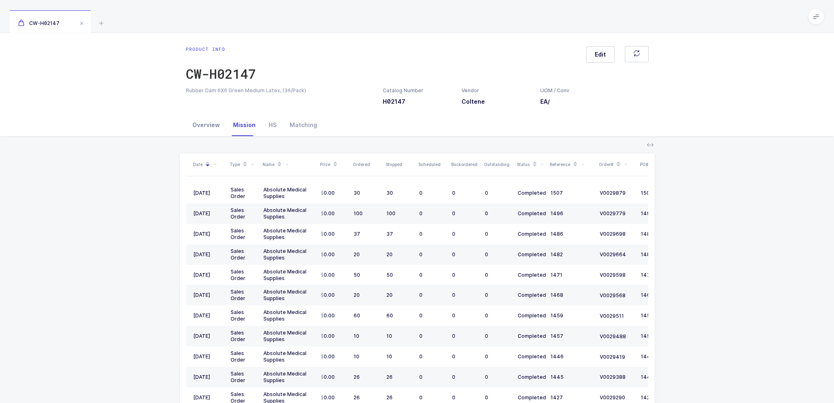
click at [206, 131] on div "Overview" at bounding box center [206, 125] width 41 height 22
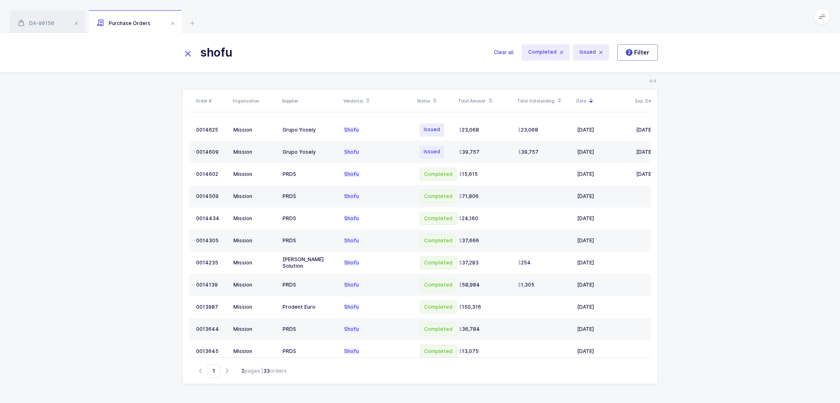
click at [256, 51] on input "shofu" at bounding box center [333, 53] width 302 height 20
drag, startPoint x: 200, startPoint y: 54, endPoint x: 242, endPoint y: 54, distance: 42.7
click at [242, 54] on input "shofu" at bounding box center [333, 53] width 302 height 20
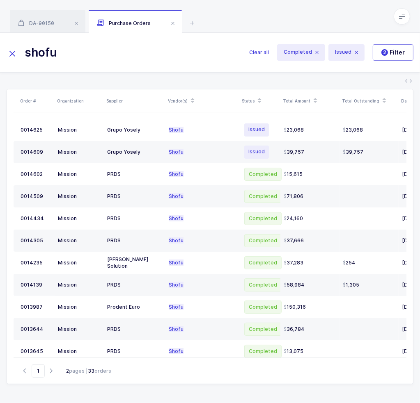
click at [190, 93] on th "Vendor(s)" at bounding box center [202, 100] width 74 height 23
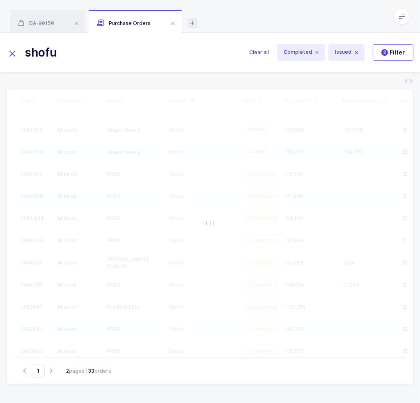
click at [194, 21] on icon at bounding box center [192, 23] width 10 height 10
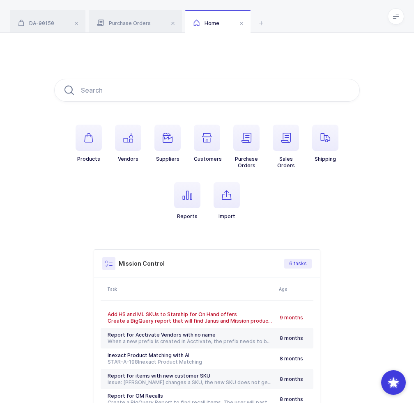
click at [226, 194] on icon "button" at bounding box center [227, 195] width 10 height 10
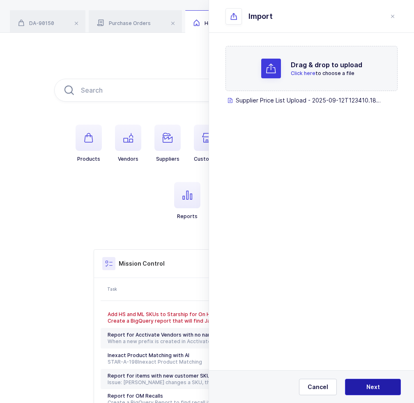
click at [381, 385] on button "Next" at bounding box center [373, 387] width 56 height 16
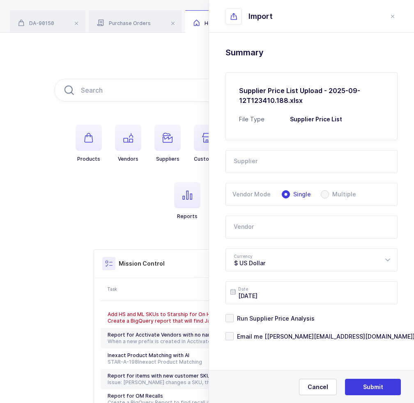
click at [257, 155] on input "text" at bounding box center [311, 161] width 172 height 23
click at [256, 189] on li "Mukita" at bounding box center [314, 189] width 171 height 13
type input "Mukita"
click at [247, 224] on input "text" at bounding box center [311, 227] width 172 height 23
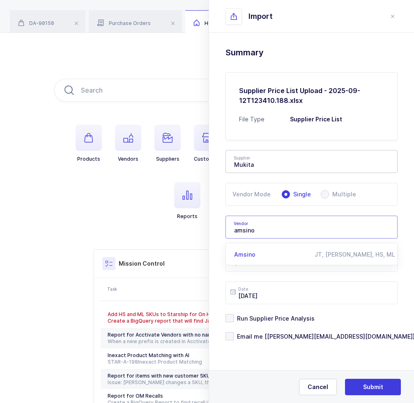
click at [245, 253] on span "Amsino" at bounding box center [244, 254] width 21 height 7
type input "Amsino"
click at [277, 336] on span "Email me [[PERSON_NAME][EMAIL_ADDRESS][DOMAIN_NAME]]" at bounding box center [323, 337] width 181 height 8
click at [233, 332] on input "Email me [[PERSON_NAME][EMAIL_ADDRESS][DOMAIN_NAME]]" at bounding box center [233, 332] width 0 height 0
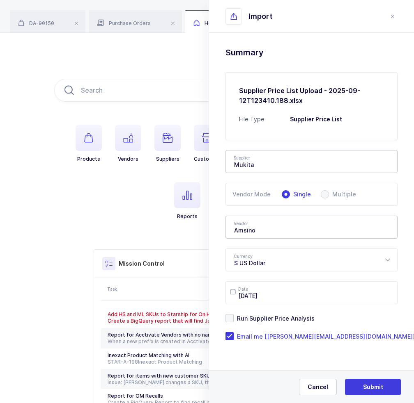
click at [284, 311] on form "Supplier Mukita 2M Marketing Group A1 Pharmaceuticals Adriadent AED Medical AHR…" at bounding box center [311, 240] width 172 height 200
click at [283, 316] on span "Run Supplier Price Analysis" at bounding box center [273, 319] width 81 height 8
click at [233, 314] on input "Run Supplier Price Analysis" at bounding box center [233, 314] width 0 height 0
click at [383, 391] on button "Next" at bounding box center [373, 387] width 56 height 16
type input "Amsino"
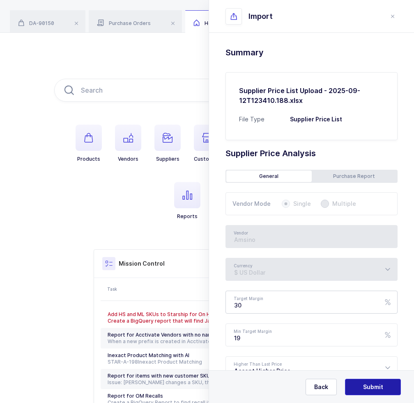
scroll to position [67, 0]
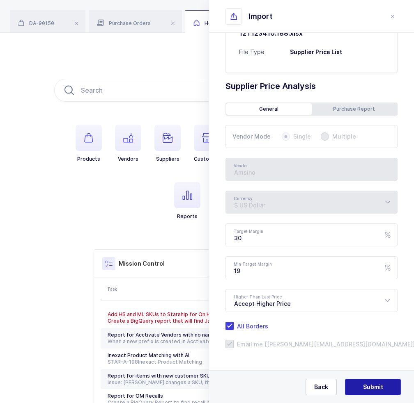
click at [374, 381] on button "Submit" at bounding box center [373, 387] width 56 height 16
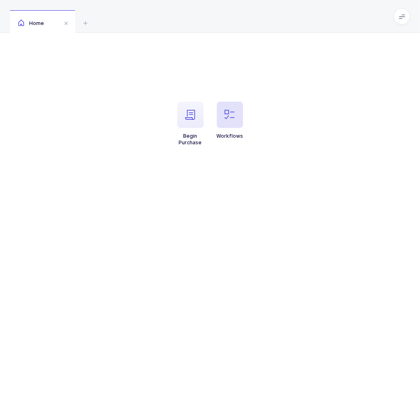
click at [242, 133] on button "Workflows" at bounding box center [230, 121] width 27 height 38
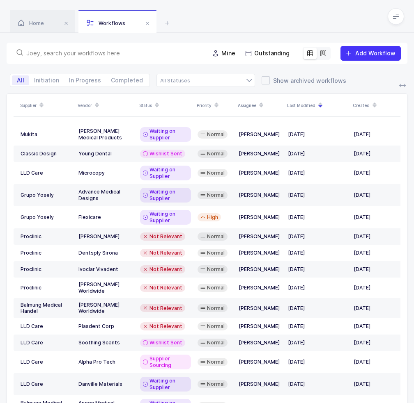
click at [178, 53] on input "text" at bounding box center [112, 53] width 173 height 8
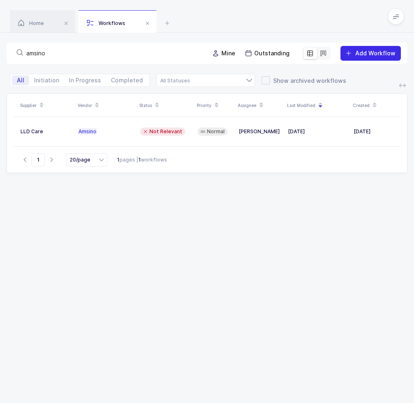
type input "amsino"
click at [359, 55] on span "Add Workflow" at bounding box center [375, 53] width 40 height 7
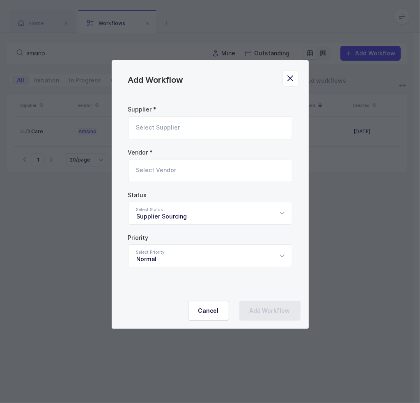
click at [178, 126] on input "Add Workflow" at bounding box center [210, 128] width 164 height 23
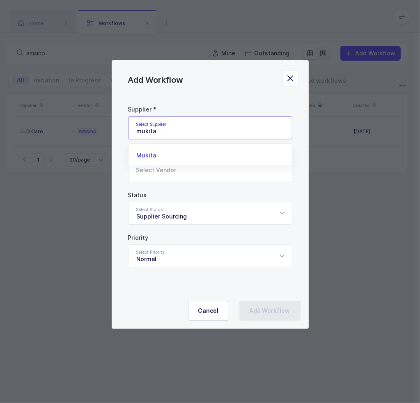
click at [164, 157] on li "Mukita" at bounding box center [213, 155] width 163 height 13
type input "Mukita"
click at [164, 169] on input "Add Workflow" at bounding box center [210, 170] width 164 height 23
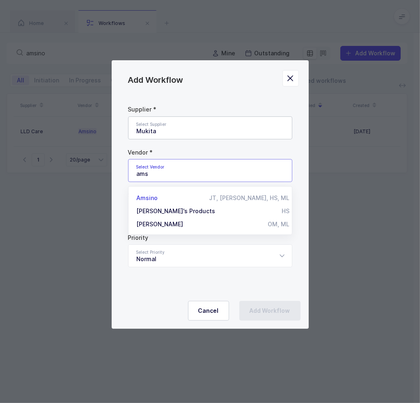
click at [154, 201] on span "Amsino" at bounding box center [147, 197] width 21 height 7
type input "Amsino"
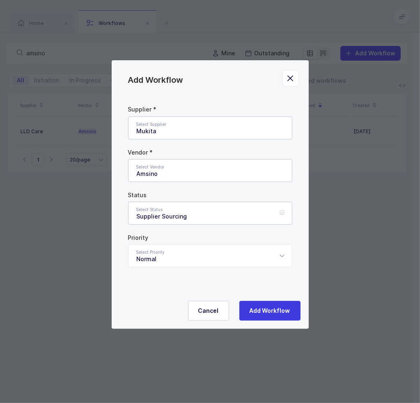
click at [172, 215] on div "Supplier Sourcing" at bounding box center [210, 213] width 164 height 23
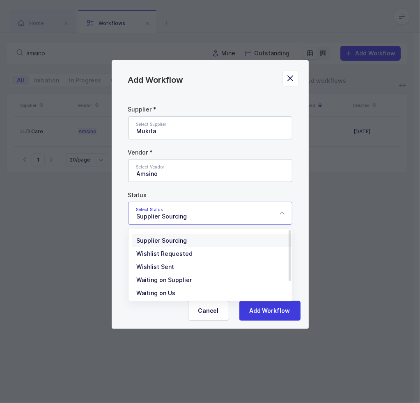
click at [169, 294] on span "Waiting on Us" at bounding box center [156, 293] width 39 height 7
type input "Waiting on Us"
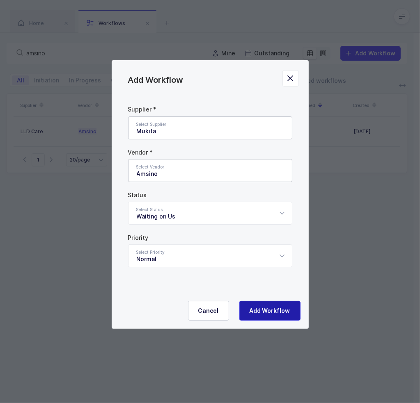
click at [251, 311] on span "Add Workflow" at bounding box center [269, 311] width 41 height 8
type input "Supplier Sourcing"
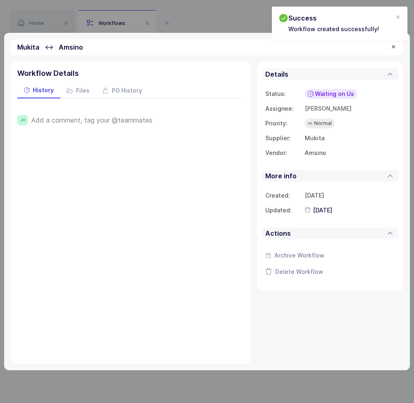
click at [128, 121] on span "Add a comment, tag your @teammates" at bounding box center [91, 120] width 121 height 7
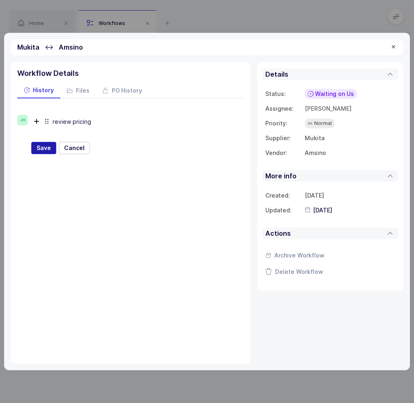
click at [46, 144] on span "Save" at bounding box center [44, 148] width 14 height 8
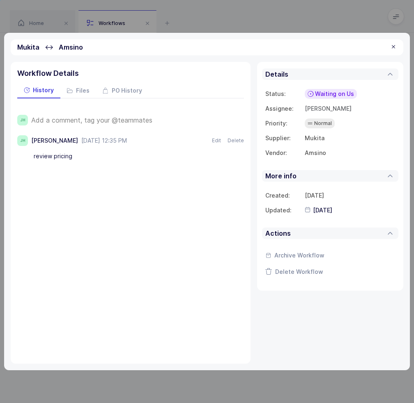
click at [400, 48] on div "Mukita ↔ Amsino" at bounding box center [207, 47] width 392 height 16
click at [396, 49] on div at bounding box center [393, 46] width 7 height 7
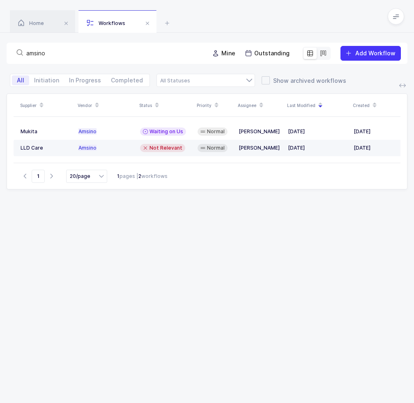
click at [146, 152] on div "Not Relevant" at bounding box center [162, 148] width 45 height 8
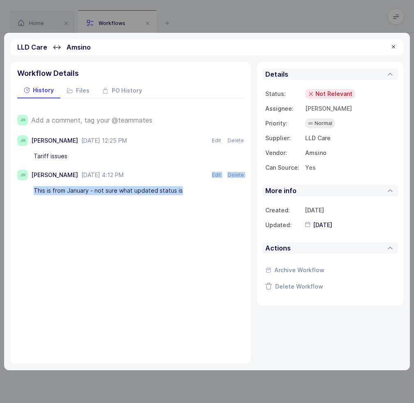
drag, startPoint x: 197, startPoint y: 191, endPoint x: 179, endPoint y: 176, distance: 23.2
click at [179, 176] on div "[PERSON_NAME] [DATE] 4:12 PM Jun 26, 2025 Edit Delete This is from January - no…" at bounding box center [130, 184] width 226 height 28
click at [396, 46] on div at bounding box center [393, 46] width 7 height 7
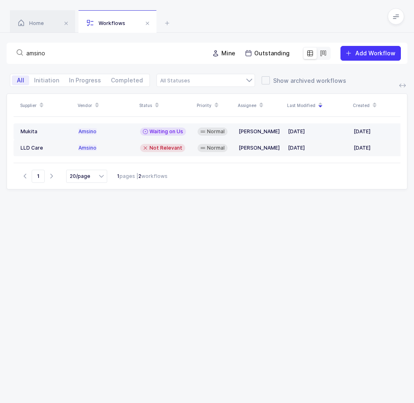
click at [274, 126] on td "[PERSON_NAME]" at bounding box center [259, 131] width 49 height 16
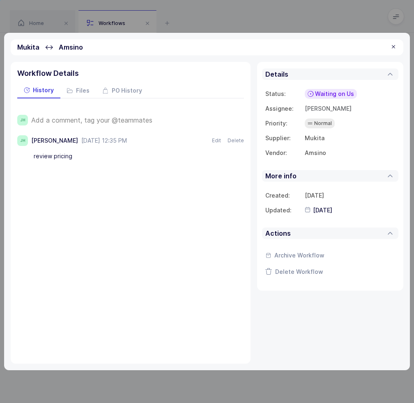
click at [123, 121] on span "Add a comment, tag your @teammates" at bounding box center [91, 120] width 121 height 7
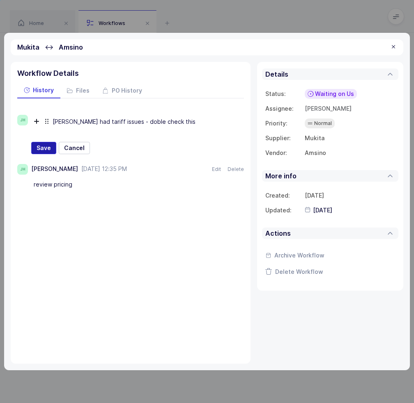
click at [46, 150] on span "Save" at bounding box center [44, 148] width 14 height 8
